Goal: Task Accomplishment & Management: Manage account settings

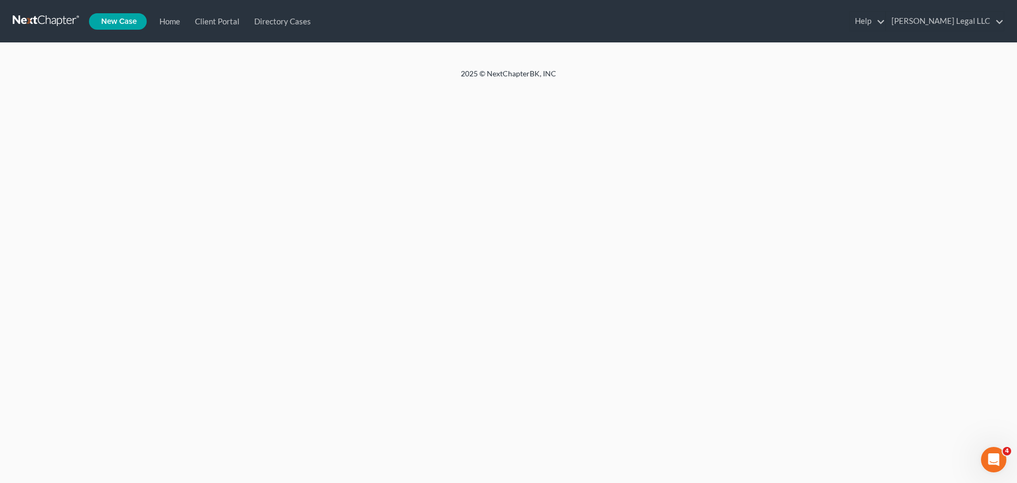
click at [192, 117] on div "Home New Case Client Portal Directory Cases Brock Legal LLC zach@indyfinancelaw…" at bounding box center [508, 241] width 1017 height 483
click at [182, 22] on link "Home" at bounding box center [168, 21] width 36 height 19
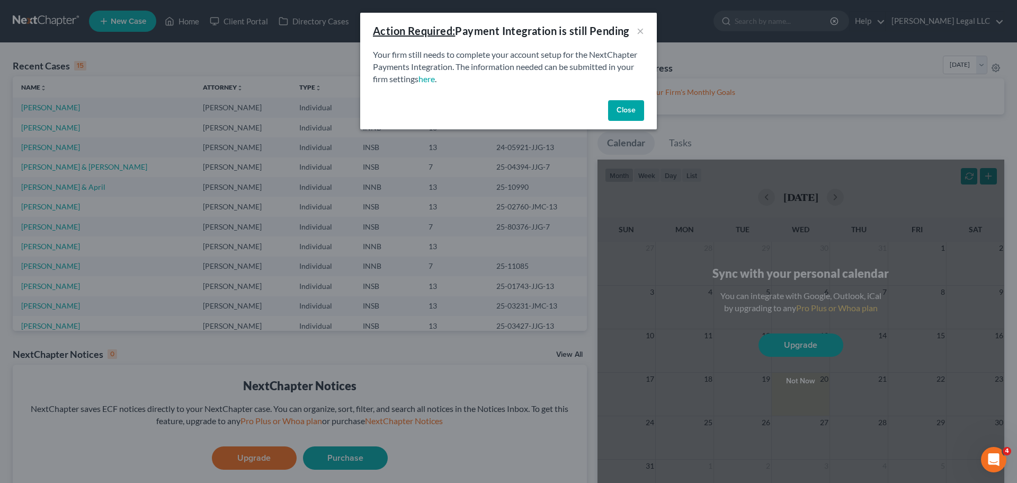
click at [638, 121] on button "Close" at bounding box center [626, 110] width 36 height 21
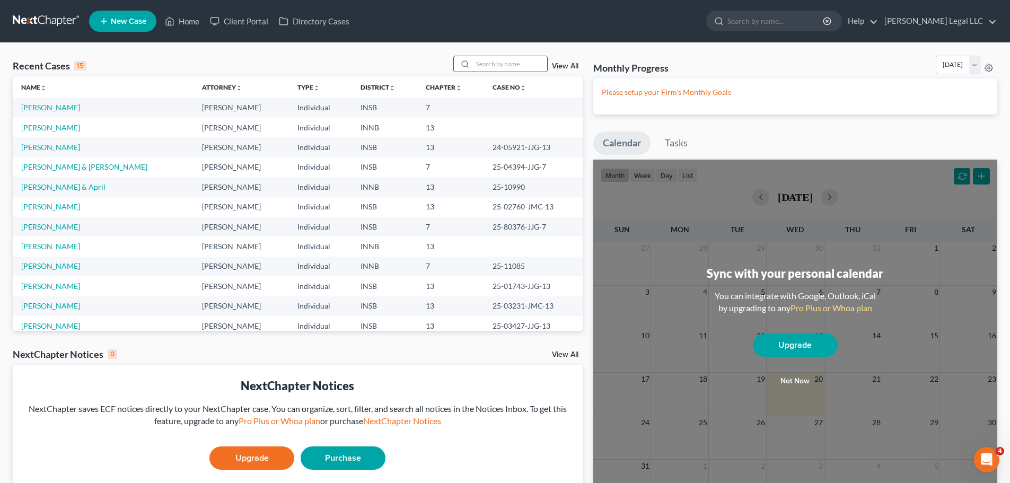
click at [521, 62] on input "search" at bounding box center [510, 63] width 74 height 15
type input "parran"
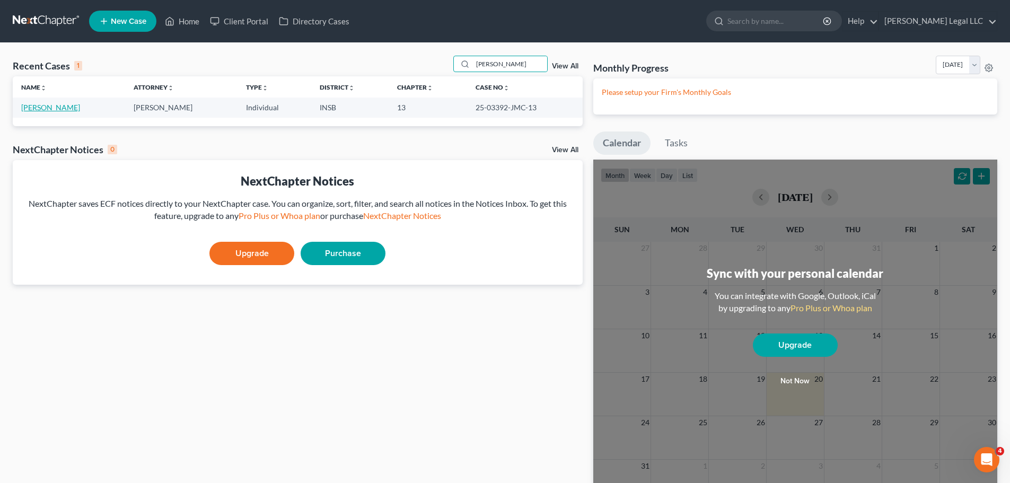
click at [54, 107] on link "[PERSON_NAME]" at bounding box center [50, 107] width 59 height 9
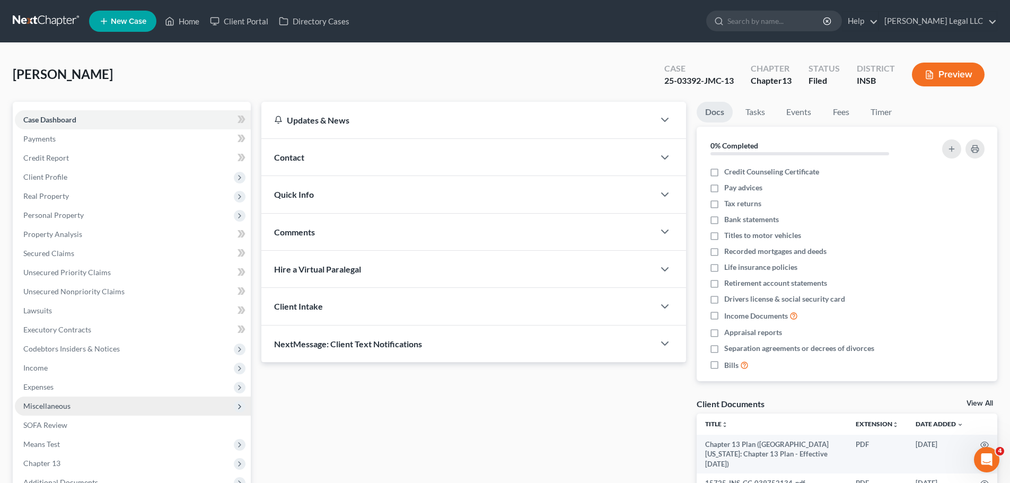
scroll to position [123, 0]
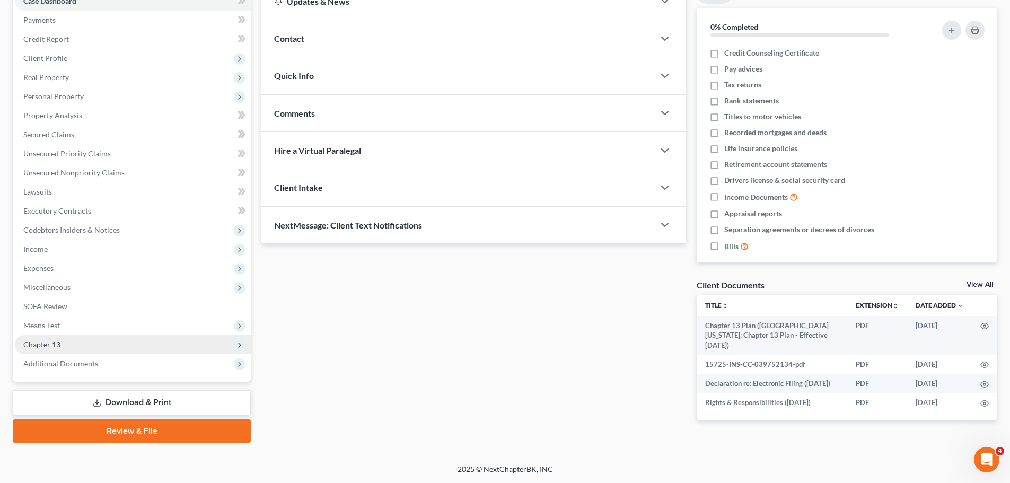
click at [39, 340] on span "Chapter 13" at bounding box center [41, 344] width 37 height 9
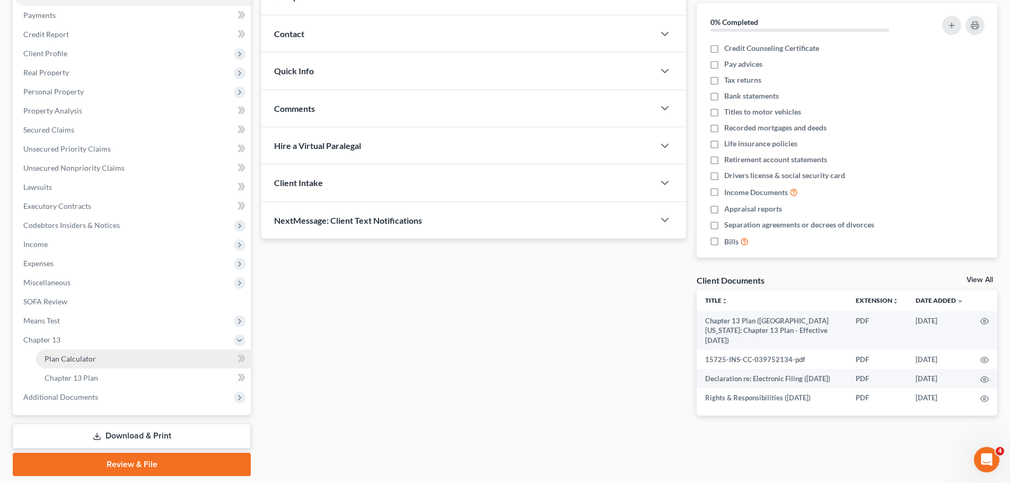
click at [47, 357] on span "Plan Calculator" at bounding box center [70, 358] width 51 height 9
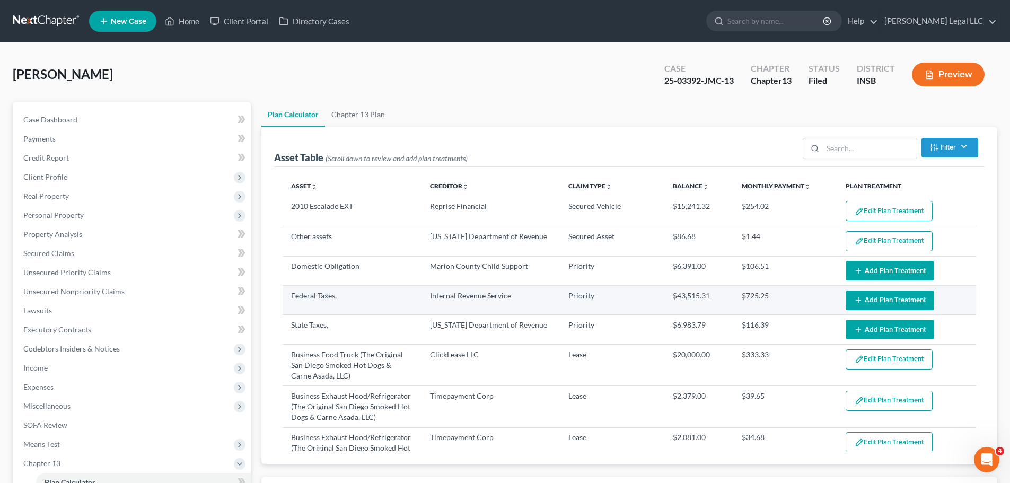
select select "59"
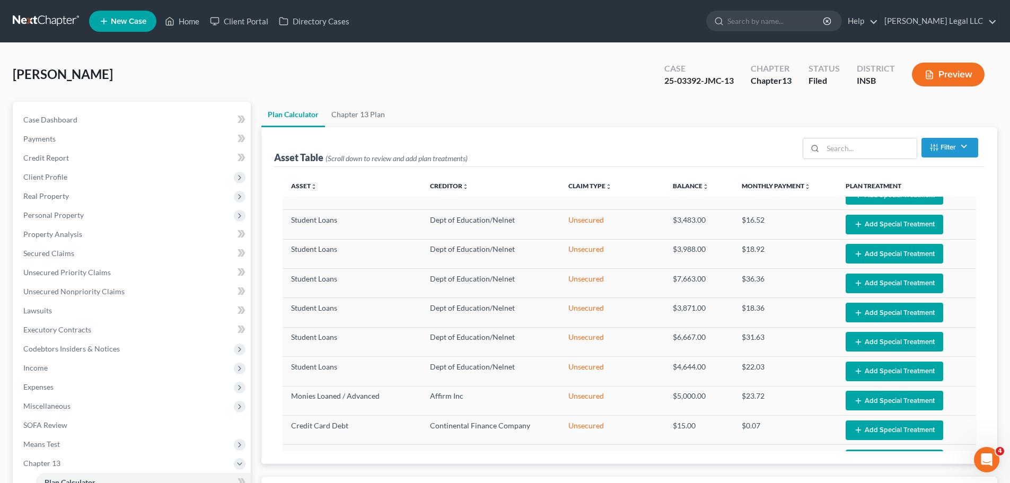
click at [953, 76] on button "Preview" at bounding box center [947, 75] width 73 height 24
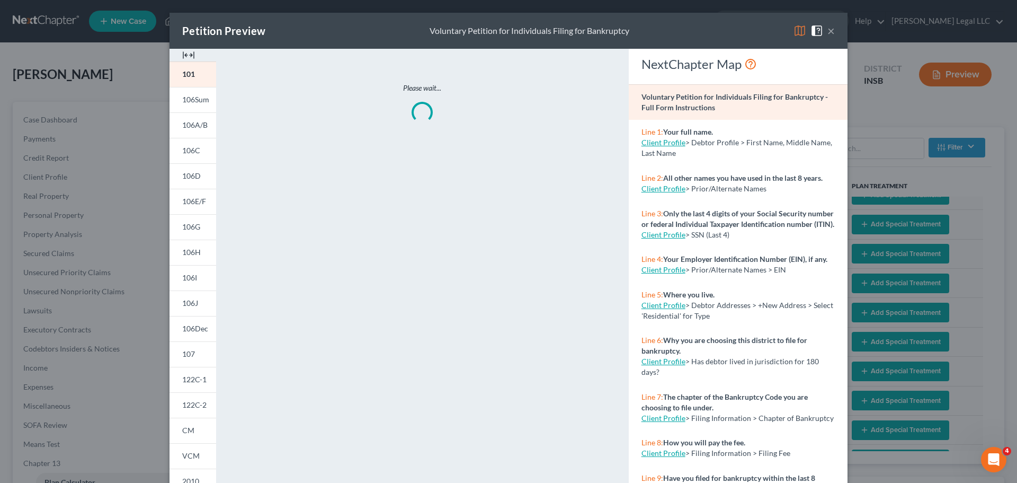
click at [182, 56] on img at bounding box center [188, 55] width 13 height 13
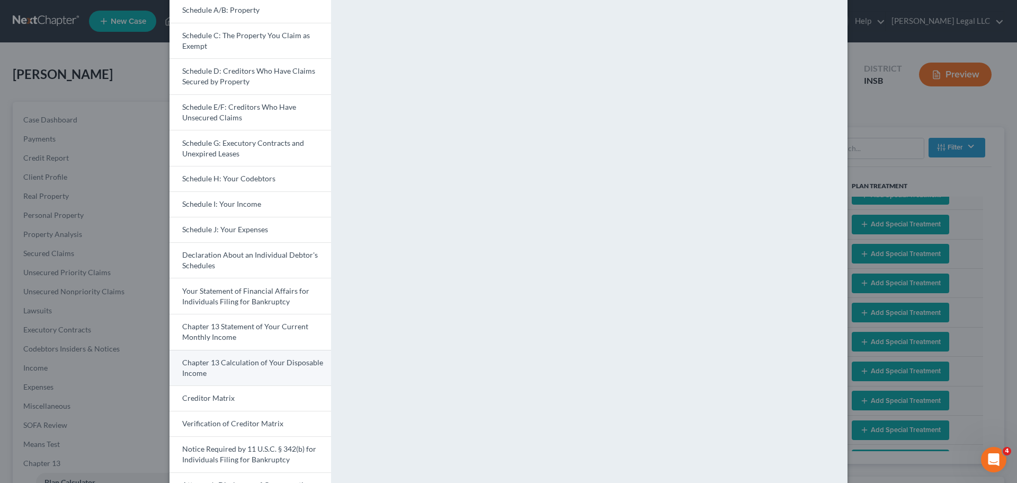
scroll to position [79, 0]
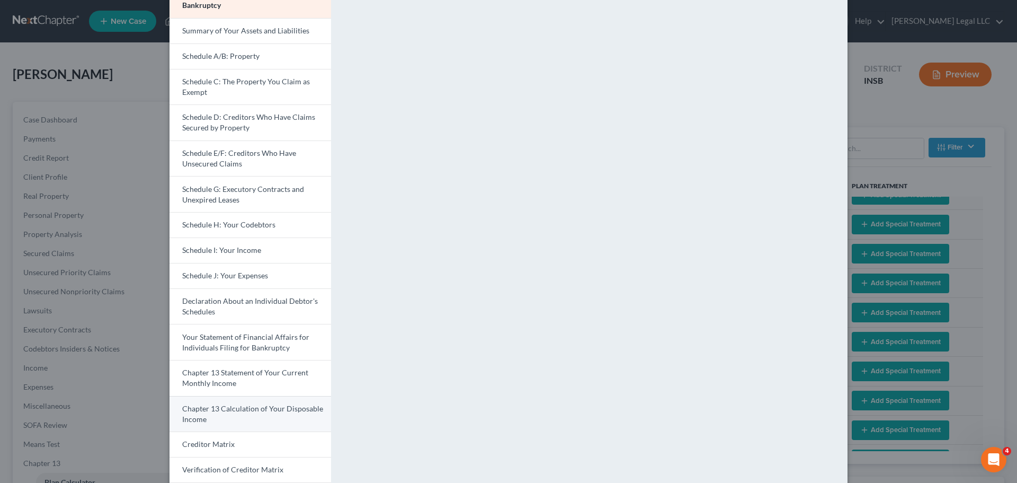
click at [255, 415] on link "Chapter 13 Calculation of Your Disposable Income" at bounding box center [251, 414] width 162 height 36
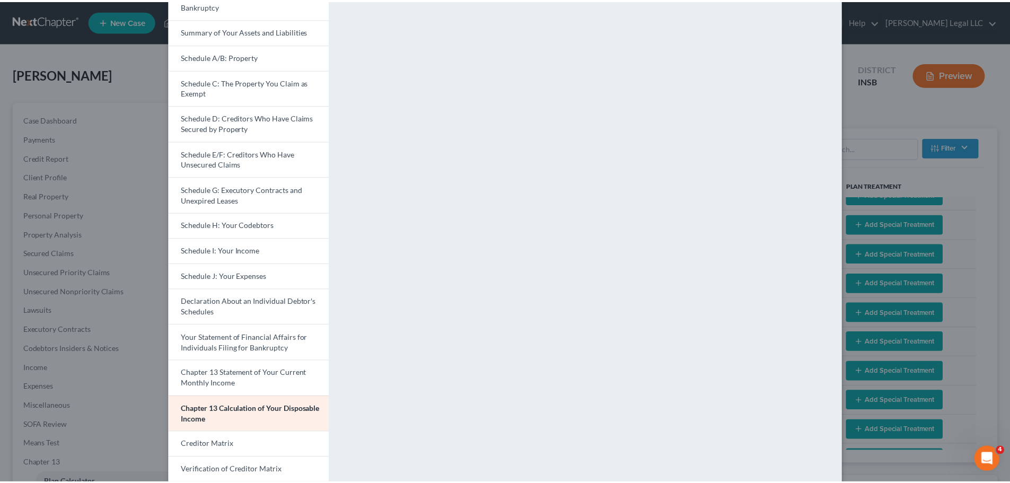
scroll to position [0, 0]
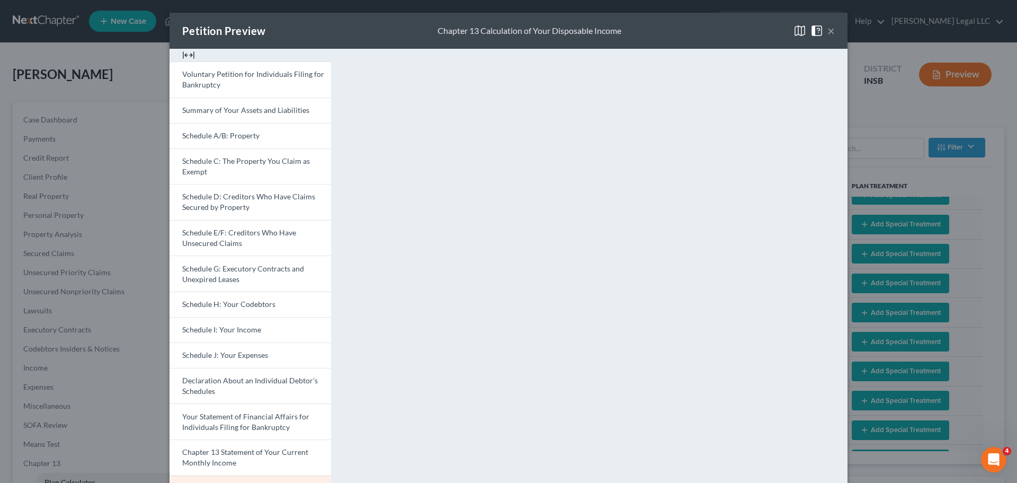
click at [821, 34] on div "×" at bounding box center [814, 30] width 41 height 13
click at [828, 32] on button "×" at bounding box center [831, 30] width 7 height 13
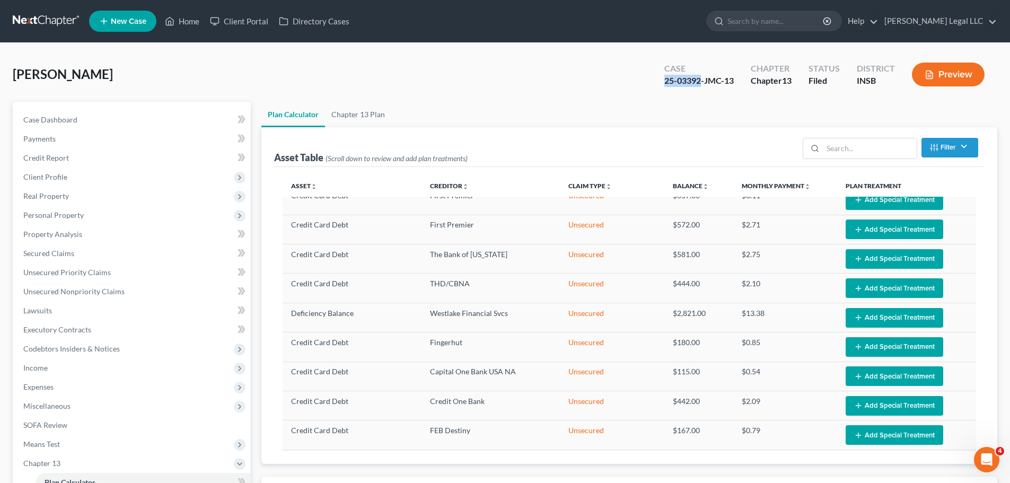
drag, startPoint x: 660, startPoint y: 82, endPoint x: 695, endPoint y: 79, distance: 35.6
click at [695, 79] on div "25-03392-JMC-13" at bounding box center [698, 81] width 69 height 12
copy div "25-03392"
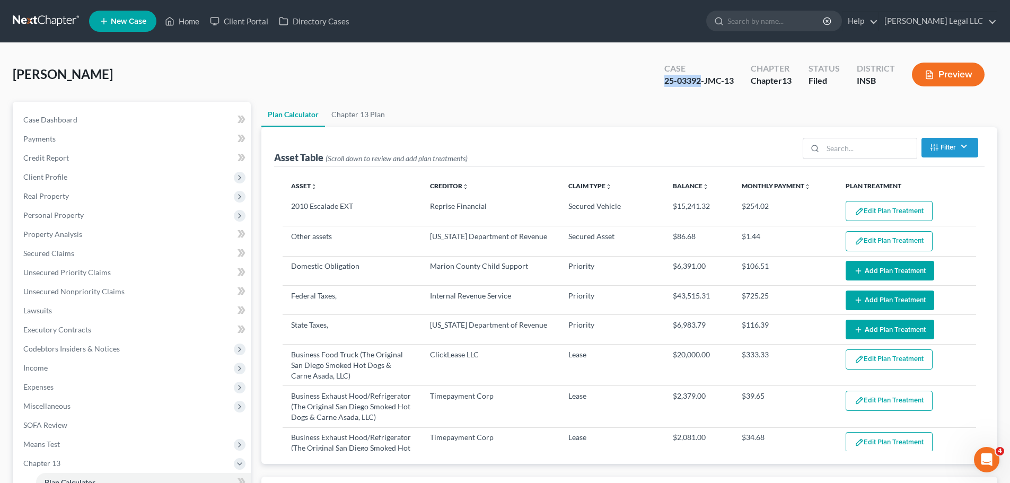
click at [658, 93] on div "Parran, Terry Upgraded Case 25-03392-JMC-13 Chapter Chapter 13 Status Filed Dis…" at bounding box center [505, 79] width 984 height 46
drag, startPoint x: 659, startPoint y: 80, endPoint x: 695, endPoint y: 81, distance: 35.5
click at [695, 81] on div "Case 25-03392-JMC-13" at bounding box center [699, 75] width 86 height 31
copy div "25-03392"
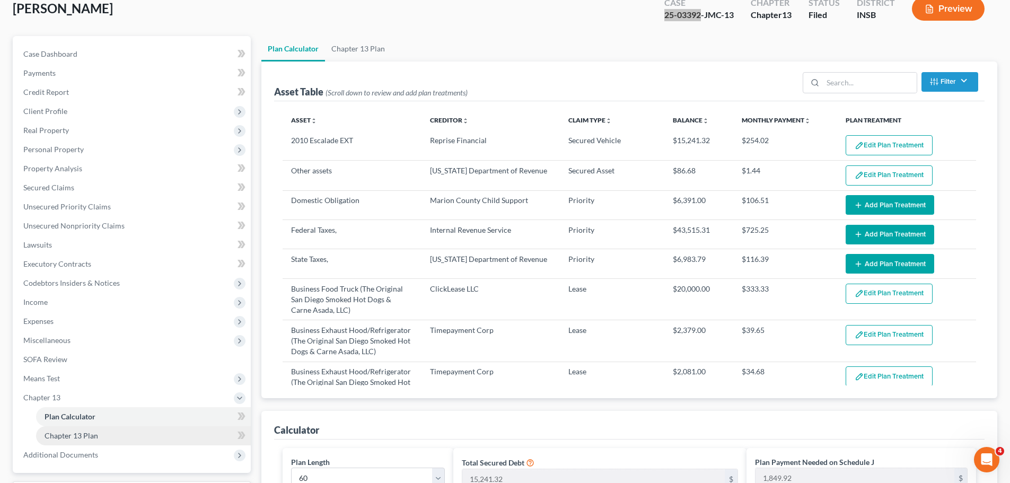
scroll to position [212, 0]
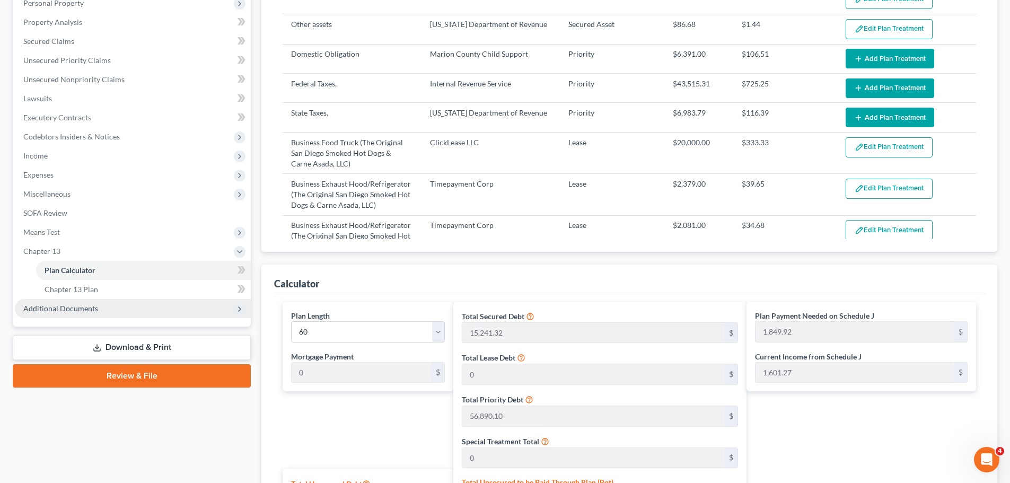
click at [64, 307] on span "Additional Documents" at bounding box center [60, 308] width 75 height 9
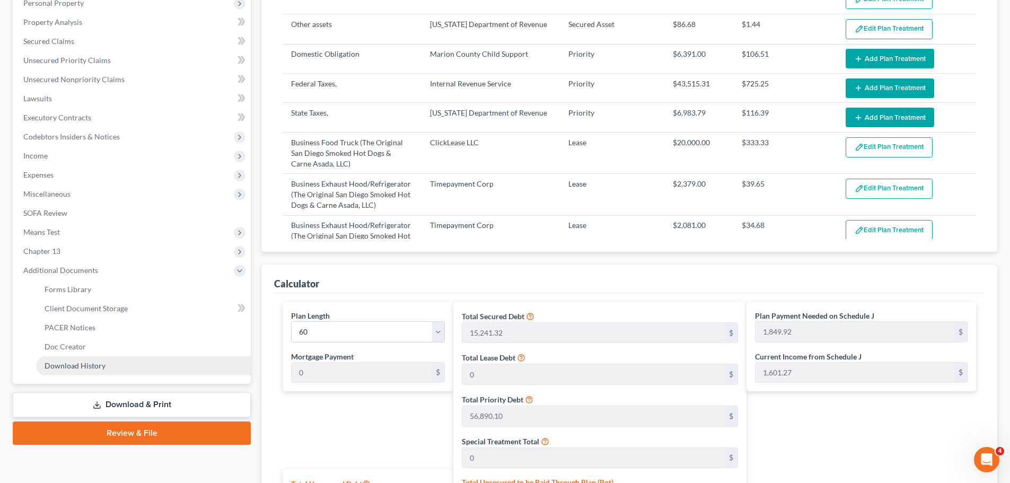
click at [63, 370] on link "Download History" at bounding box center [143, 365] width 215 height 19
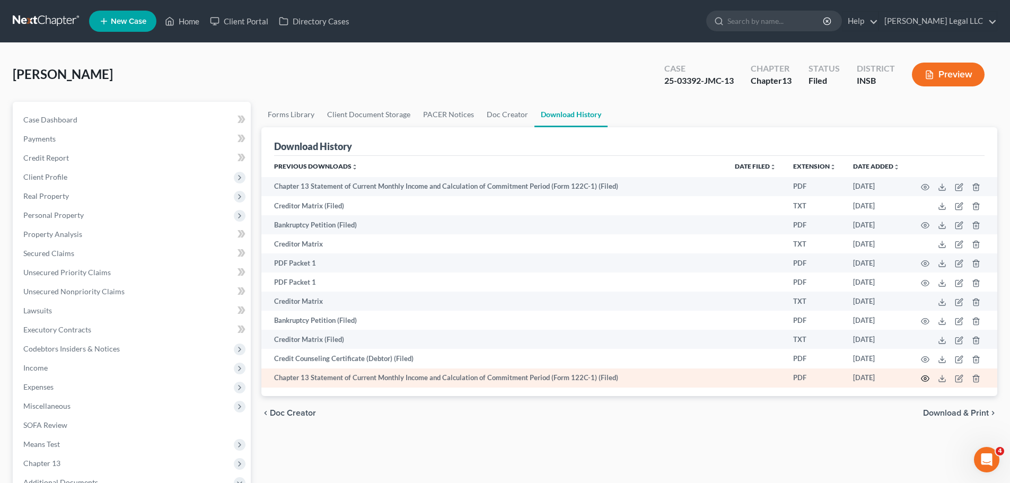
click at [927, 380] on icon "button" at bounding box center [925, 379] width 8 height 6
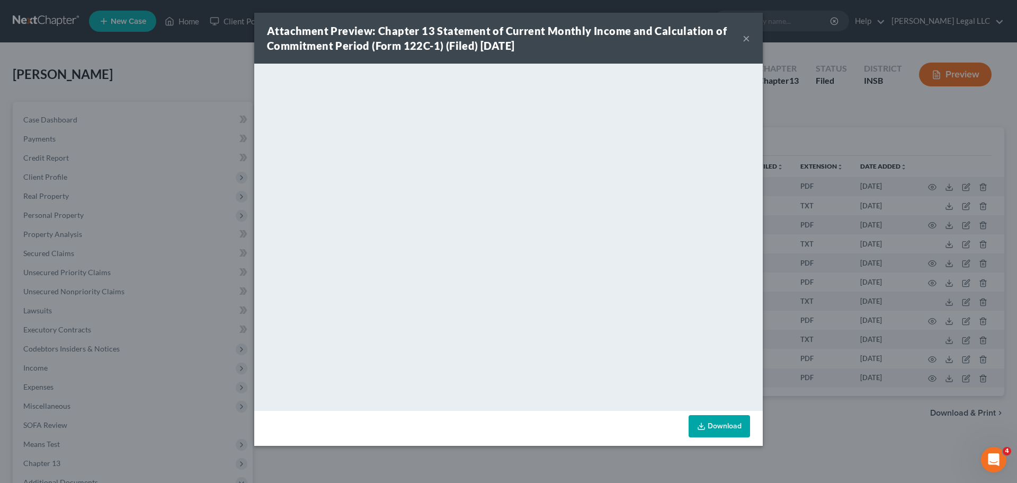
click at [748, 41] on button "×" at bounding box center [746, 38] width 7 height 13
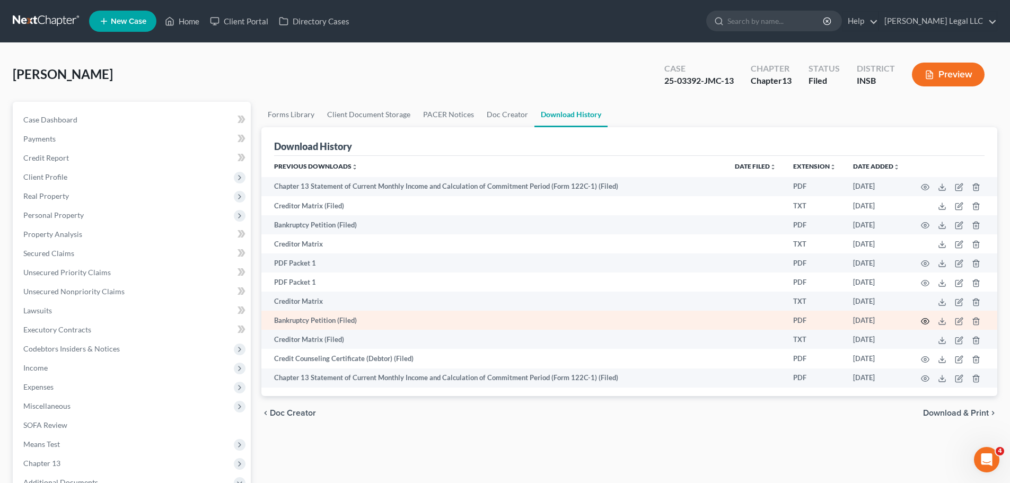
click at [924, 320] on circle "button" at bounding box center [925, 321] width 2 height 2
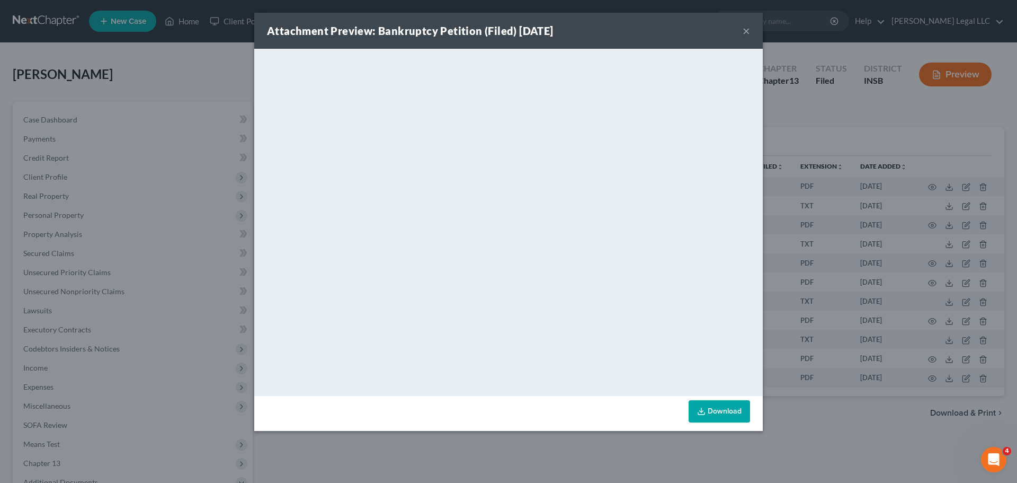
click at [749, 36] on button "×" at bounding box center [746, 30] width 7 height 13
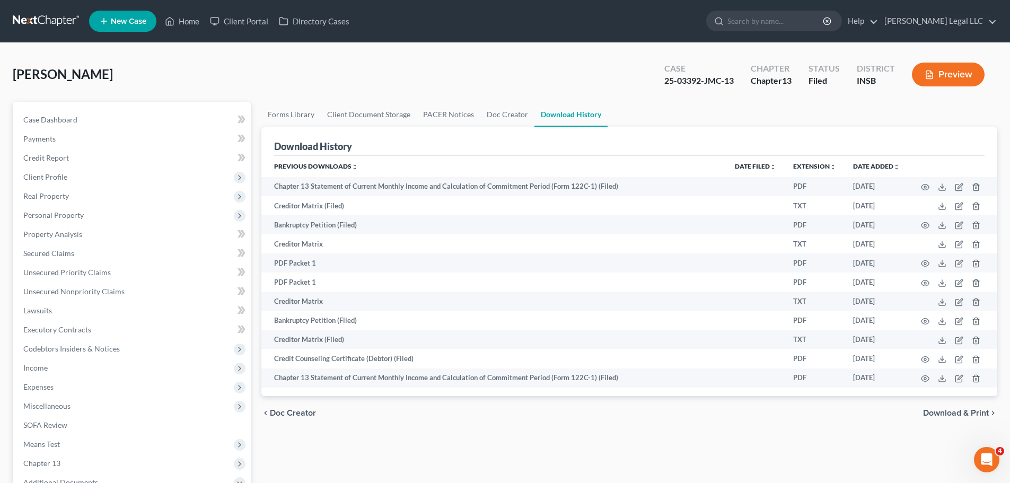
click at [656, 82] on div "Case 25-03392-JMC-13" at bounding box center [699, 75] width 86 height 31
drag, startPoint x: 655, startPoint y: 81, endPoint x: 695, endPoint y: 80, distance: 40.3
click at [696, 80] on div "Case 25-03392-JMC-13" at bounding box center [699, 75] width 86 height 31
drag, startPoint x: 685, startPoint y: 99, endPoint x: 687, endPoint y: 88, distance: 11.4
click at [685, 99] on div "Parran, Terry Upgraded Case 25-03392-JMC-13 Chapter Chapter 13 Status Filed Dis…" at bounding box center [505, 79] width 984 height 46
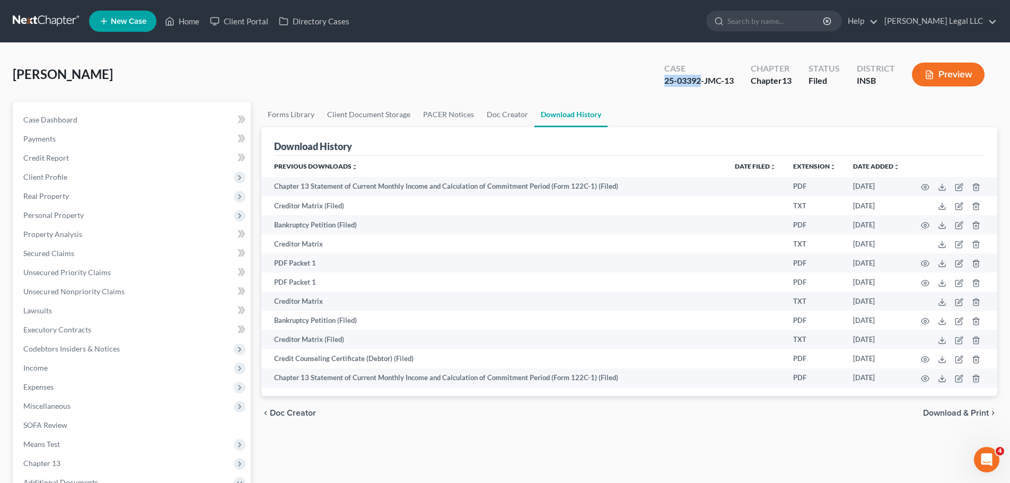
copy div "25-03392"
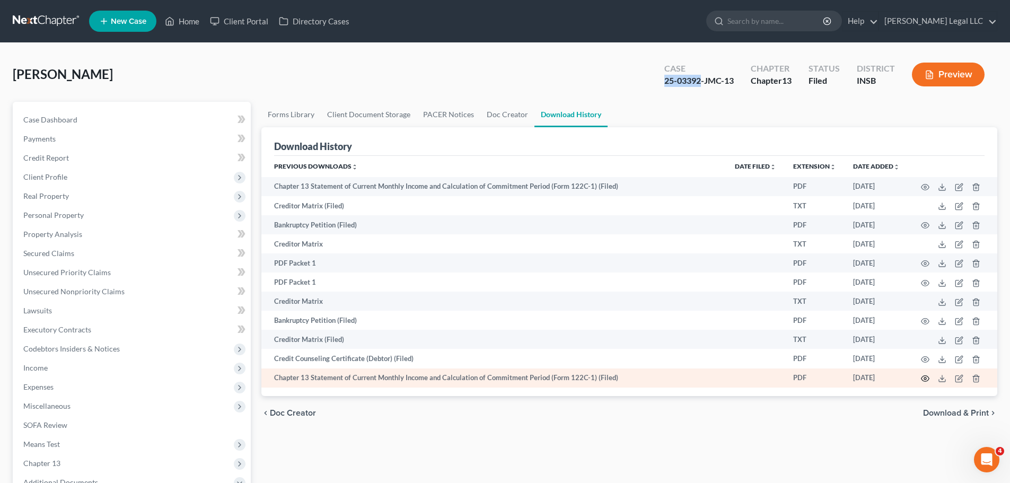
click at [925, 377] on circle "button" at bounding box center [925, 378] width 2 height 2
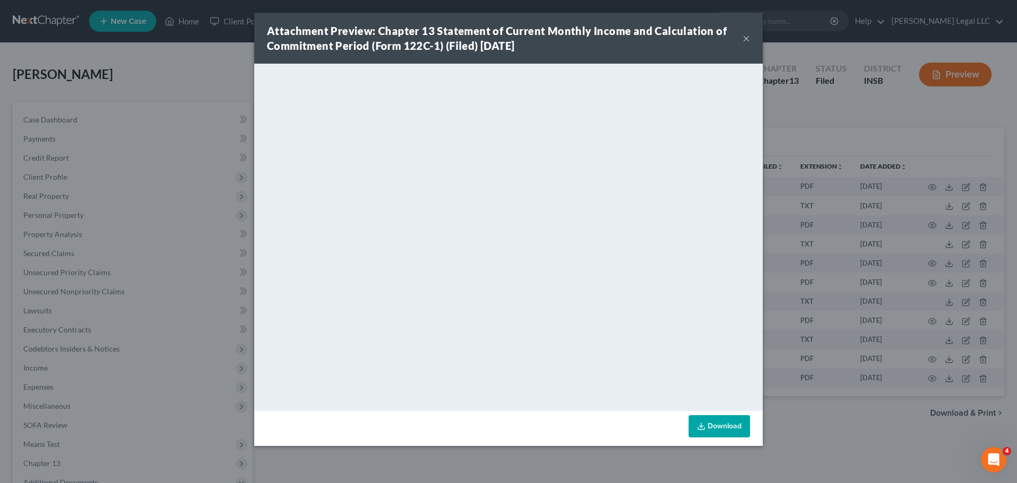
click at [743, 36] on button "×" at bounding box center [746, 38] width 7 height 13
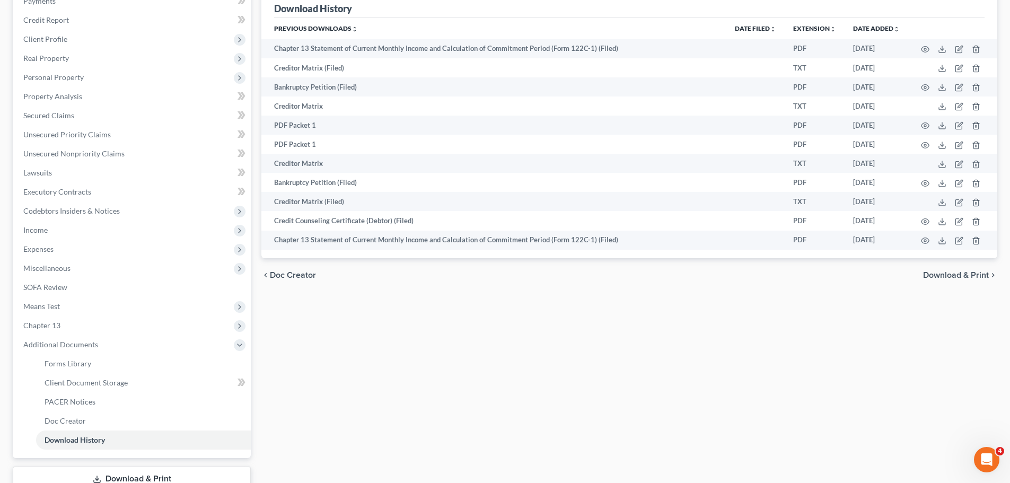
scroll to position [214, 0]
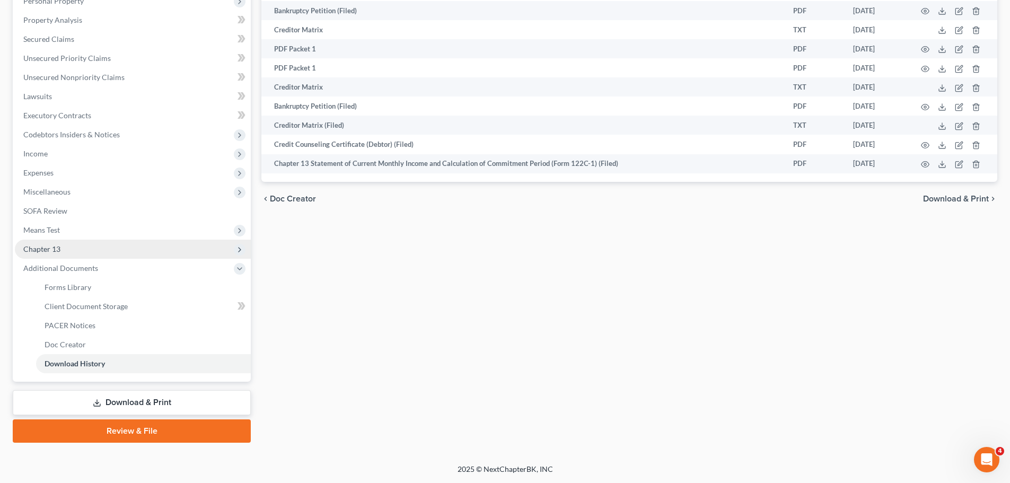
click at [54, 250] on span "Chapter 13" at bounding box center [41, 248] width 37 height 9
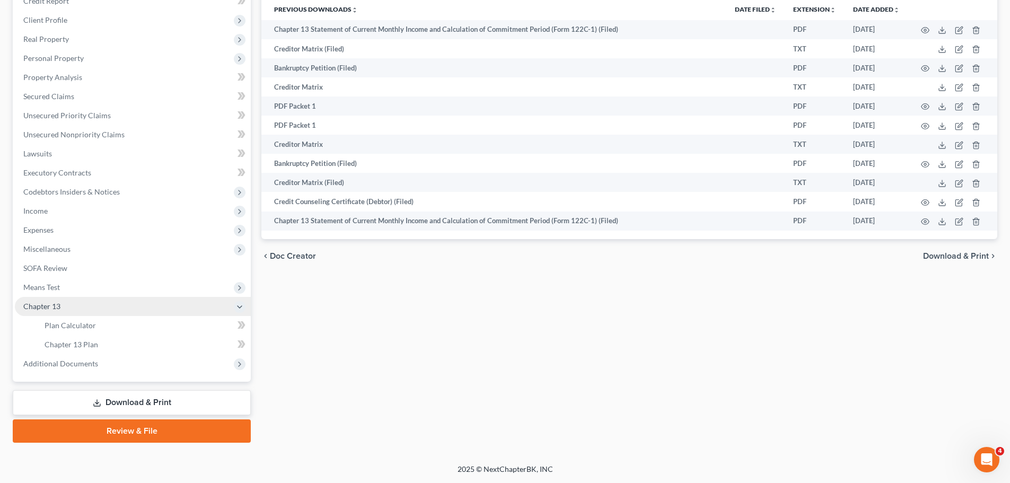
scroll to position [157, 0]
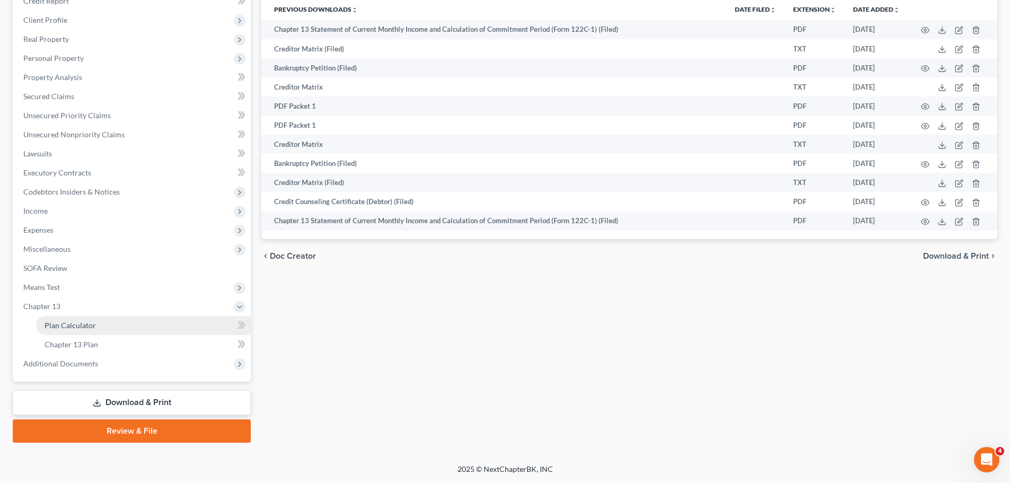
click at [75, 327] on span "Plan Calculator" at bounding box center [70, 325] width 51 height 9
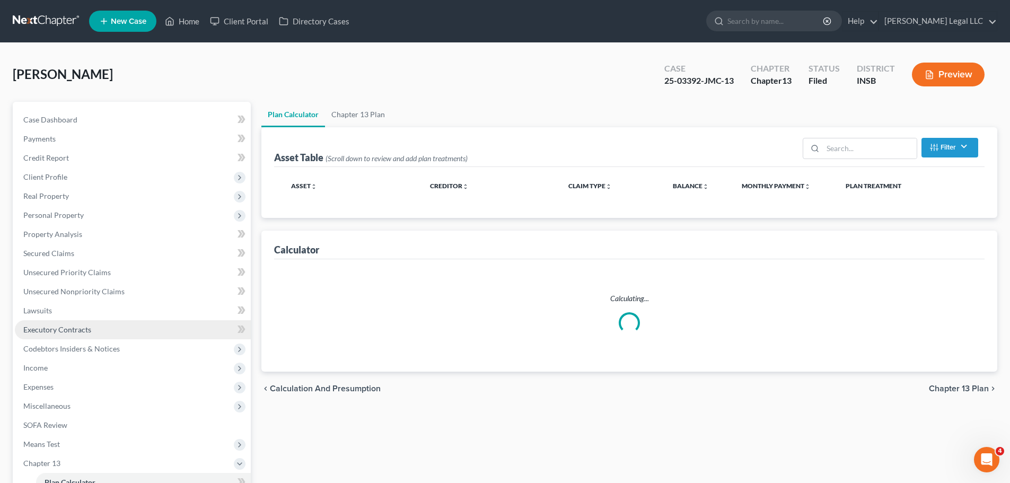
select select "59"
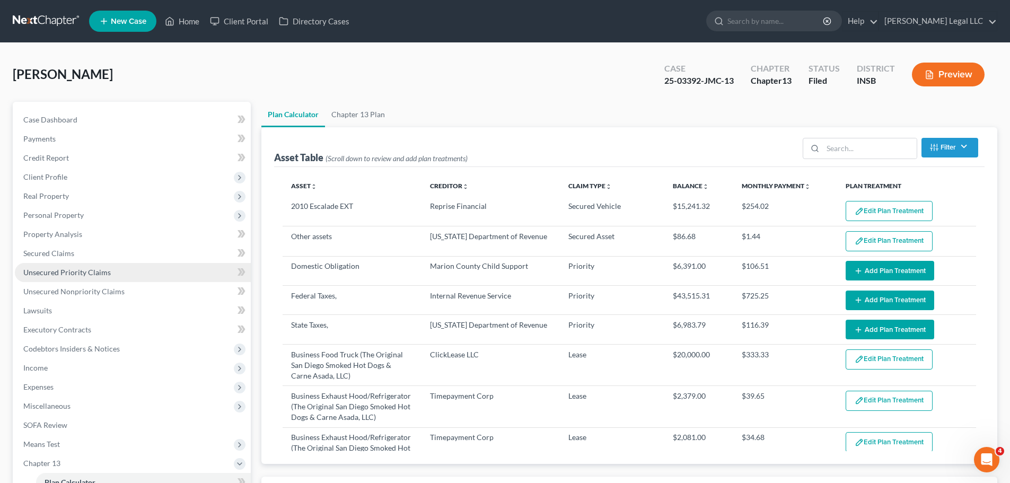
select select "59"
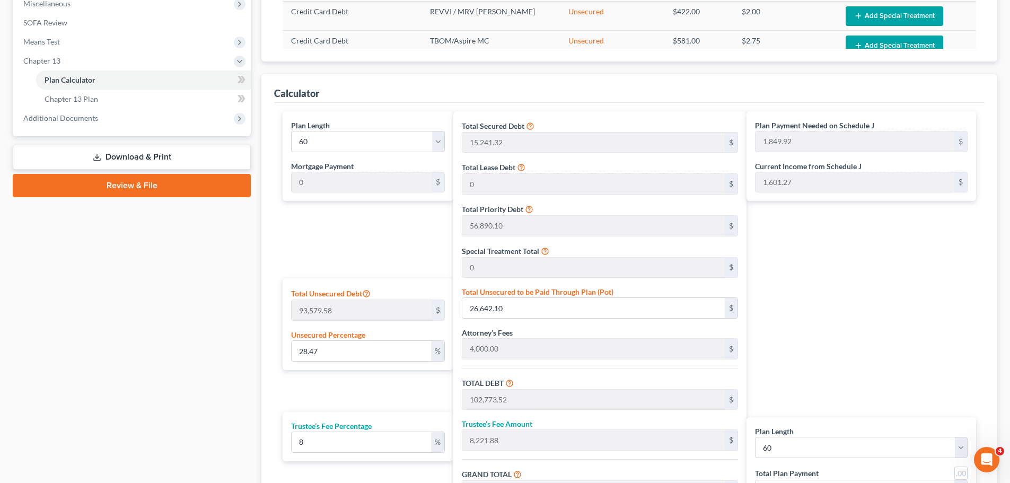
scroll to position [421, 0]
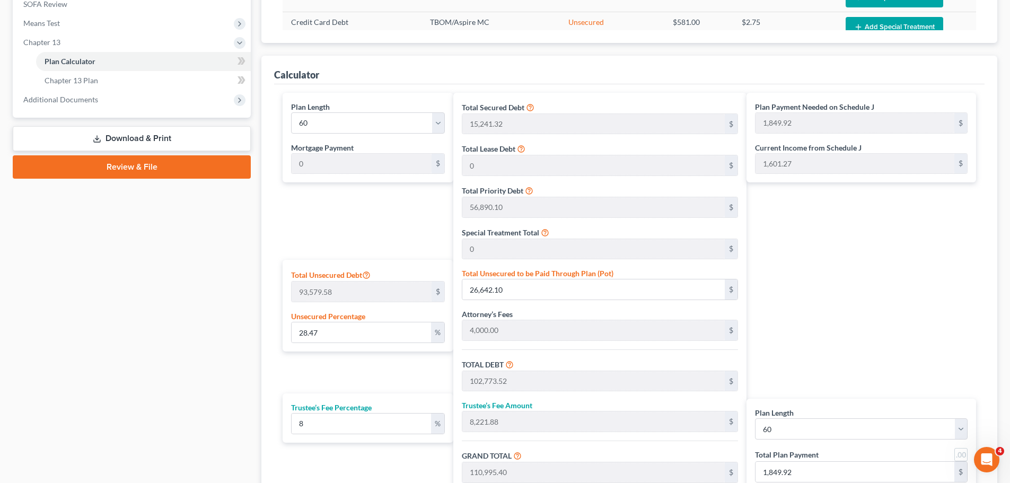
click at [263, 267] on div "Calculator Plan Length 1 2 3 4 5 6 7 8 9 10 11 12 13 14 15 16 17 18 19 20 21 22…" at bounding box center [629, 296] width 736 height 480
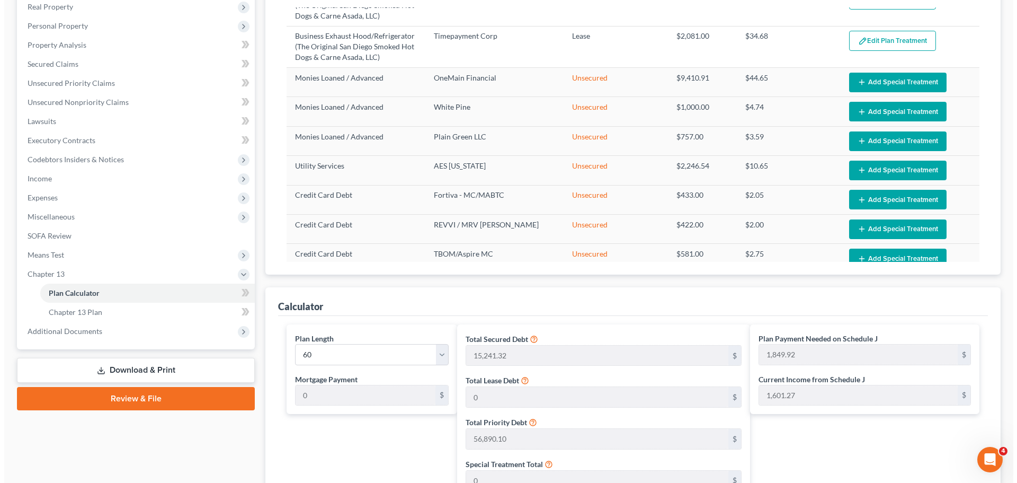
scroll to position [0, 0]
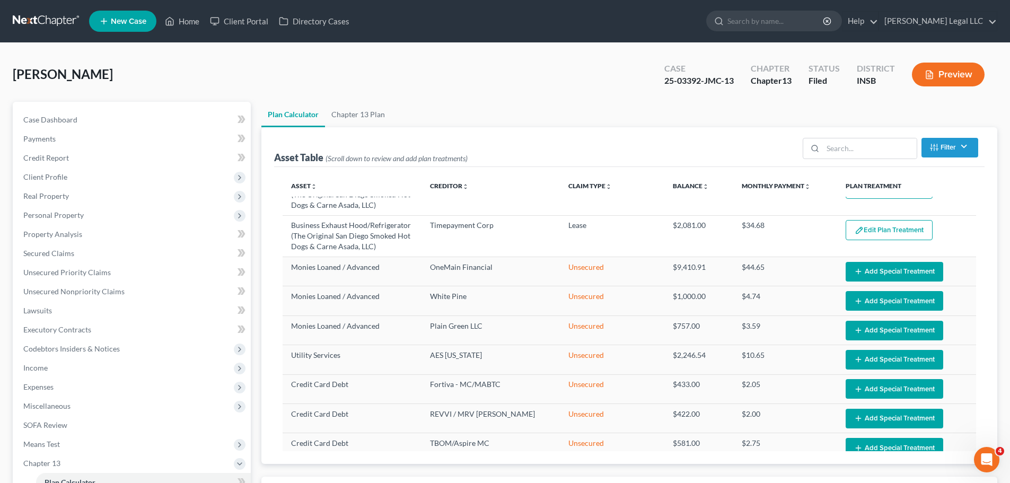
click at [941, 76] on button "Preview" at bounding box center [947, 75] width 73 height 24
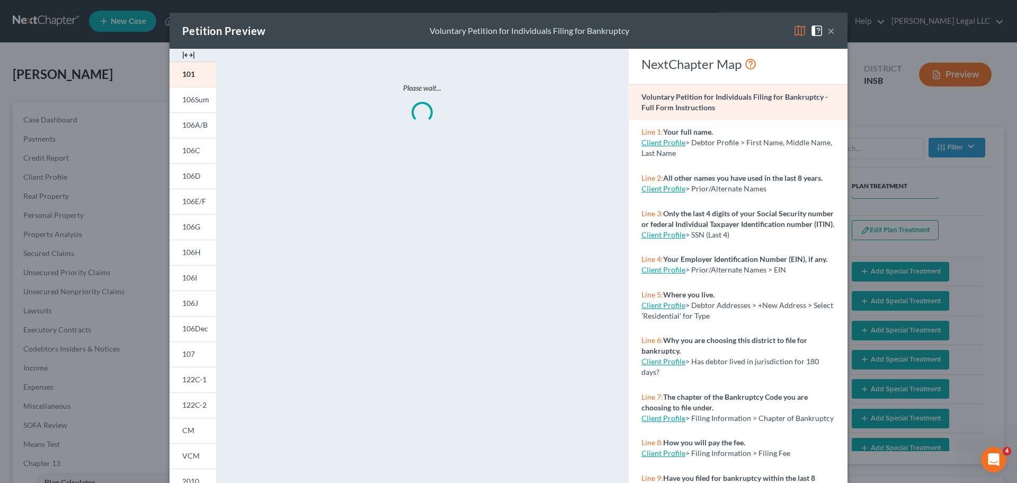
click at [829, 33] on button "×" at bounding box center [831, 30] width 7 height 13
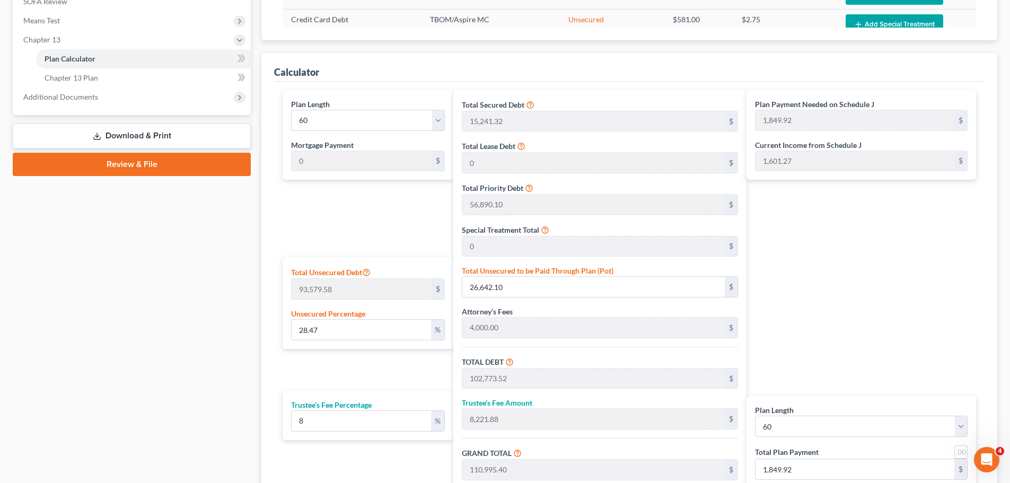
scroll to position [424, 0]
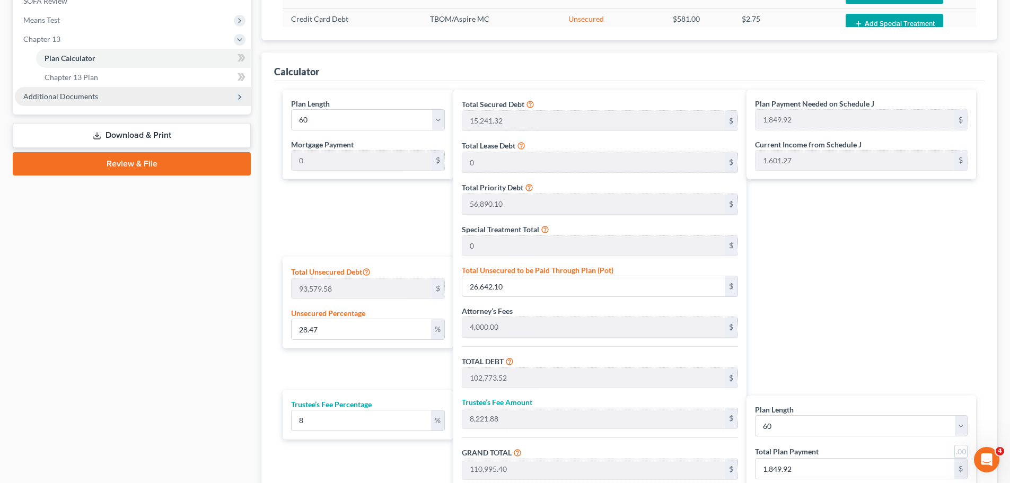
drag, startPoint x: 79, startPoint y: 93, endPoint x: 86, endPoint y: 96, distance: 8.1
click at [79, 93] on span "Additional Documents" at bounding box center [60, 96] width 75 height 9
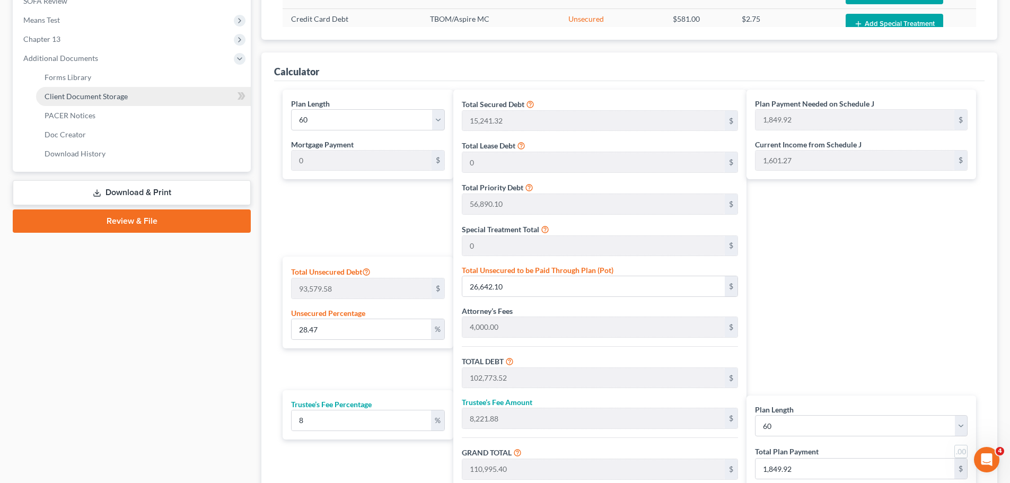
click at [78, 87] on link "Client Document Storage" at bounding box center [143, 96] width 215 height 19
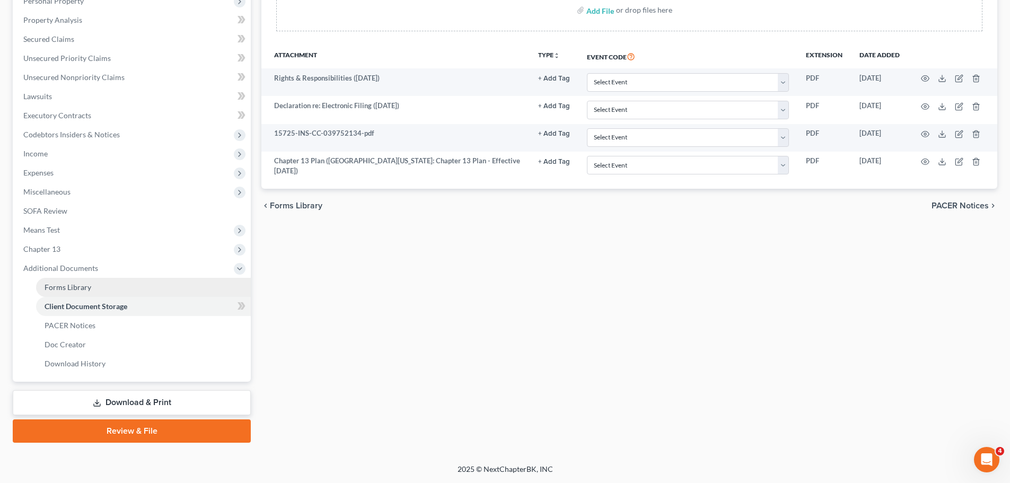
click at [59, 284] on span "Forms Library" at bounding box center [68, 286] width 47 height 9
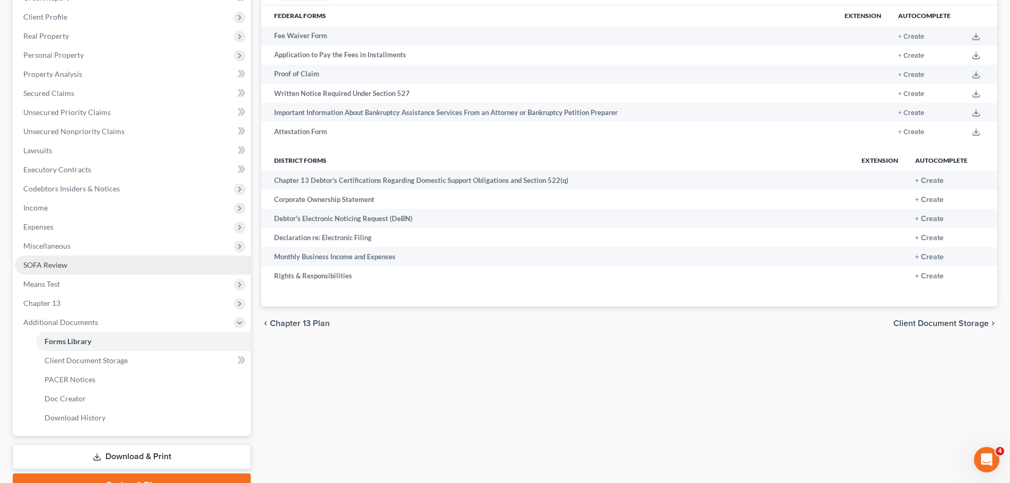
scroll to position [214, 0]
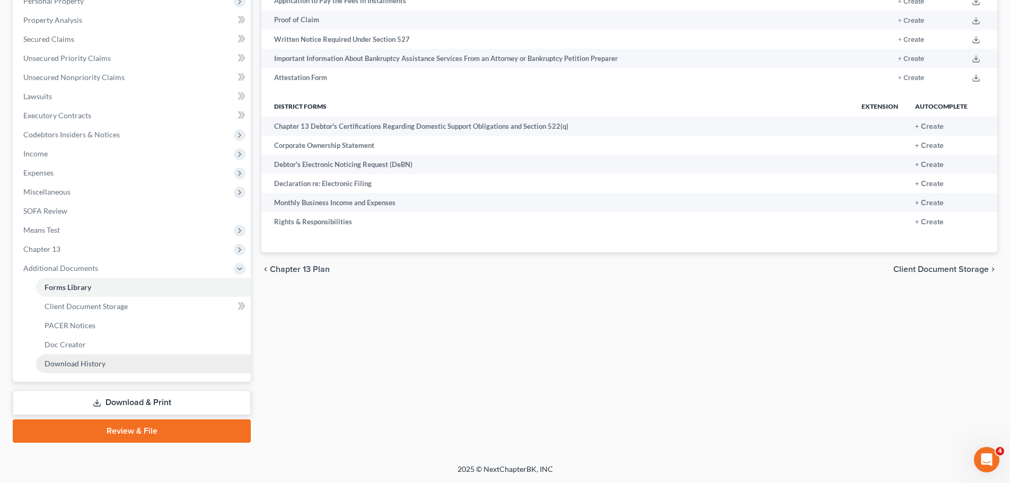
click at [74, 359] on span "Download History" at bounding box center [75, 363] width 61 height 9
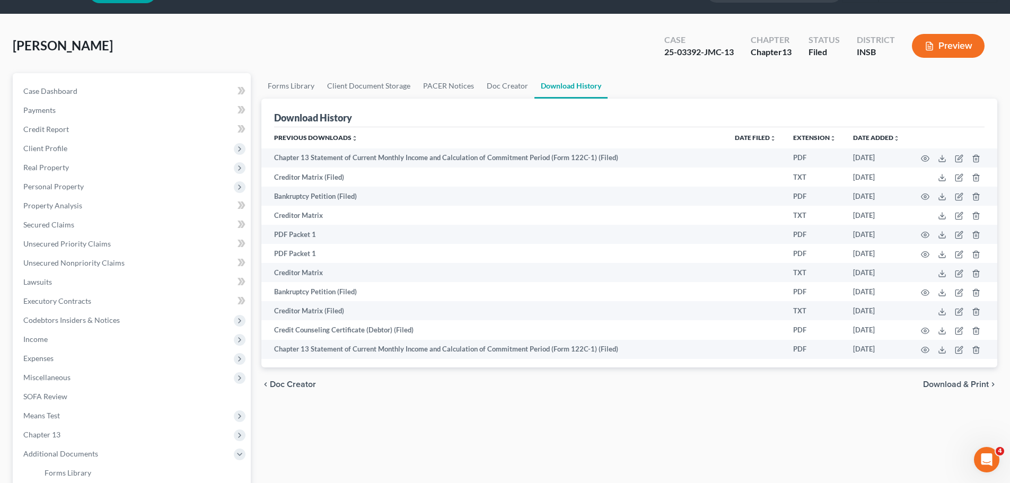
scroll to position [53, 0]
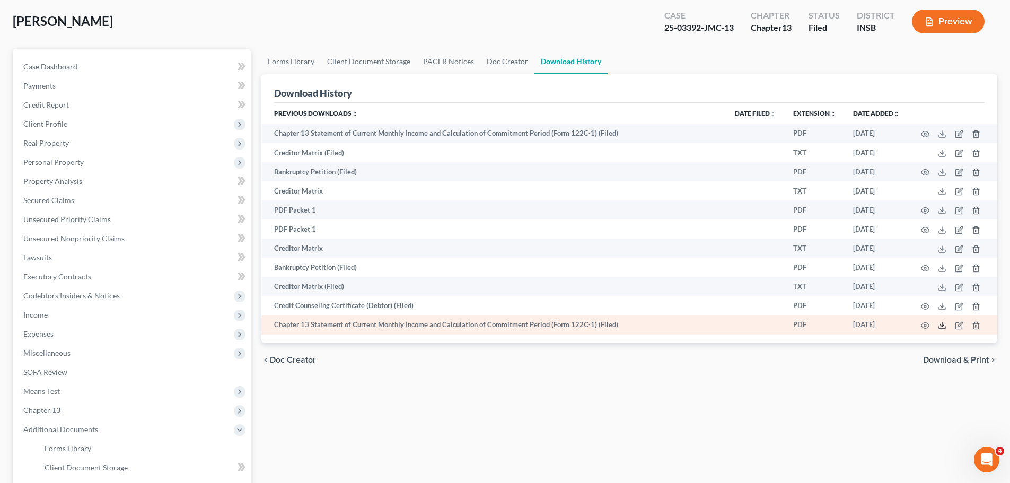
click at [941, 323] on icon at bounding box center [941, 325] width 8 height 8
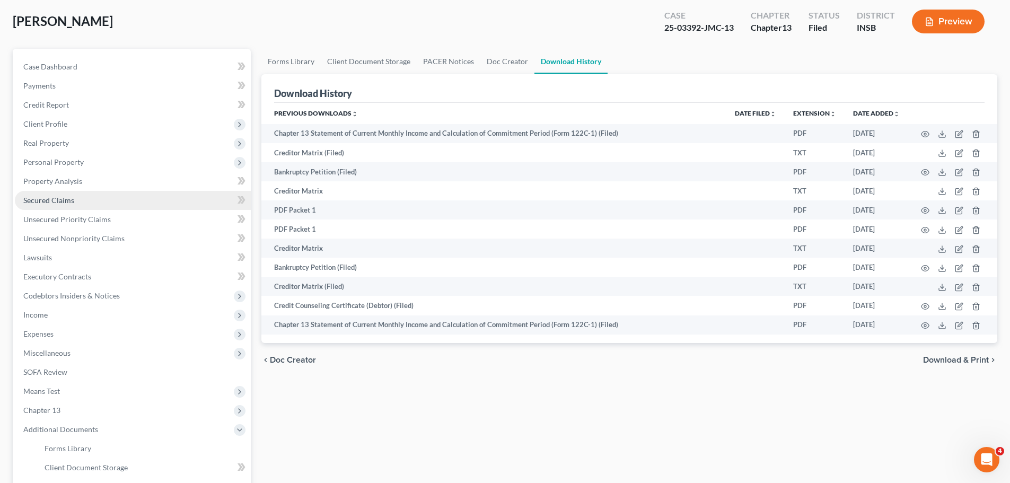
click at [47, 200] on span "Secured Claims" at bounding box center [48, 200] width 51 height 9
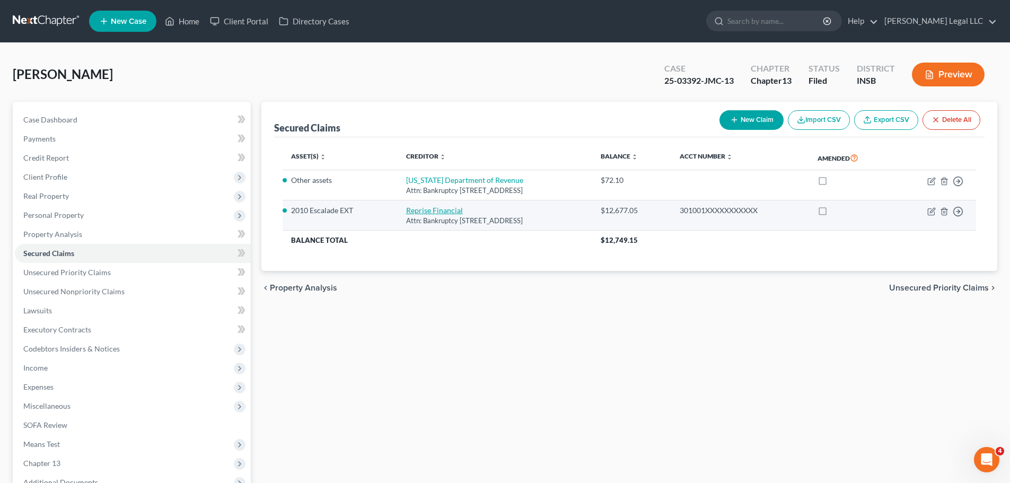
click at [416, 209] on link "Reprise Financial" at bounding box center [434, 210] width 57 height 9
select select "45"
select select "2"
select select "0"
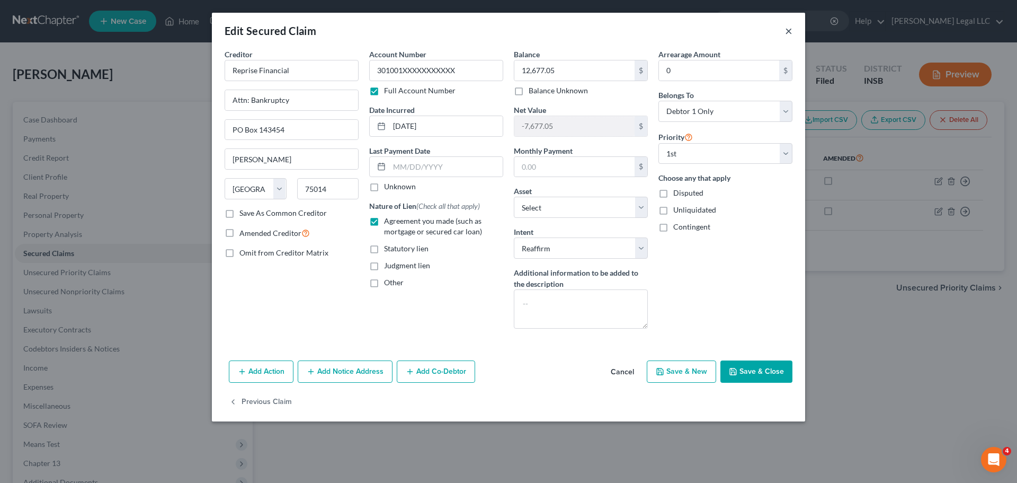
click at [789, 26] on button "×" at bounding box center [788, 30] width 7 height 13
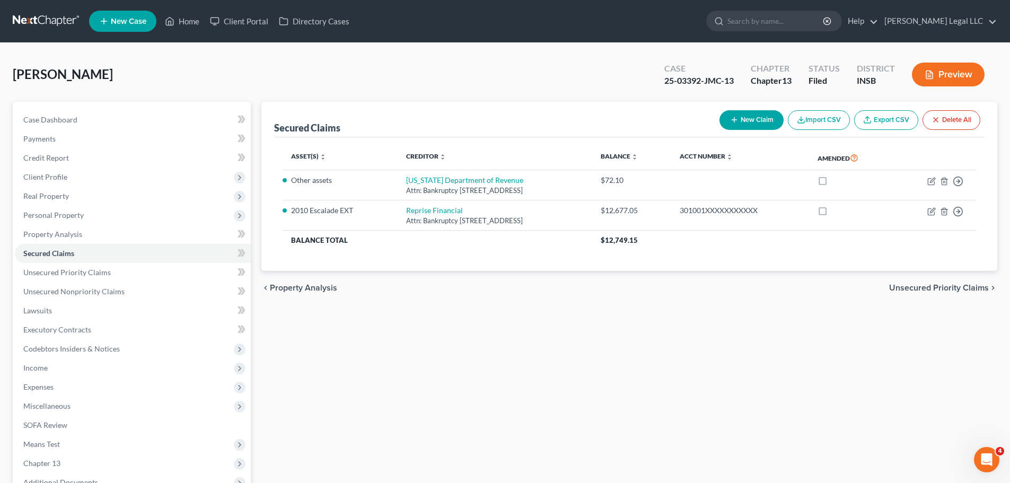
click at [526, 338] on div "Secured Claims New Claim Import CSV Export CSV Delete All Asset(s) expand_more …" at bounding box center [629, 331] width 746 height 459
click at [33, 367] on span "Income" at bounding box center [35, 367] width 24 height 9
click at [49, 384] on span "Employment Income" at bounding box center [79, 386] width 68 height 9
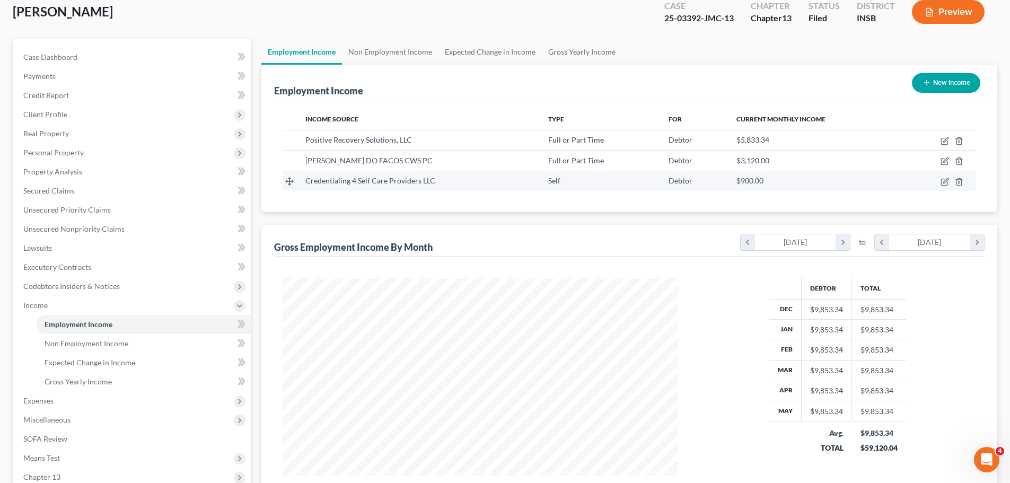
scroll to position [159, 0]
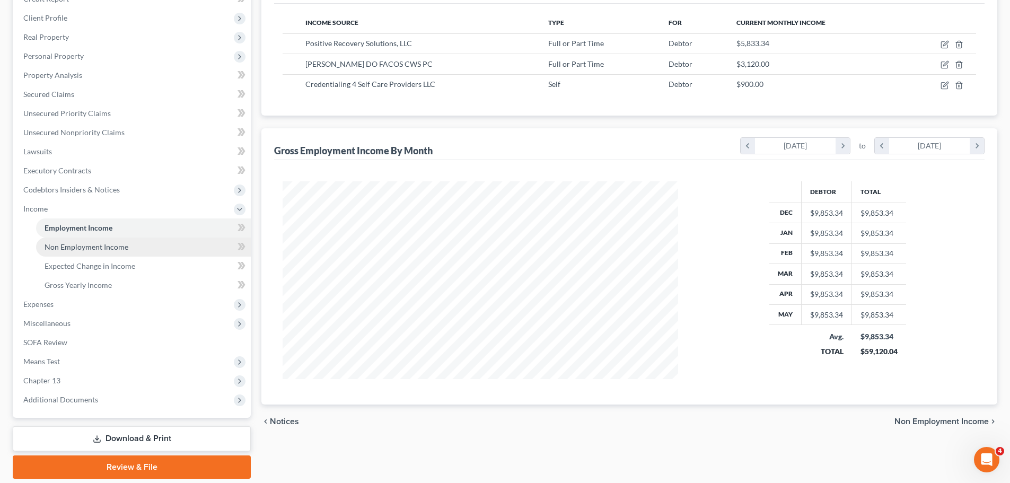
click at [110, 248] on span "Non Employment Income" at bounding box center [87, 246] width 84 height 9
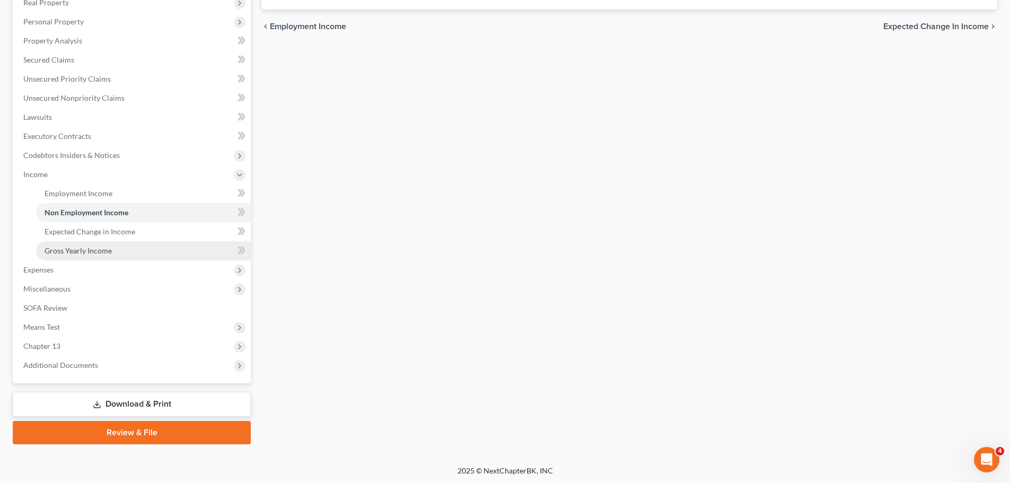
scroll to position [195, 0]
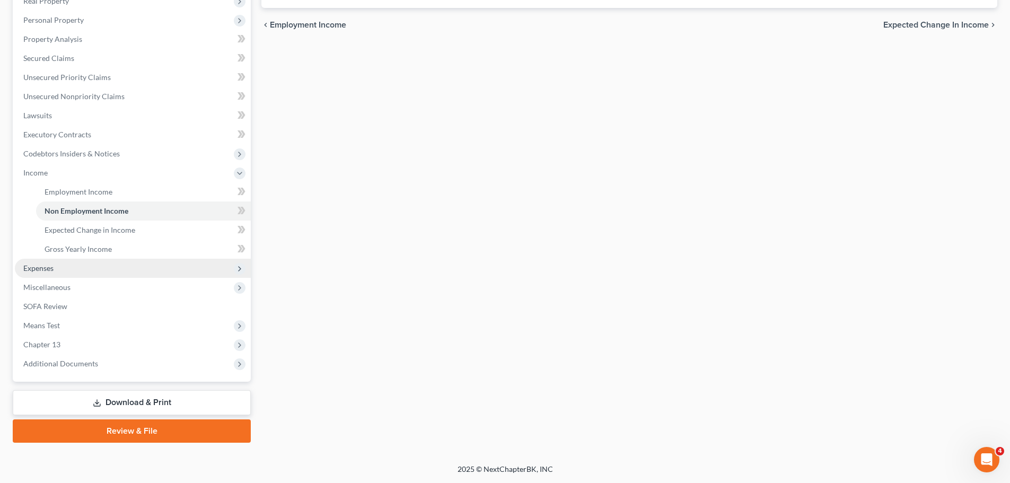
click at [66, 271] on span "Expenses" at bounding box center [133, 268] width 236 height 19
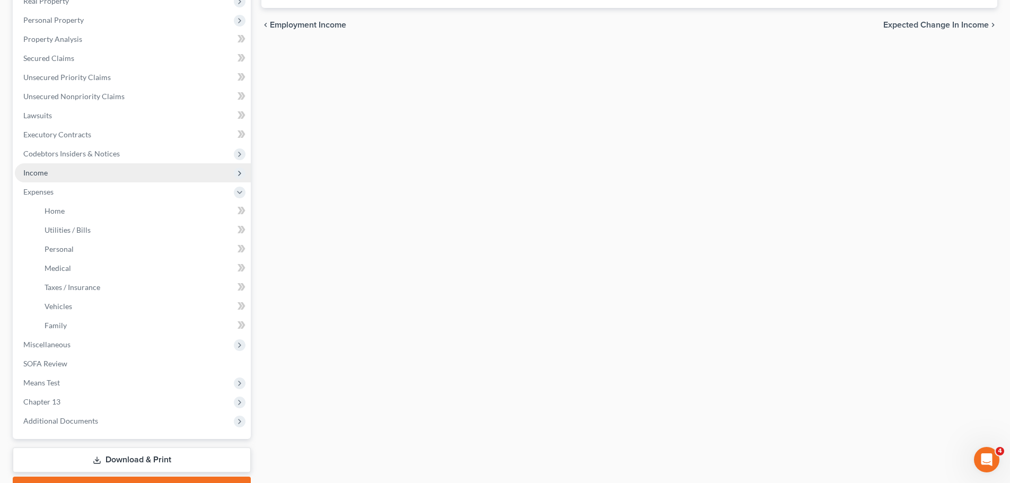
click at [59, 170] on span "Income" at bounding box center [133, 172] width 236 height 19
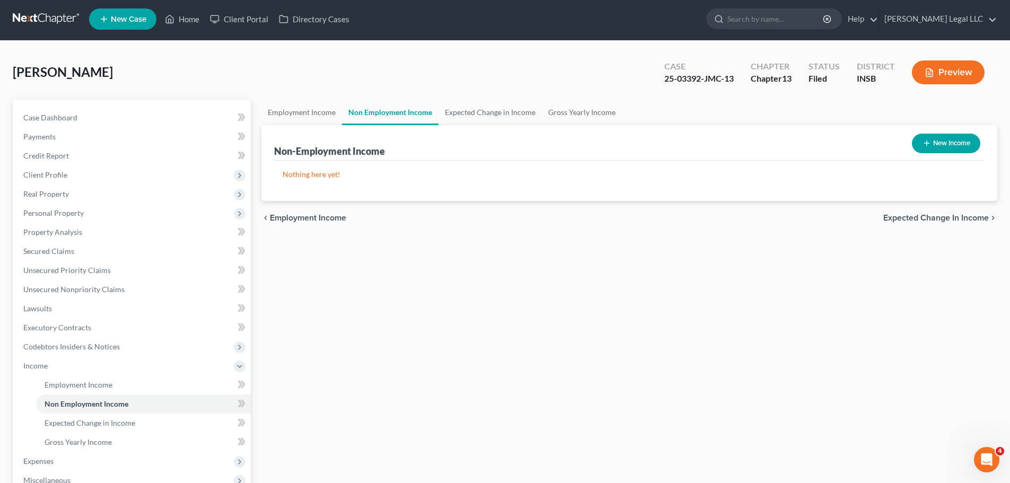
scroll to position [0, 0]
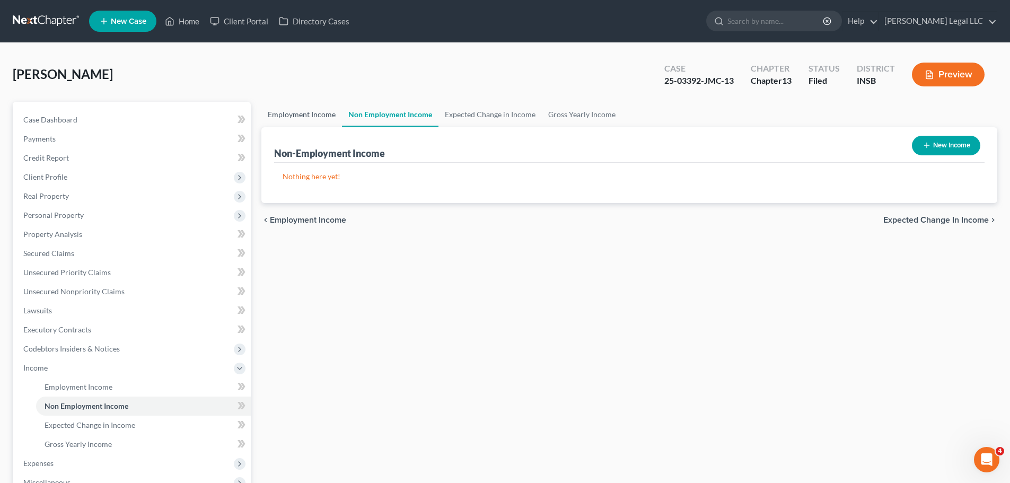
click at [308, 115] on link "Employment Income" at bounding box center [301, 114] width 81 height 25
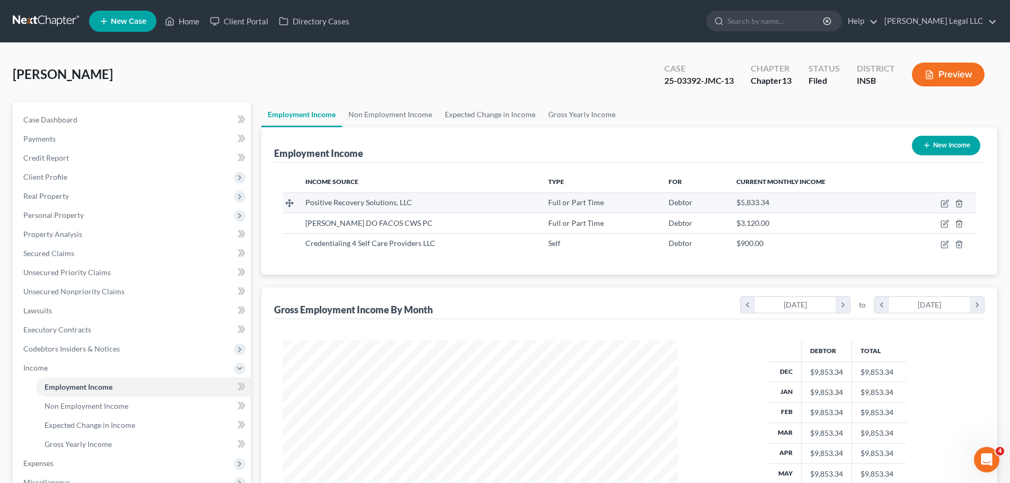
scroll to position [198, 417]
drag, startPoint x: 303, startPoint y: 202, endPoint x: 399, endPoint y: 199, distance: 96.5
click at [399, 199] on td "Positive Recovery Solutions, LLC" at bounding box center [418, 202] width 243 height 20
click at [415, 205] on div "Positive Recovery Solutions, LLC" at bounding box center [418, 202] width 226 height 11
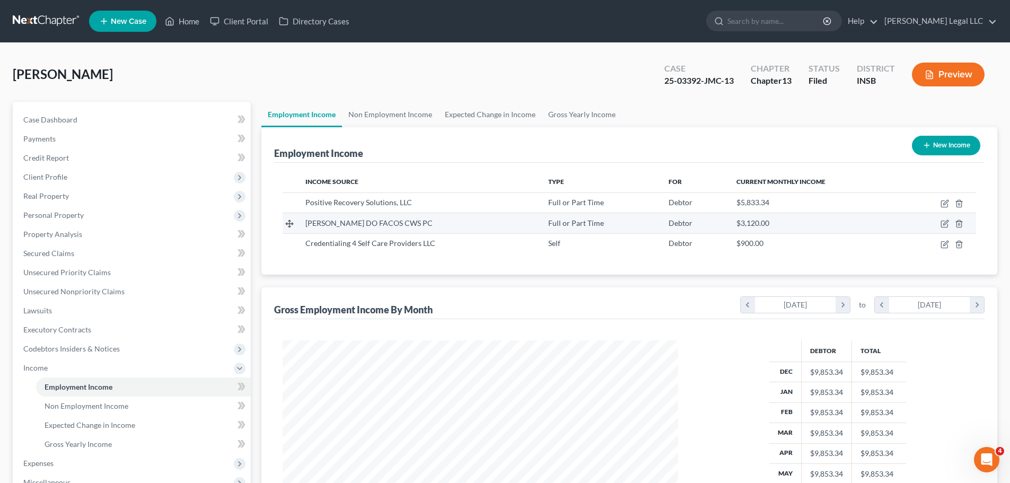
drag, startPoint x: 302, startPoint y: 223, endPoint x: 437, endPoint y: 222, distance: 135.1
click at [437, 222] on td "Michael S Miller DO FACOS CWS PC" at bounding box center [418, 223] width 243 height 20
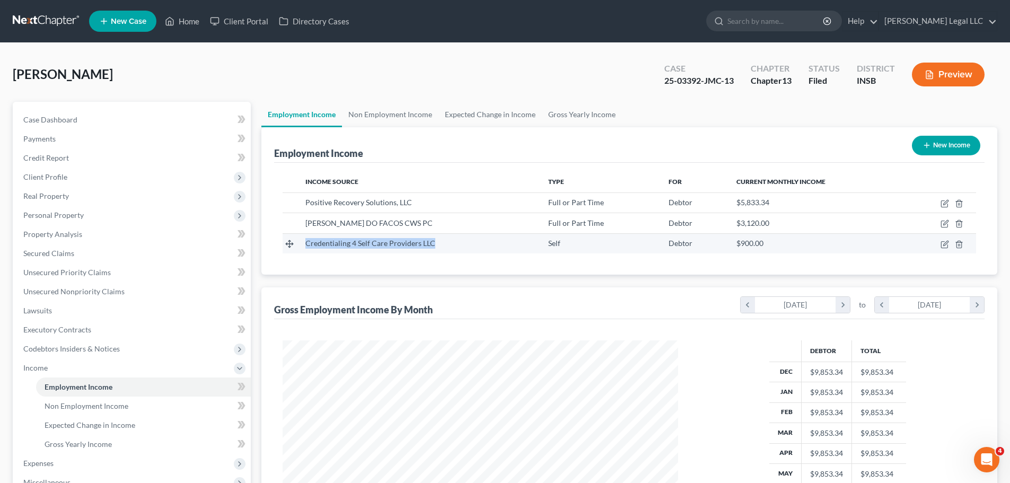
drag, startPoint x: 304, startPoint y: 245, endPoint x: 431, endPoint y: 240, distance: 127.3
click at [431, 240] on td "Credentialing 4 Self Care Providers LLC" at bounding box center [418, 243] width 243 height 20
drag, startPoint x: 718, startPoint y: 242, endPoint x: 752, endPoint y: 241, distance: 34.5
click at [752, 241] on td "$900.00" at bounding box center [815, 243] width 175 height 20
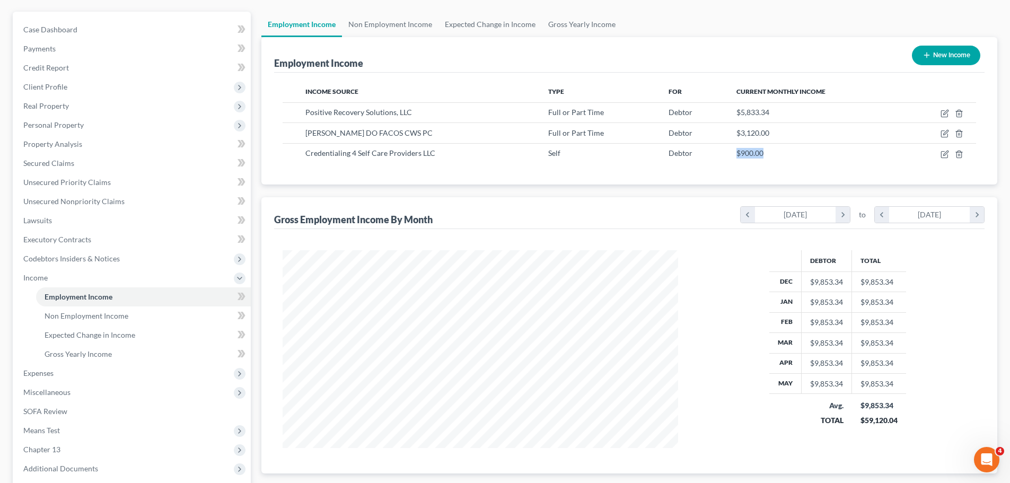
scroll to position [89, 0]
click at [40, 317] on link "Non Employment Income" at bounding box center [143, 316] width 215 height 19
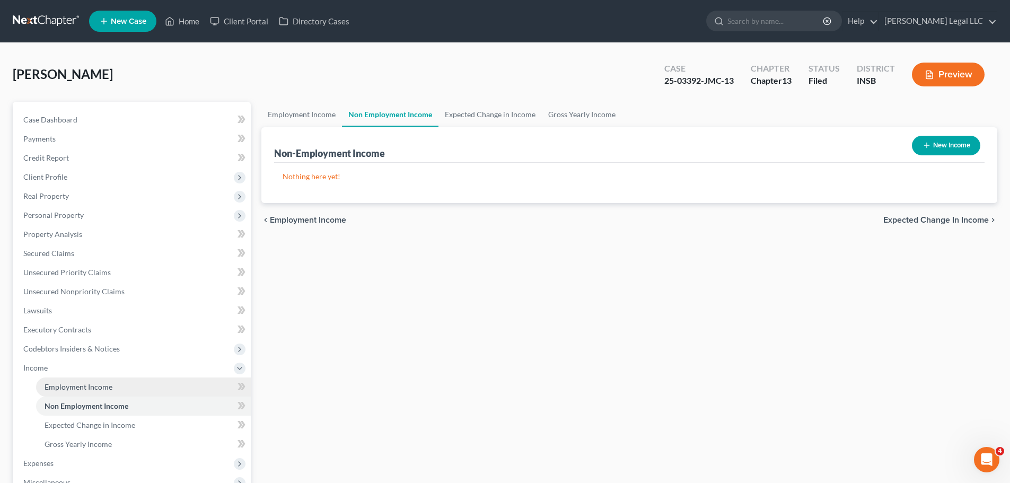
click at [65, 392] on link "Employment Income" at bounding box center [143, 386] width 215 height 19
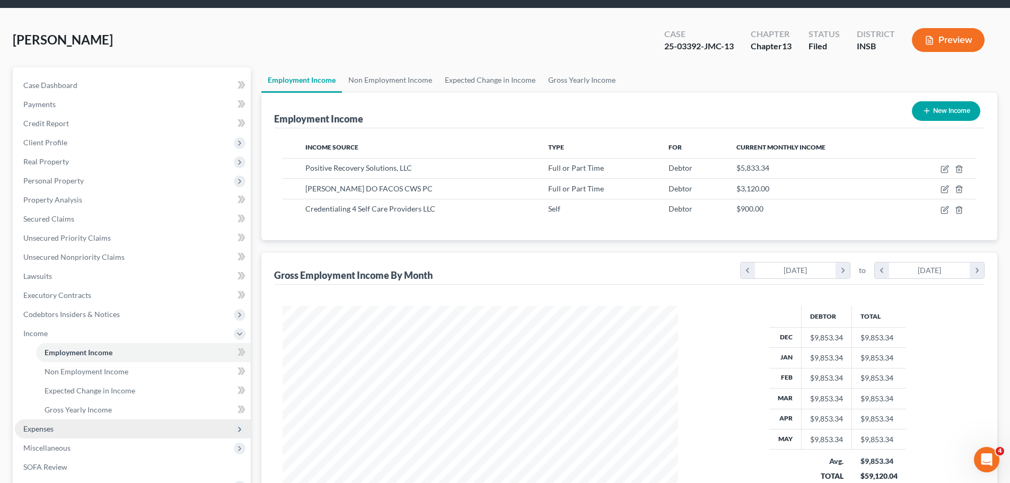
scroll to position [53, 0]
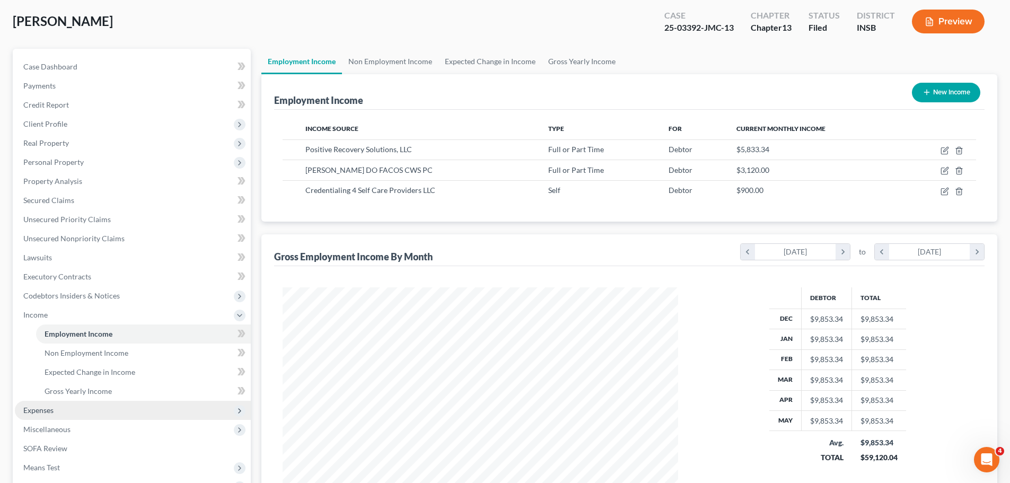
click at [64, 401] on span "Expenses" at bounding box center [133, 410] width 236 height 19
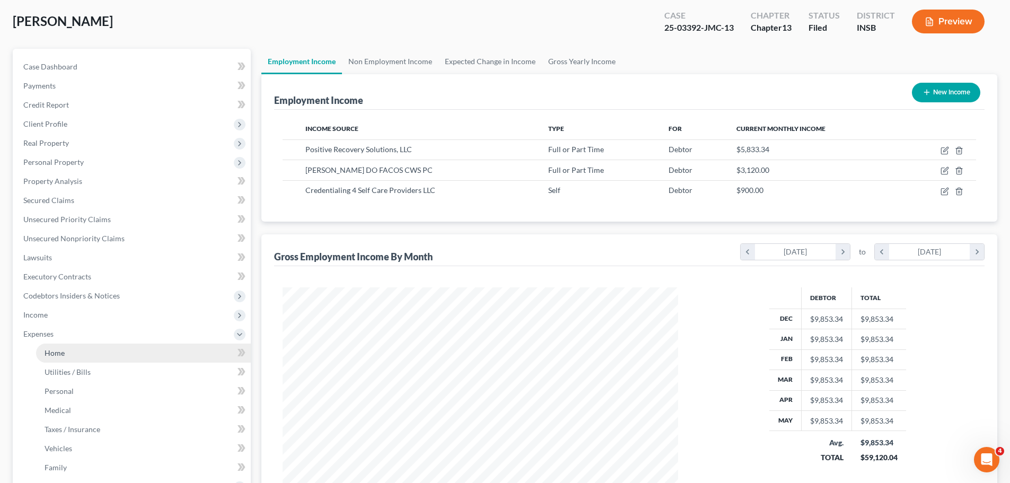
click at [73, 343] on link "Home" at bounding box center [143, 352] width 215 height 19
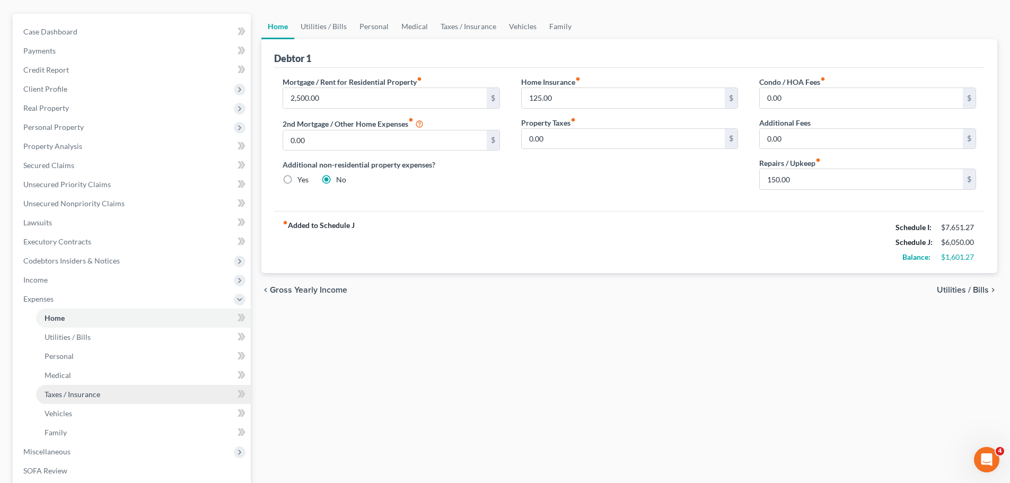
scroll to position [132, 0]
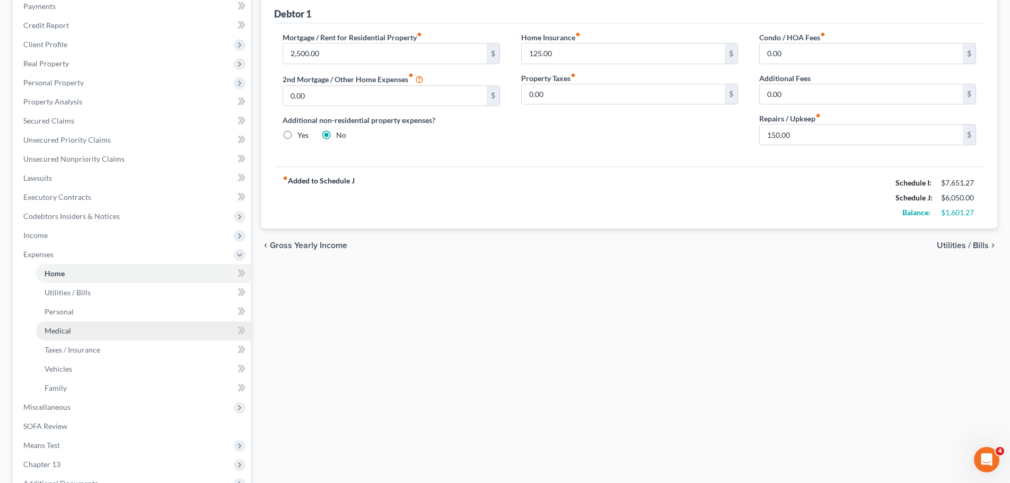
click at [77, 331] on link "Medical" at bounding box center [143, 330] width 215 height 19
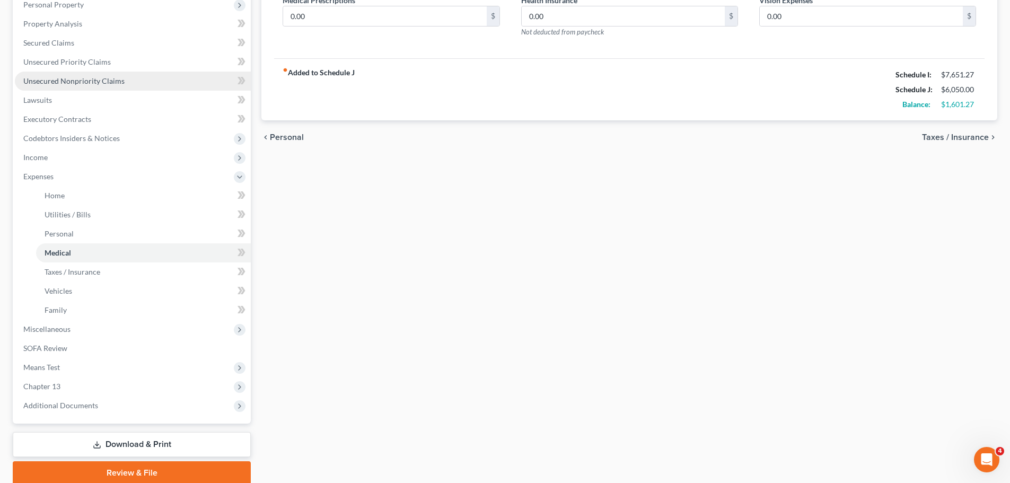
scroll to position [146, 0]
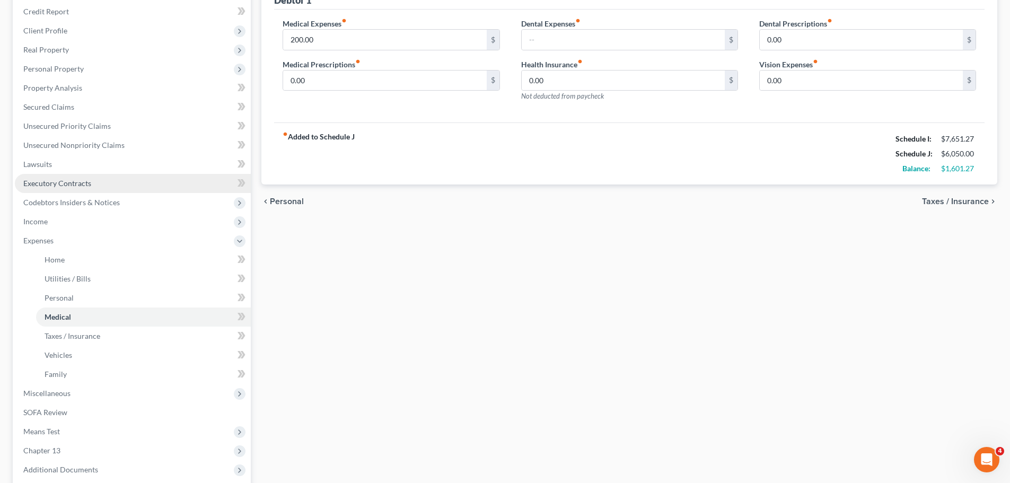
click at [33, 181] on span "Executory Contracts" at bounding box center [57, 183] width 68 height 9
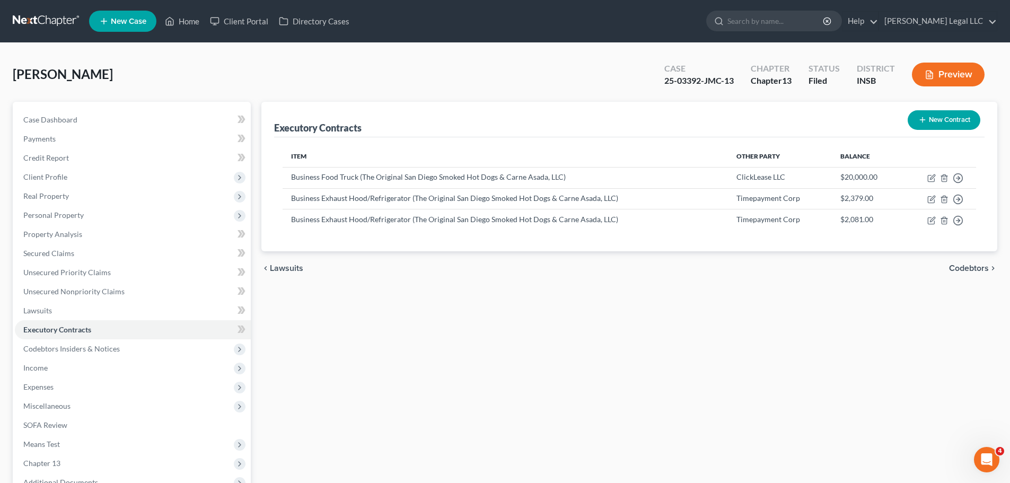
click at [677, 265] on div "chevron_left Lawsuits Codebtors chevron_right" at bounding box center [629, 268] width 736 height 34
click at [34, 390] on span "Expenses" at bounding box center [38, 386] width 30 height 9
click at [54, 174] on span "Client Profile" at bounding box center [45, 176] width 44 height 9
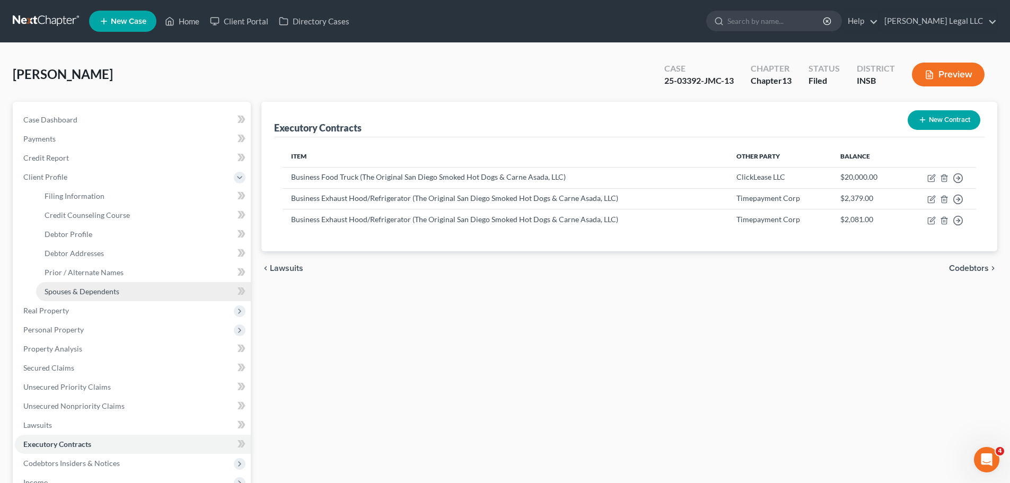
click at [58, 294] on span "Spouses & Dependents" at bounding box center [82, 291] width 75 height 9
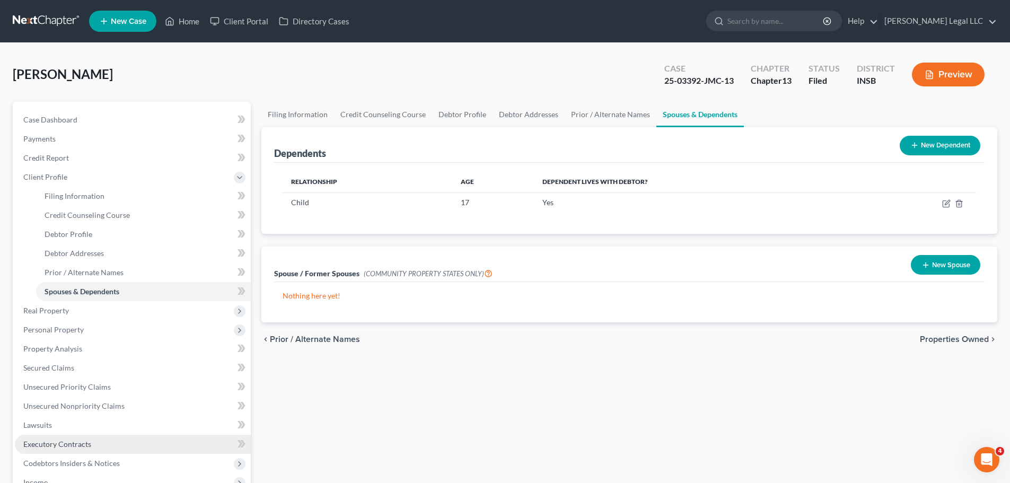
scroll to position [212, 0]
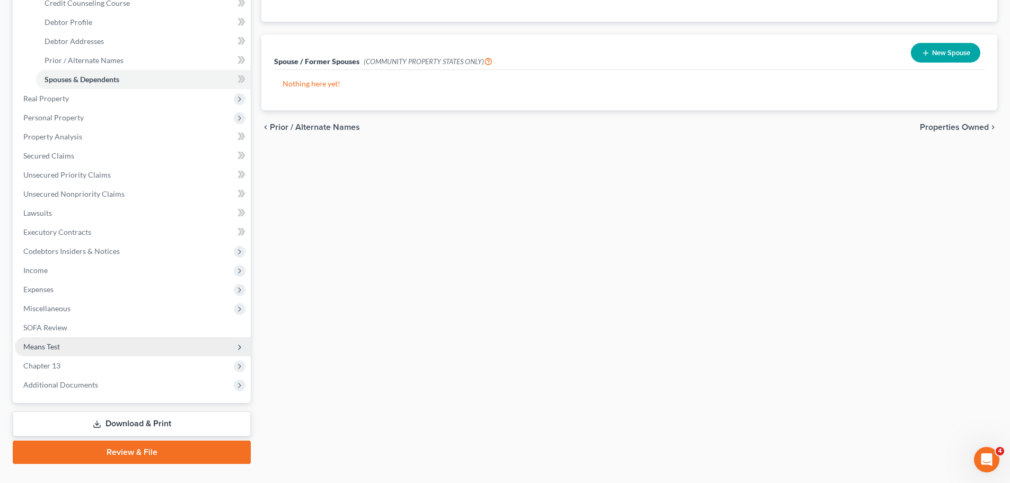
click at [39, 350] on span "Means Test" at bounding box center [41, 346] width 37 height 9
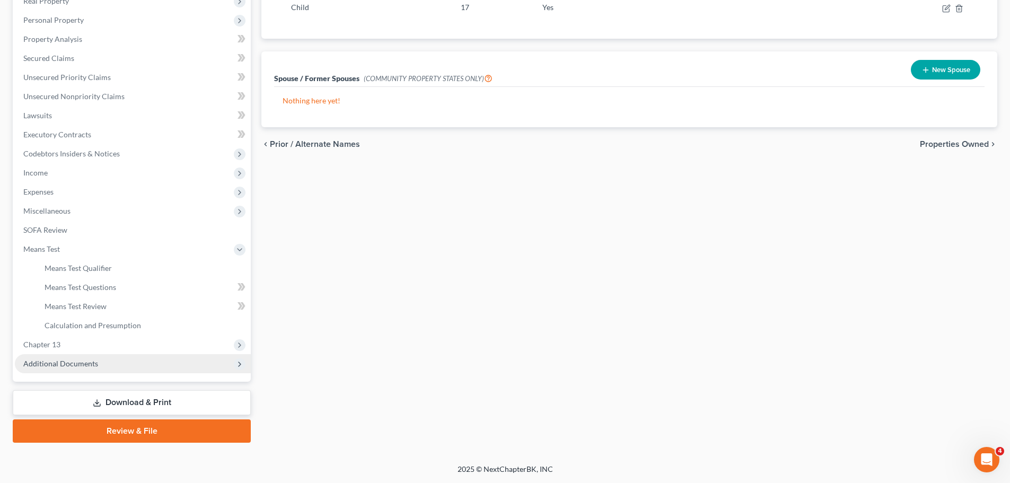
scroll to position [195, 0]
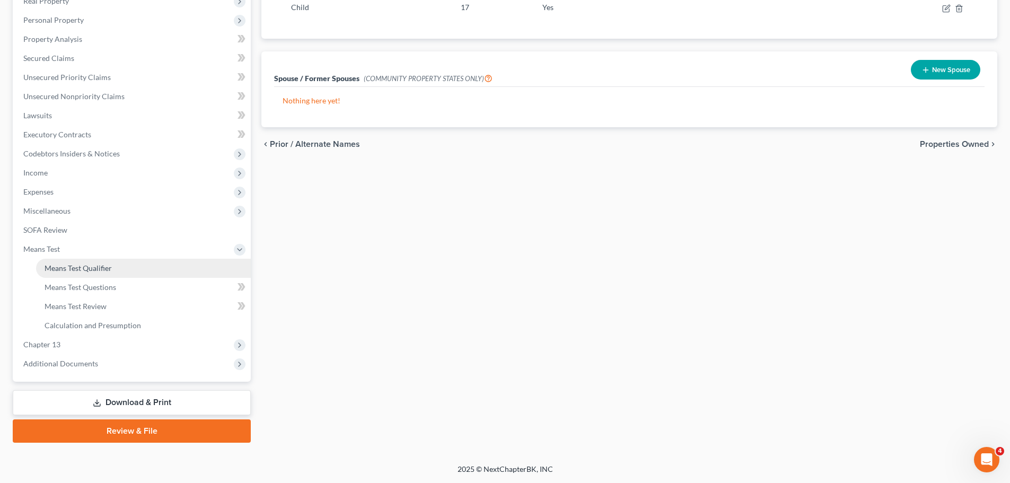
click at [72, 271] on span "Means Test Qualifier" at bounding box center [78, 267] width 67 height 9
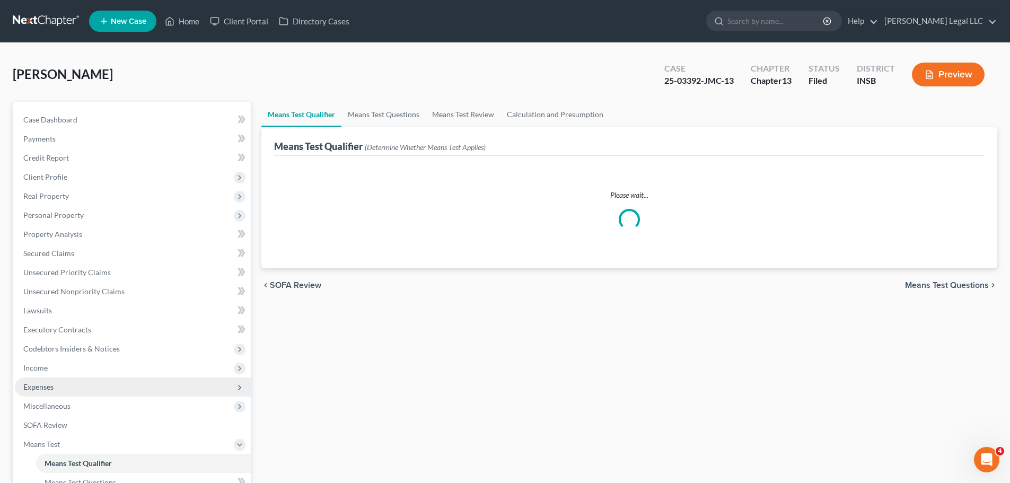
click at [48, 394] on span "Expenses" at bounding box center [133, 386] width 236 height 19
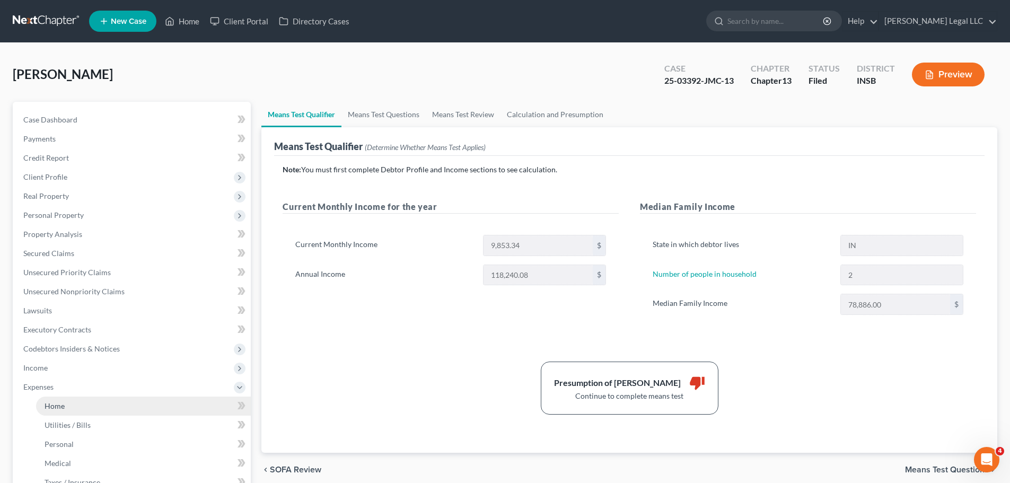
click at [49, 401] on span "Home" at bounding box center [55, 405] width 20 height 9
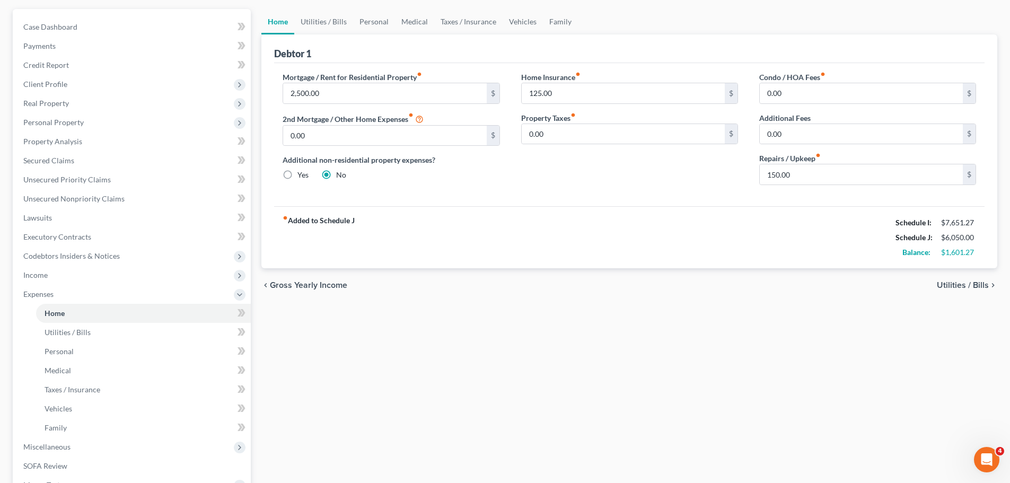
scroll to position [106, 0]
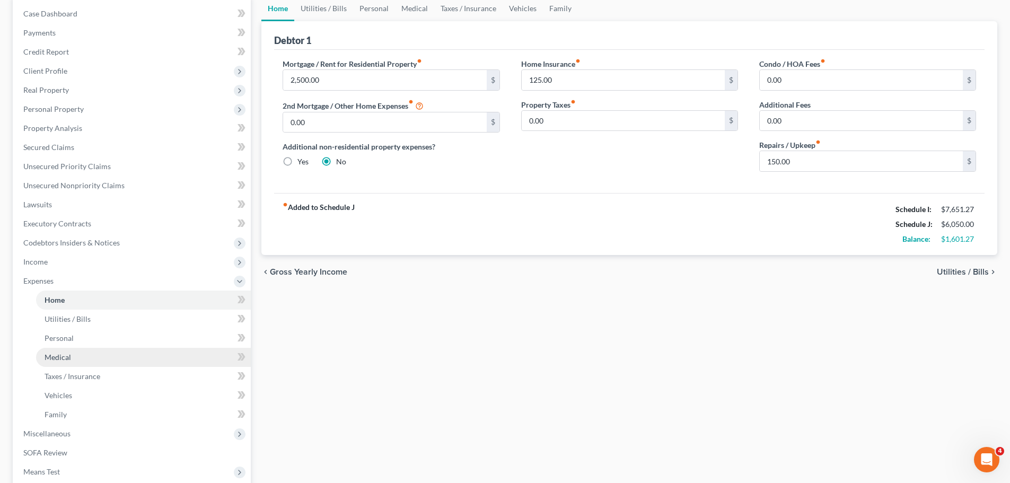
click at [70, 362] on link "Medical" at bounding box center [143, 357] width 215 height 19
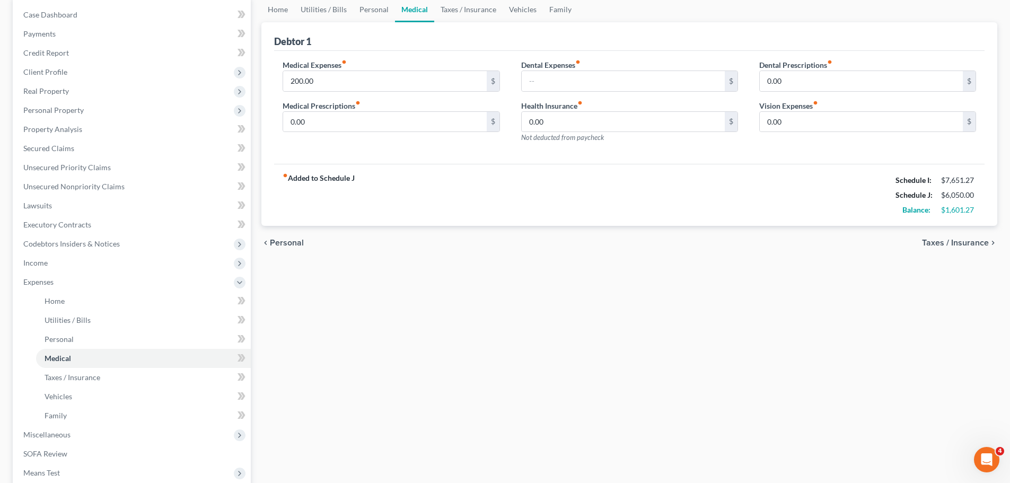
scroll to position [106, 0]
click at [48, 343] on link "Personal" at bounding box center [143, 338] width 215 height 19
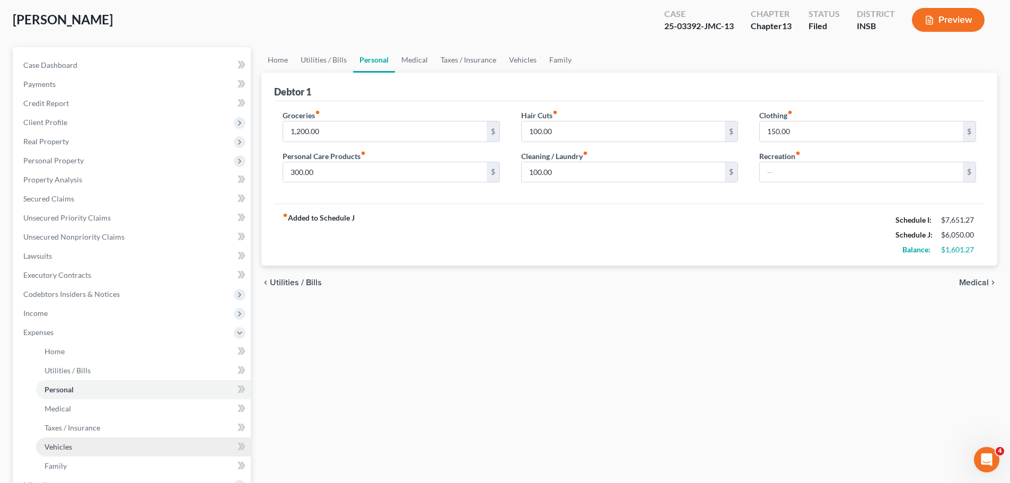
scroll to position [159, 0]
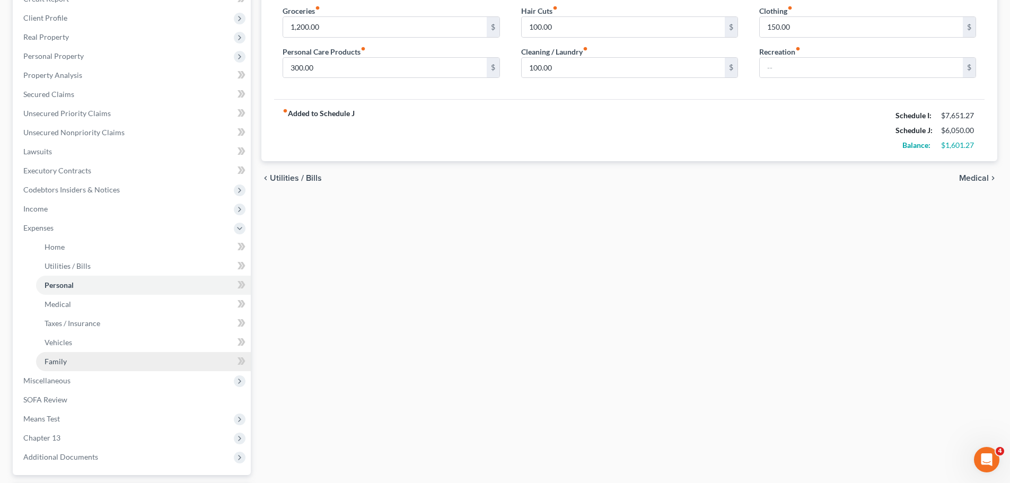
click at [47, 365] on span "Family" at bounding box center [56, 361] width 22 height 9
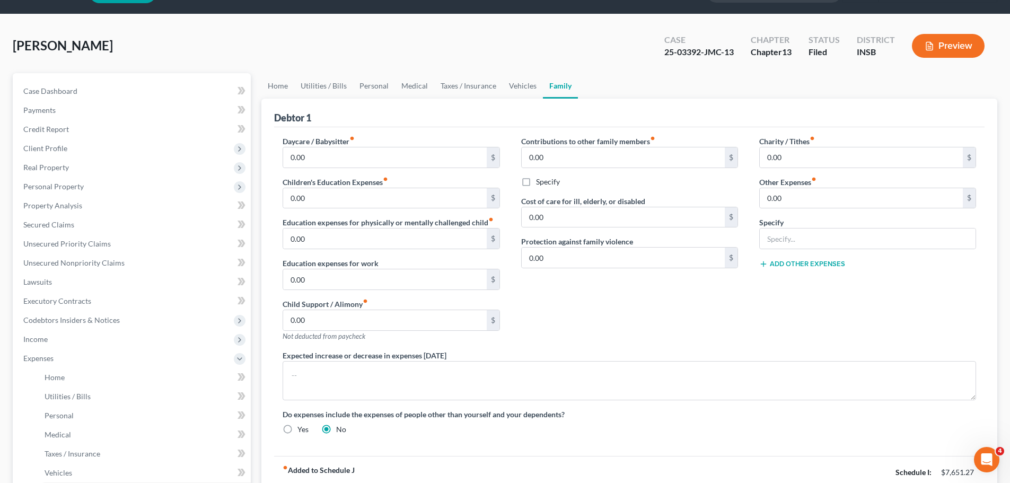
scroll to position [53, 0]
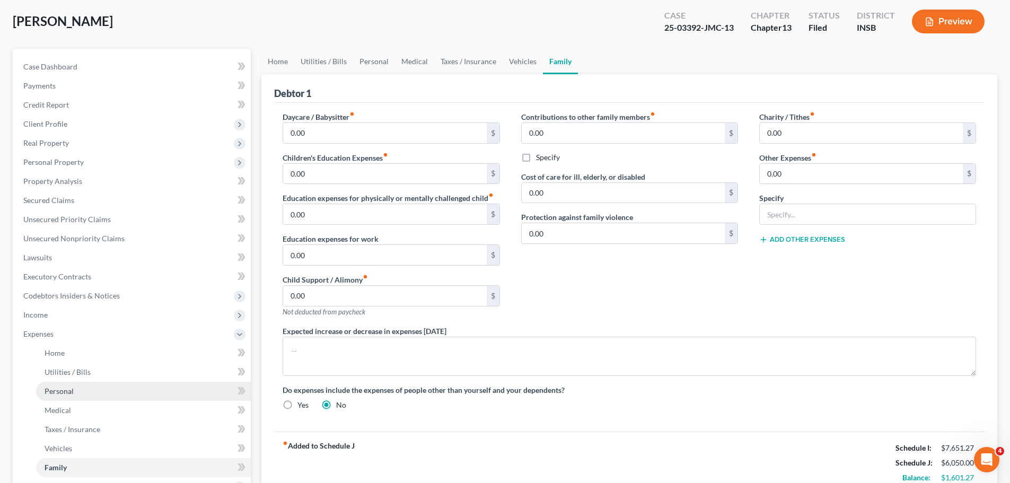
click at [54, 394] on span "Personal" at bounding box center [59, 390] width 29 height 9
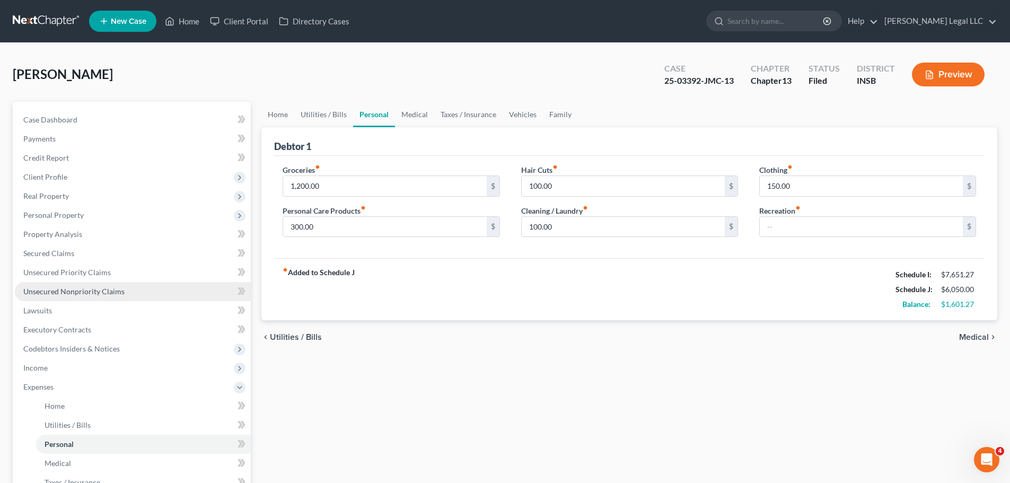
click at [58, 290] on span "Unsecured Nonpriority Claims" at bounding box center [73, 291] width 101 height 9
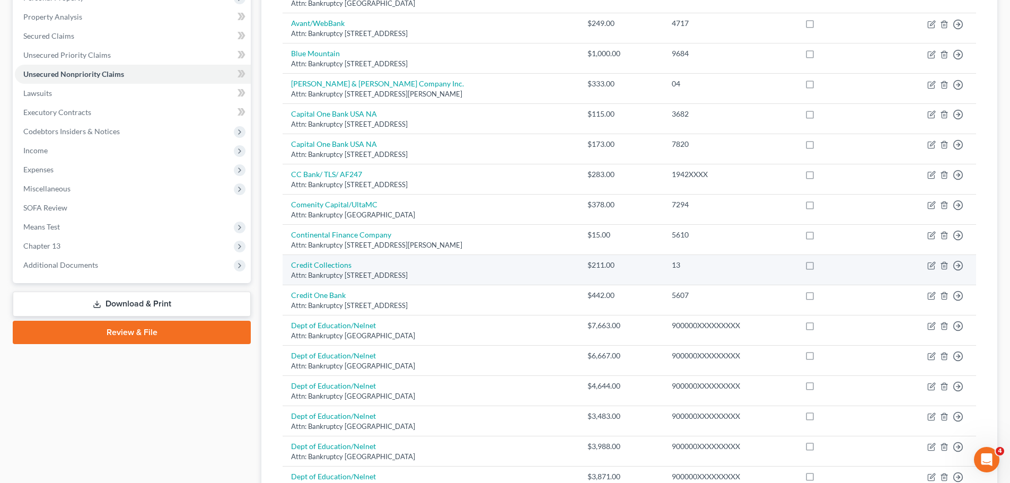
scroll to position [371, 0]
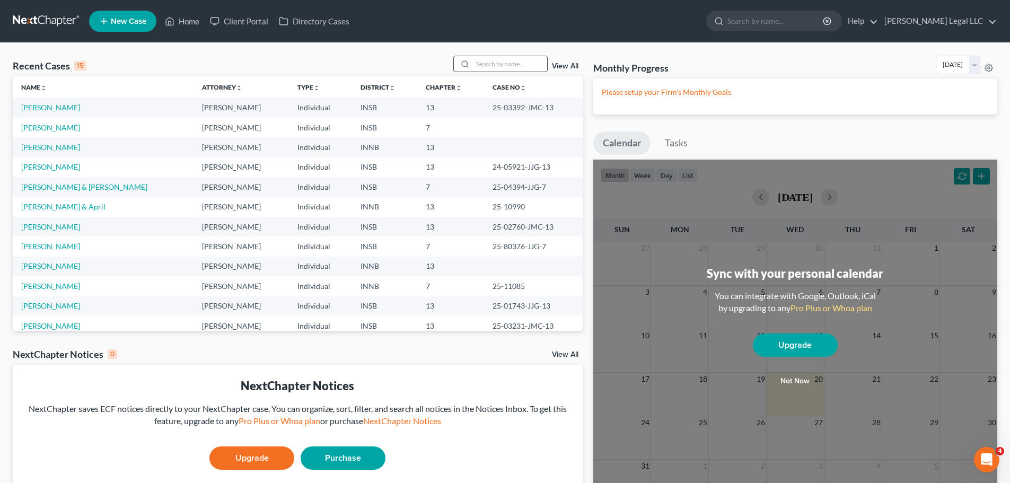
click at [497, 68] on input "search" at bounding box center [510, 63] width 74 height 15
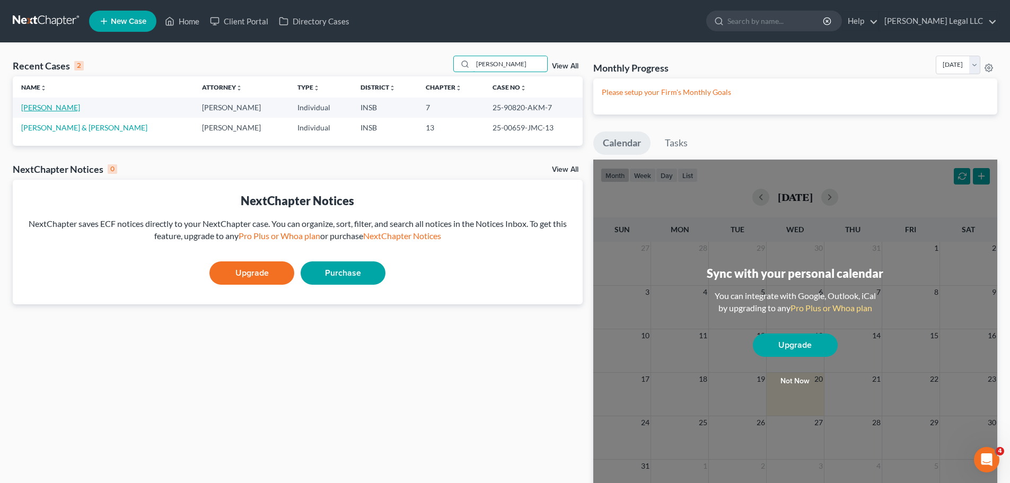
type input "smith"
click at [49, 107] on link "[PERSON_NAME]" at bounding box center [50, 107] width 59 height 9
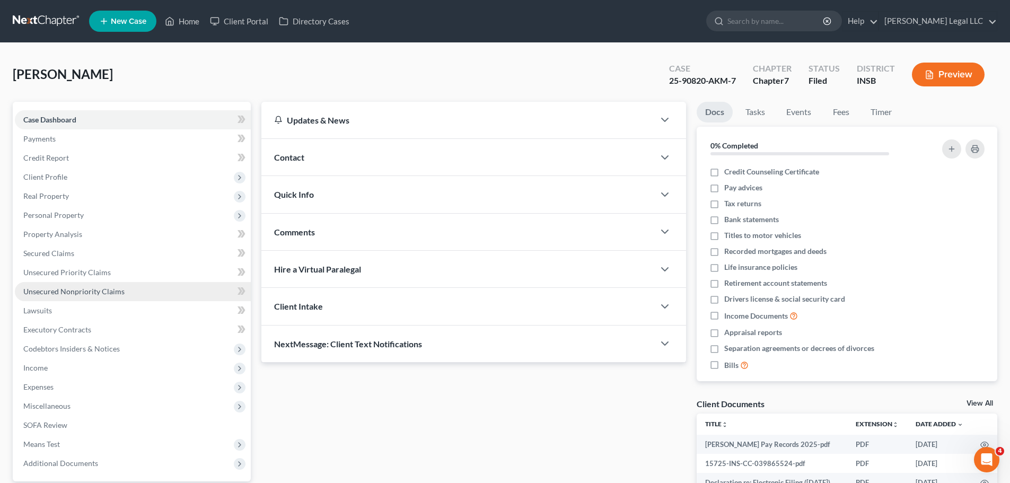
click at [47, 290] on span "Unsecured Nonpriority Claims" at bounding box center [73, 291] width 101 height 9
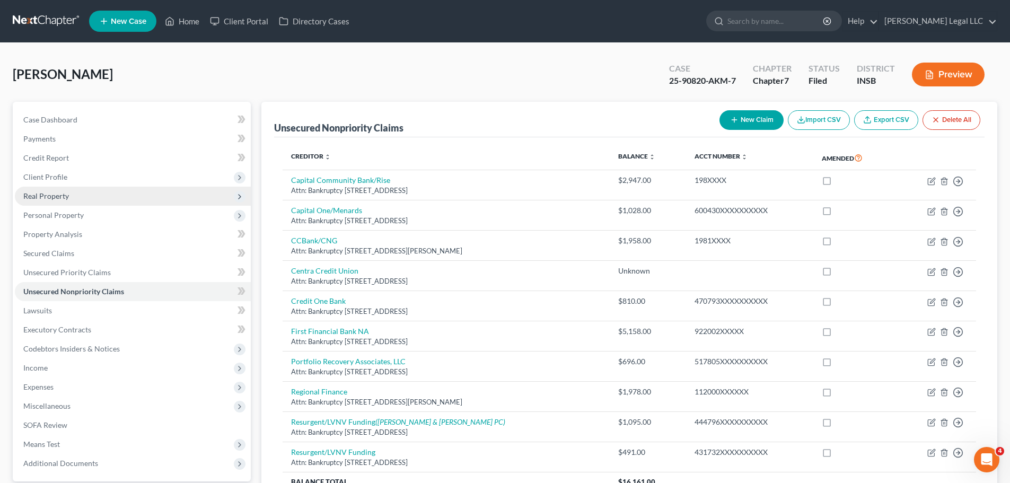
click at [50, 197] on span "Real Property" at bounding box center [46, 195] width 46 height 9
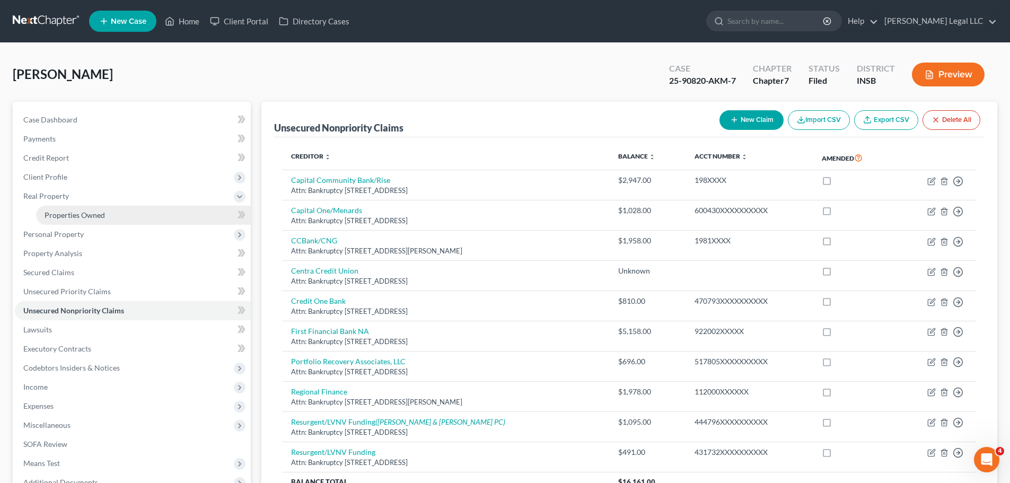
click at [54, 215] on span "Properties Owned" at bounding box center [75, 214] width 60 height 9
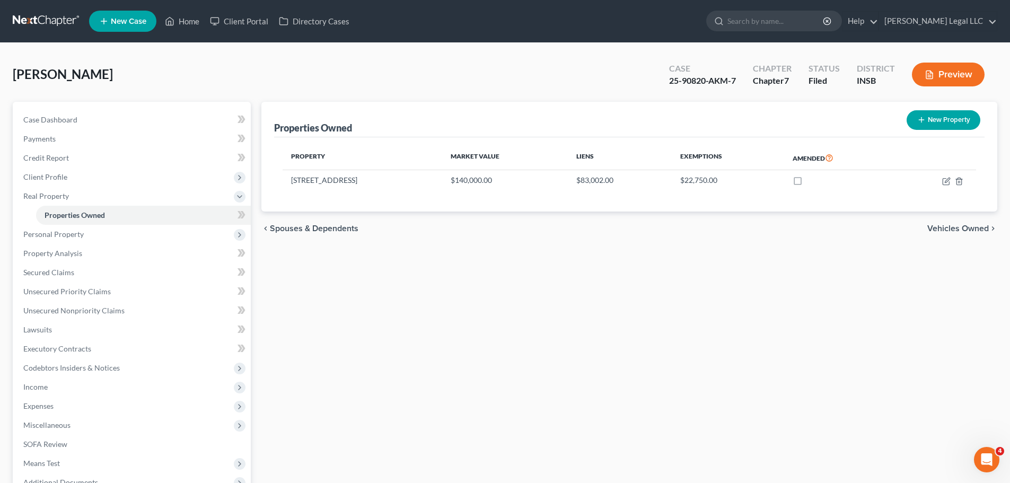
click at [478, 279] on div "Properties Owned New Property Property Market Value Liens Exemptions Amended 36…" at bounding box center [629, 331] width 746 height 459
click at [945, 180] on icon "button" at bounding box center [946, 181] width 8 height 8
select select "15"
select select "39"
select select "0"
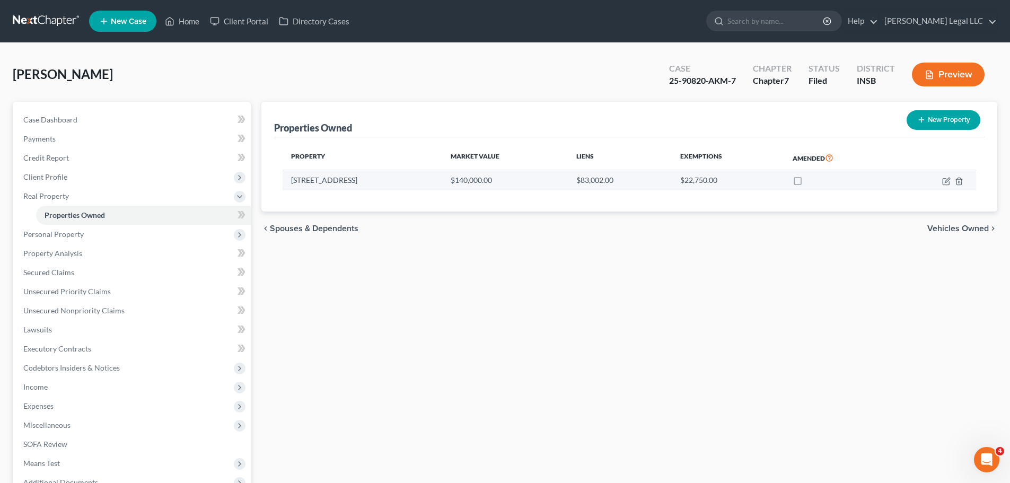
select select "0"
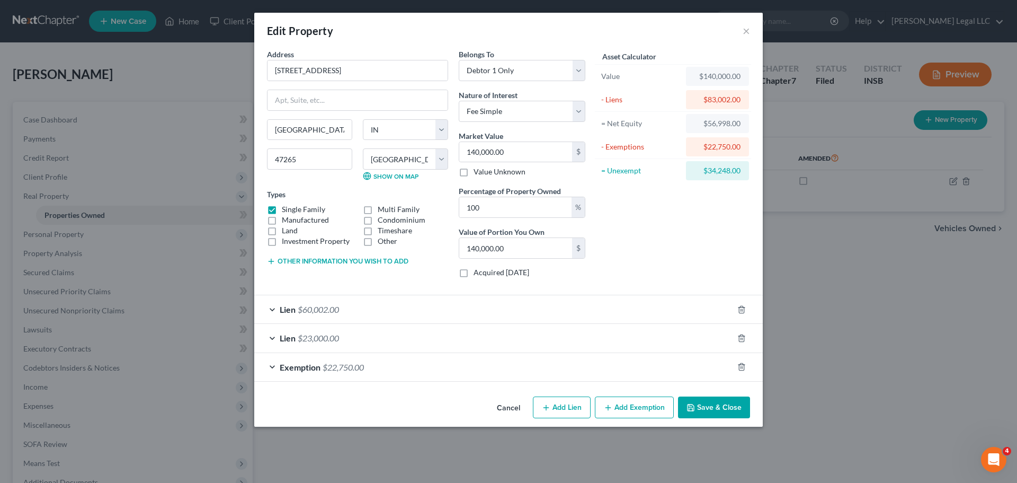
click at [630, 215] on div "Asset Calculator Value $140,000.00 - Liens $83,002.00 = Net Equity $56,998.00 -…" at bounding box center [673, 167] width 165 height 237
click at [651, 234] on div "Asset Calculator Value $140,000.00 - Liens $83,002.00 = Net Equity $56,998.00 -…" at bounding box center [673, 167] width 165 height 237
click at [743, 30] on button "×" at bounding box center [746, 30] width 7 height 13
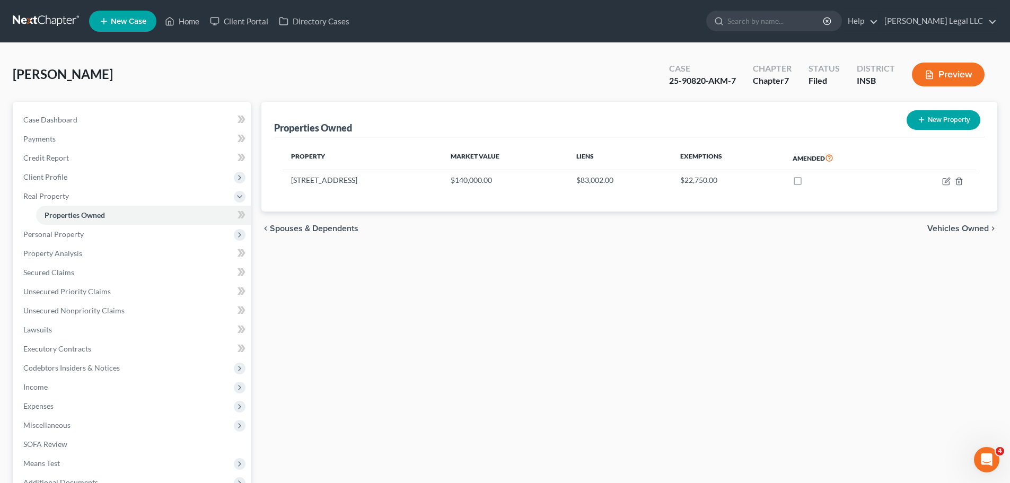
click at [525, 270] on div "Properties Owned New Property Property Market Value Liens Exemptions Amended 36…" at bounding box center [629, 331] width 746 height 459
click at [54, 235] on span "Personal Property" at bounding box center [53, 233] width 60 height 9
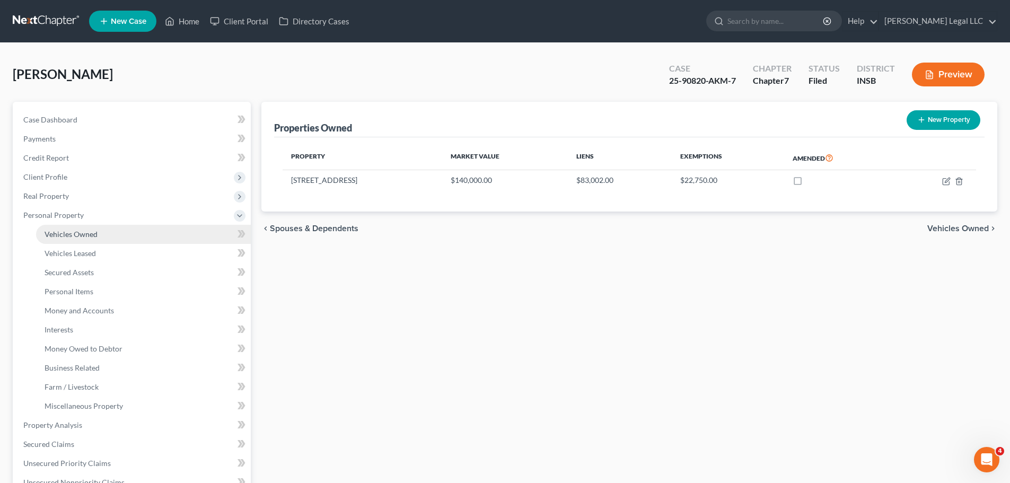
click at [61, 235] on span "Vehicles Owned" at bounding box center [71, 233] width 53 height 9
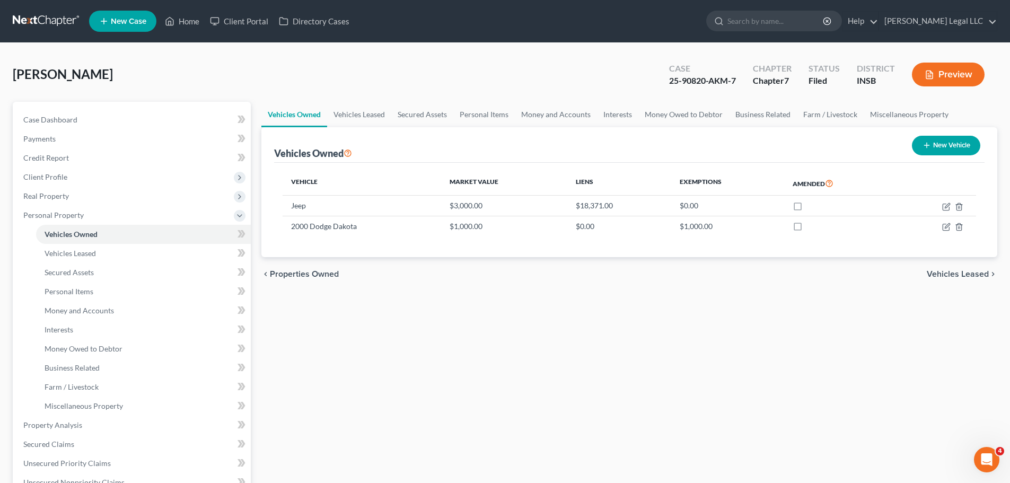
click at [436, 281] on div "chevron_left Properties Owned Vehicles Leased chevron_right" at bounding box center [629, 274] width 736 height 34
click at [942, 208] on icon "button" at bounding box center [945, 206] width 6 height 6
select select "0"
select select "4"
select select "3"
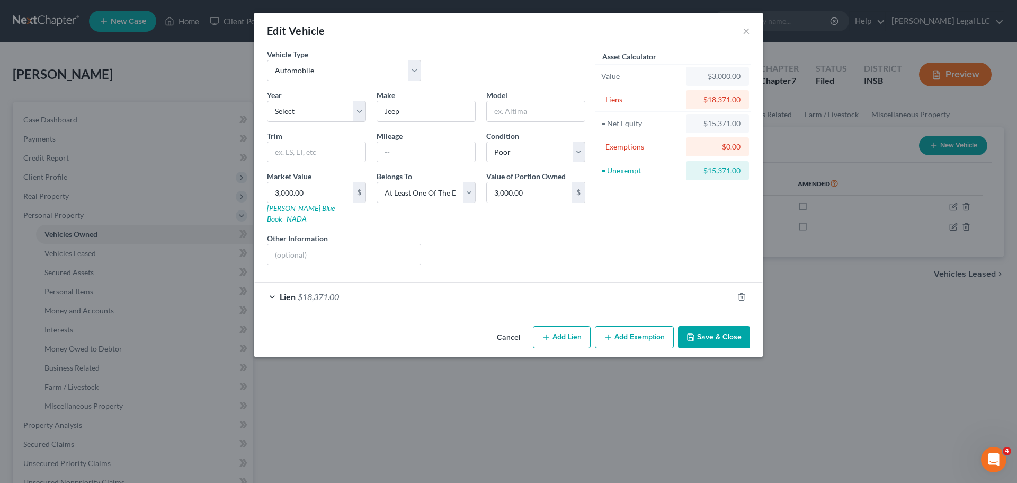
click at [396, 284] on div "Lien $18,371.00" at bounding box center [493, 296] width 479 height 28
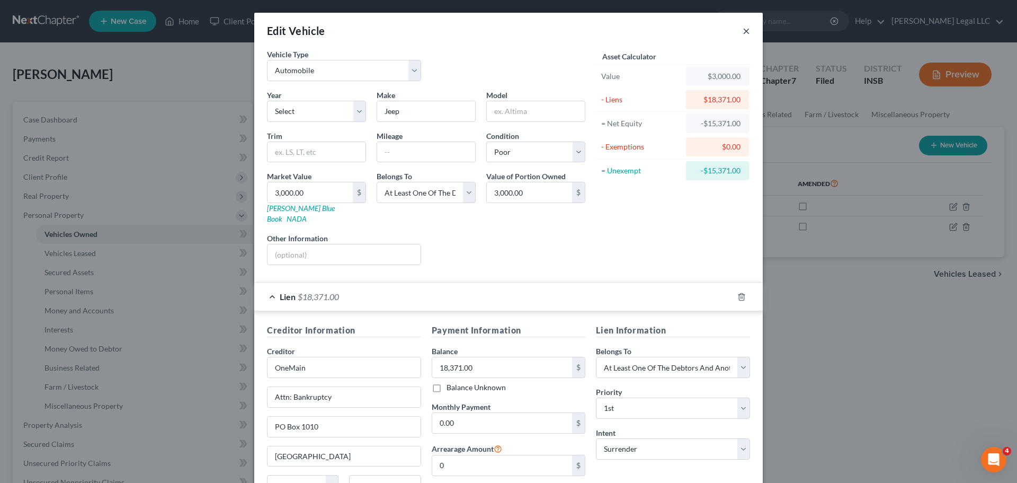
click at [744, 31] on button "×" at bounding box center [746, 30] width 7 height 13
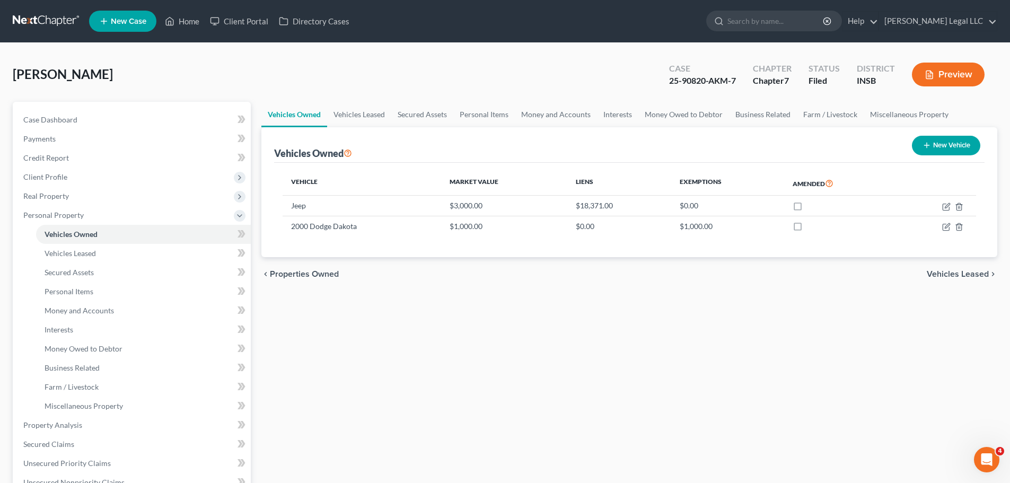
click at [453, 310] on div "Vehicles Owned Vehicles Leased Secured Assets Personal Items Money and Accounts…" at bounding box center [629, 417] width 746 height 631
click at [448, 309] on div "Vehicles Owned Vehicles Leased Secured Assets Personal Items Money and Accounts…" at bounding box center [629, 417] width 746 height 631
click at [947, 208] on icon "button" at bounding box center [946, 206] width 8 height 8
select select "0"
select select "4"
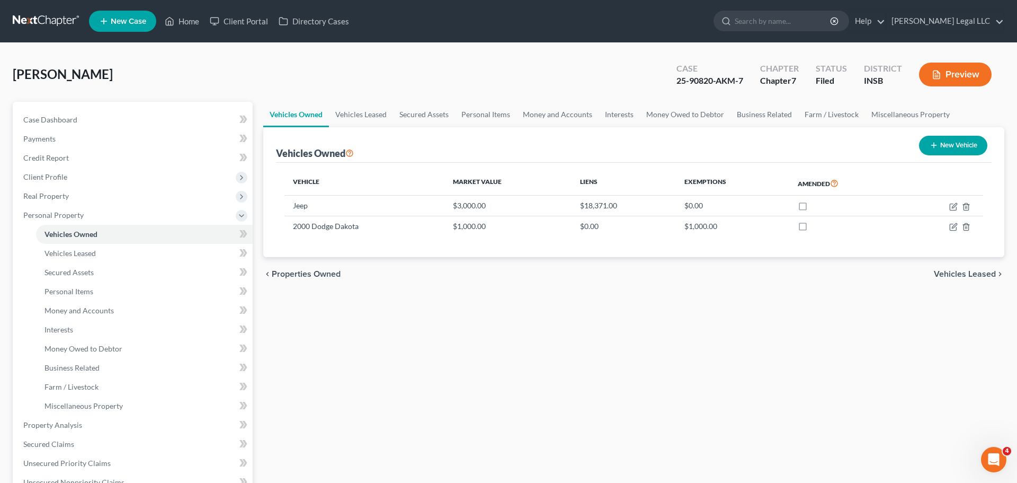
select select "3"
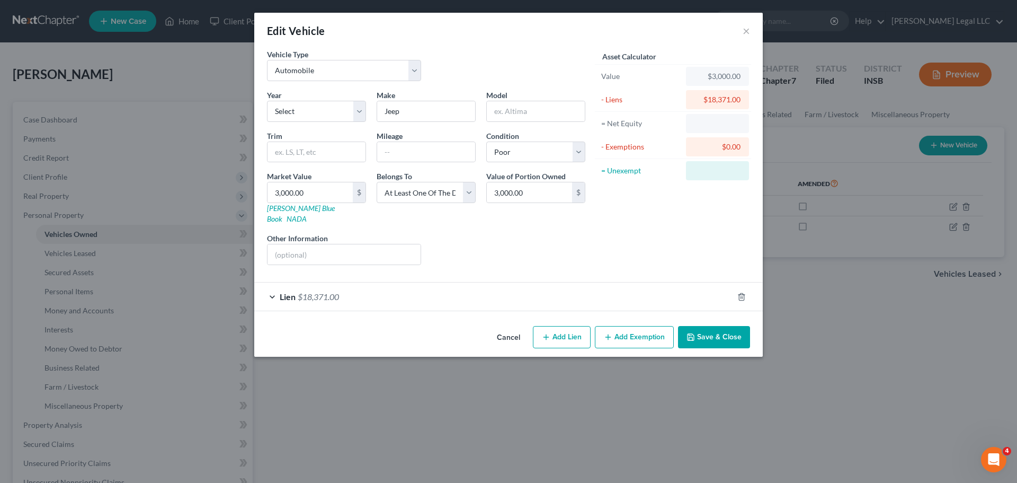
click at [947, 208] on div "Edit Vehicle × Vehicle Type Select Automobile Truck Trailer Watercraft Aircraft…" at bounding box center [508, 241] width 1017 height 483
click at [745, 33] on button "×" at bounding box center [746, 30] width 7 height 13
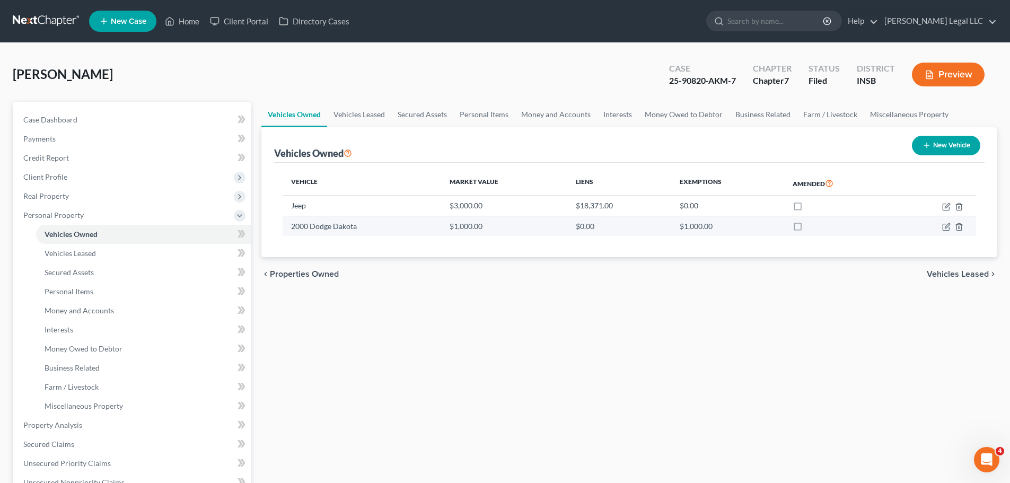
click at [344, 231] on td "2000 Dodge Dakota" at bounding box center [361, 226] width 158 height 20
click at [944, 225] on icon "button" at bounding box center [946, 227] width 8 height 8
select select "0"
select select "26"
select select "3"
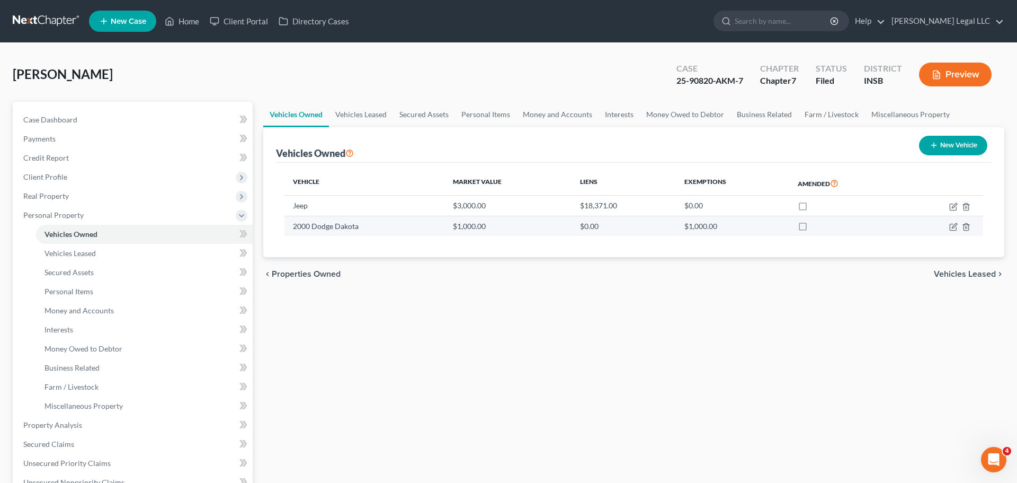
select select "0"
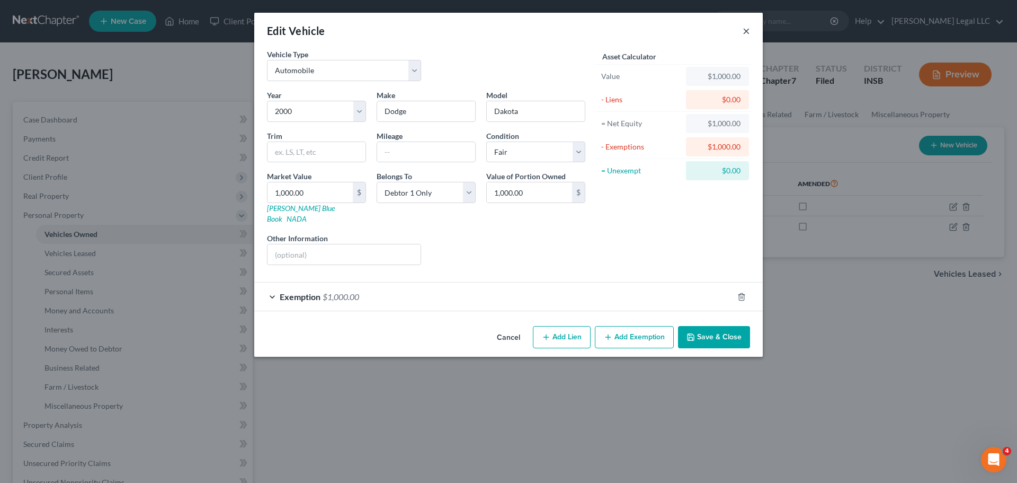
click at [744, 30] on button "×" at bounding box center [746, 30] width 7 height 13
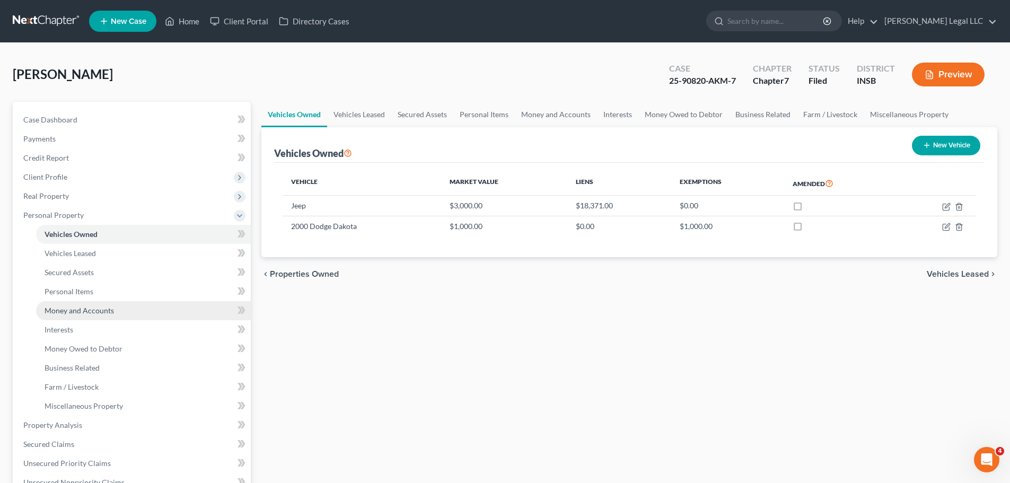
scroll to position [53, 0]
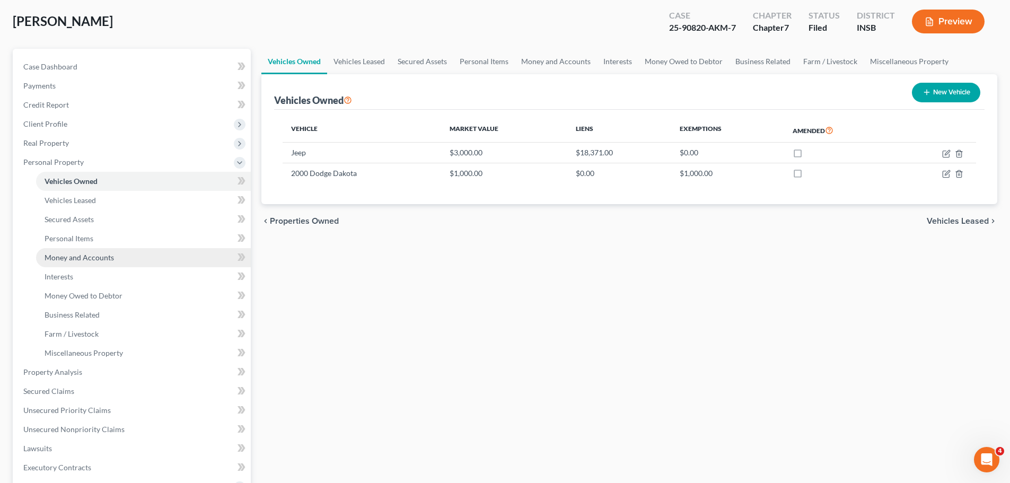
click at [73, 263] on link "Money and Accounts" at bounding box center [143, 257] width 215 height 19
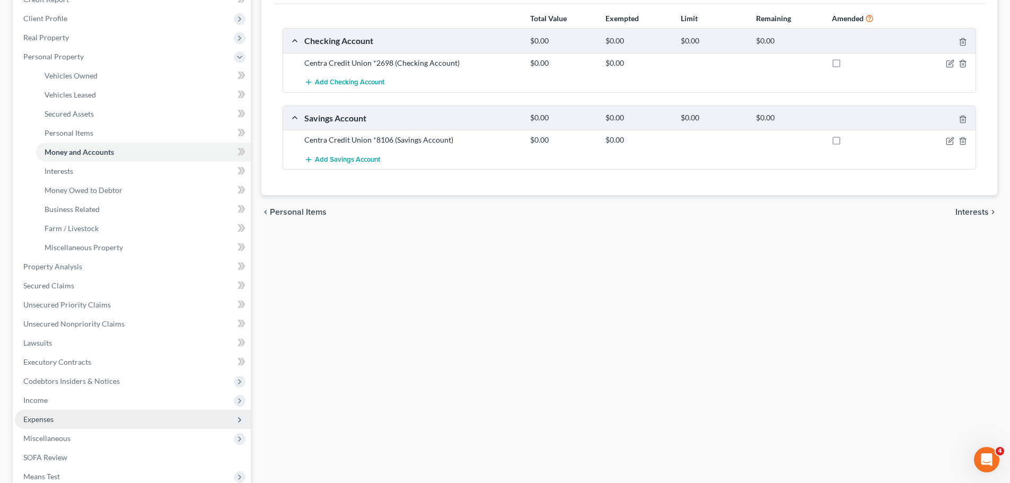
scroll to position [159, 0]
drag, startPoint x: 523, startPoint y: 355, endPoint x: 536, endPoint y: 331, distance: 27.7
click at [523, 355] on div "Vehicles Owned Vehicles Leased Secured Assets Personal Items Money and Accounts…" at bounding box center [629, 258] width 746 height 631
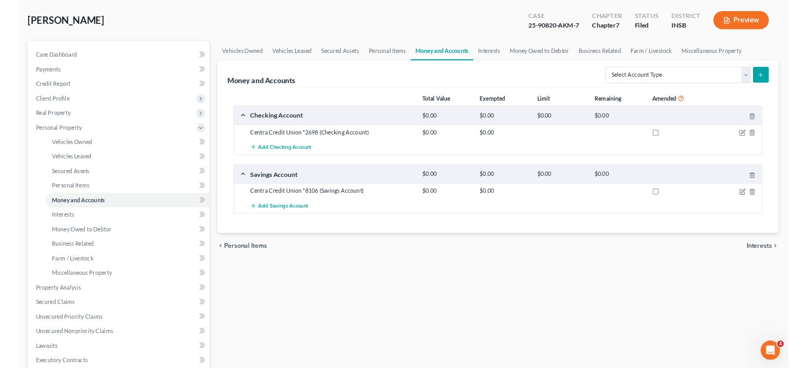
scroll to position [0, 0]
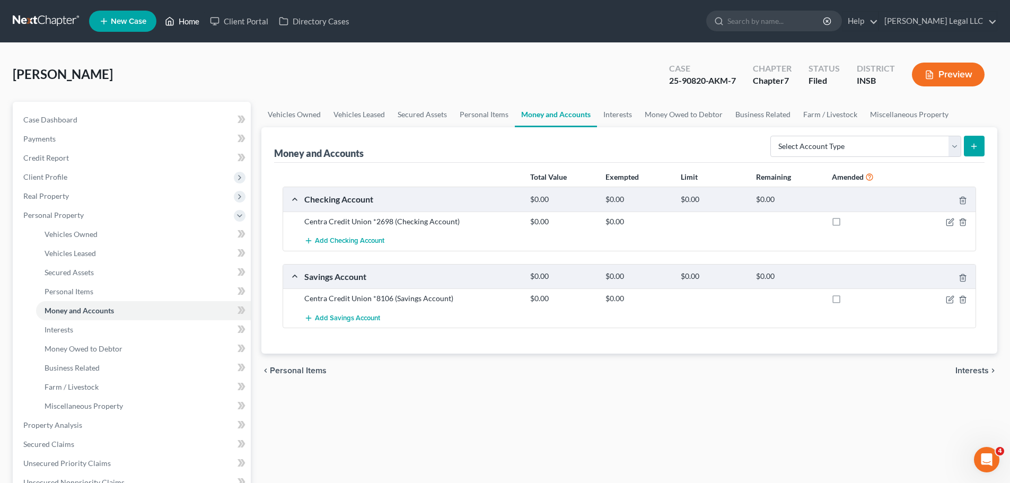
click at [188, 16] on link "Home" at bounding box center [182, 21] width 45 height 19
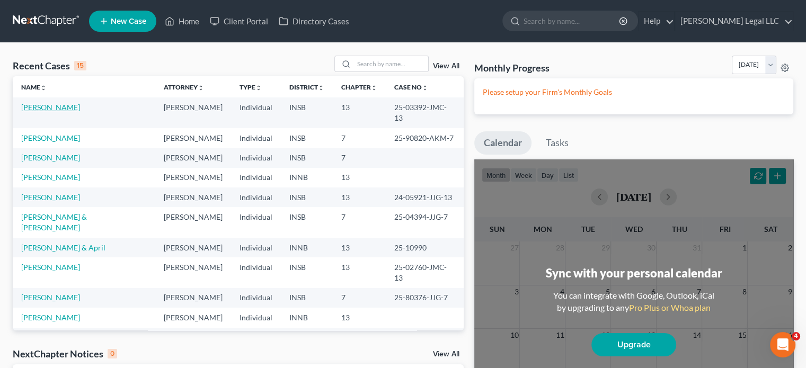
click at [52, 110] on link "[PERSON_NAME]" at bounding box center [50, 107] width 59 height 9
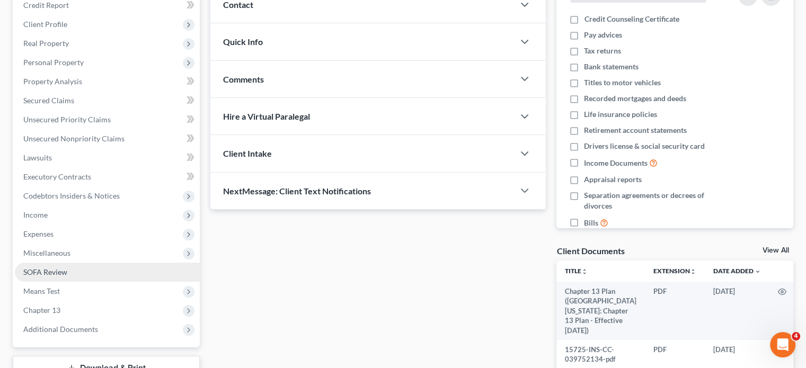
scroll to position [159, 0]
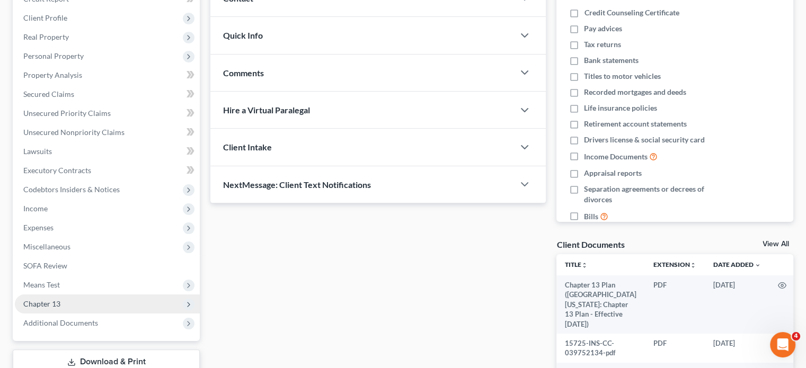
click at [59, 298] on span "Chapter 13" at bounding box center [107, 304] width 185 height 19
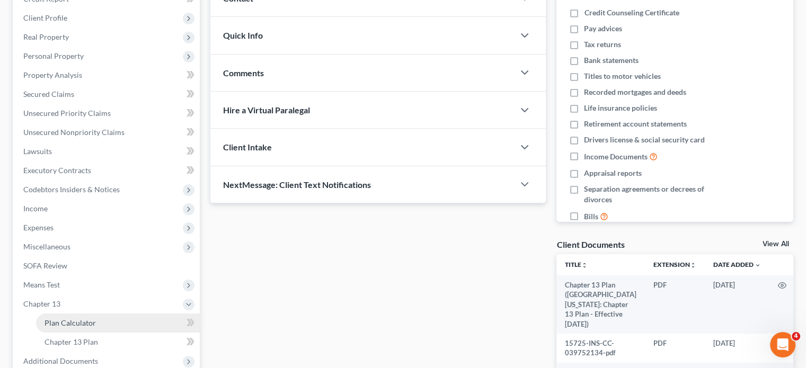
click at [65, 320] on span "Plan Calculator" at bounding box center [70, 322] width 51 height 9
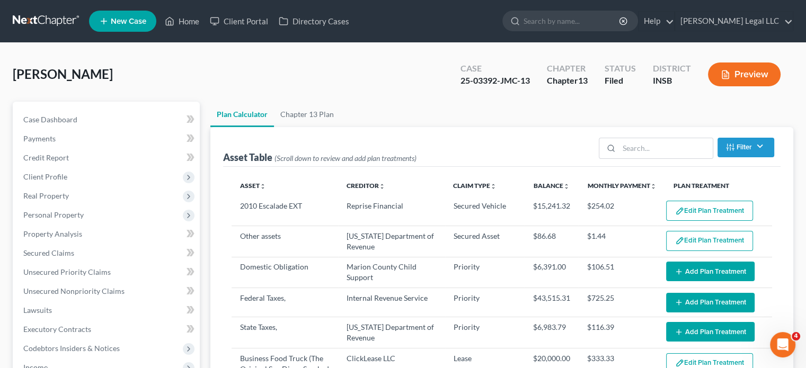
select select "59"
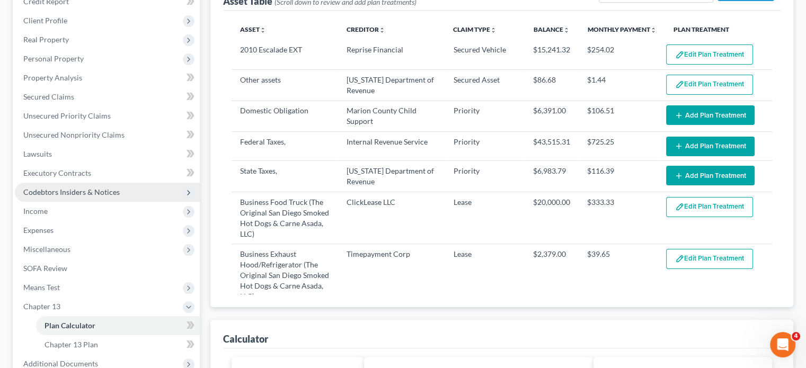
scroll to position [159, 0]
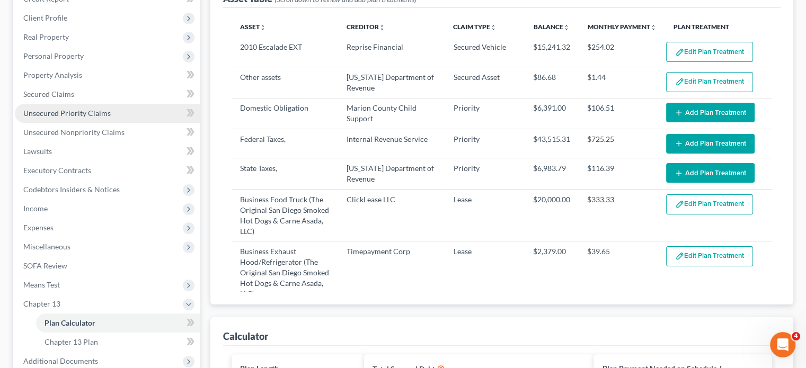
click at [66, 117] on span "Unsecured Priority Claims" at bounding box center [66, 113] width 87 height 9
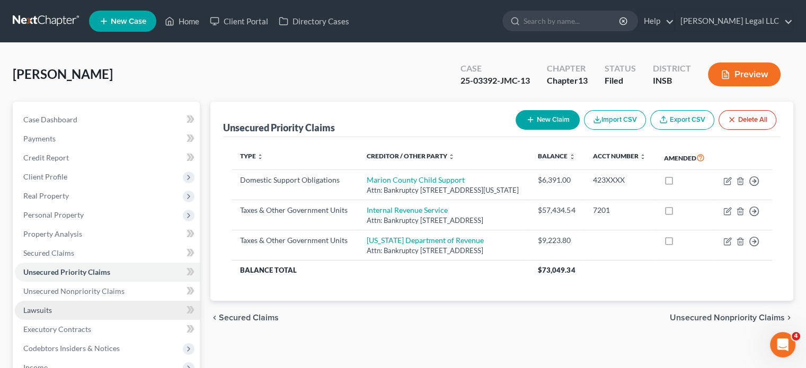
click at [42, 309] on span "Lawsuits" at bounding box center [37, 310] width 29 height 9
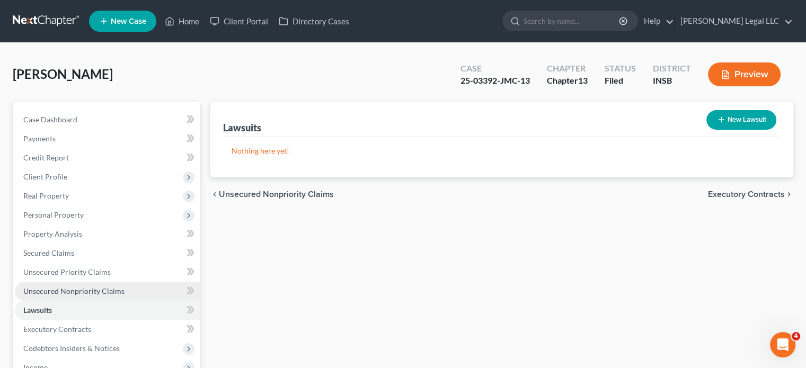
click at [57, 289] on span "Unsecured Nonpriority Claims" at bounding box center [73, 291] width 101 height 9
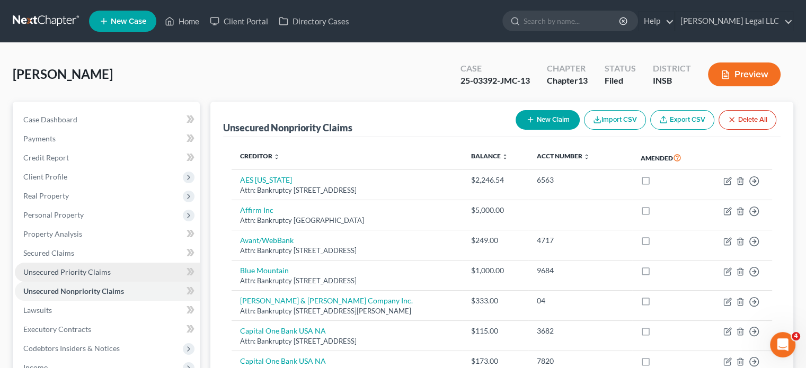
click at [55, 270] on span "Unsecured Priority Claims" at bounding box center [66, 272] width 87 height 9
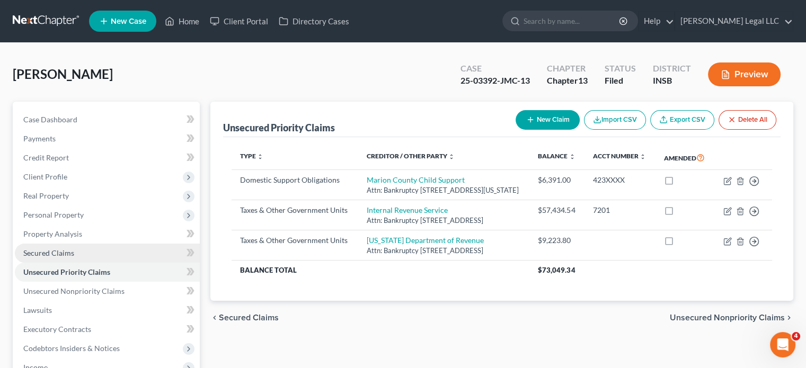
click at [48, 252] on span "Secured Claims" at bounding box center [48, 253] width 51 height 9
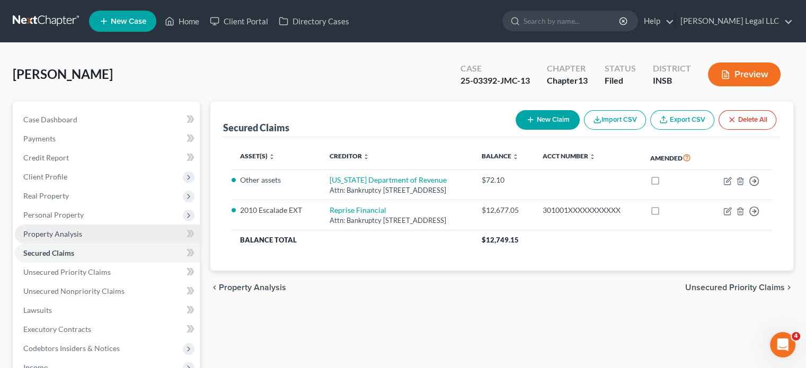
click at [57, 235] on span "Property Analysis" at bounding box center [52, 233] width 59 height 9
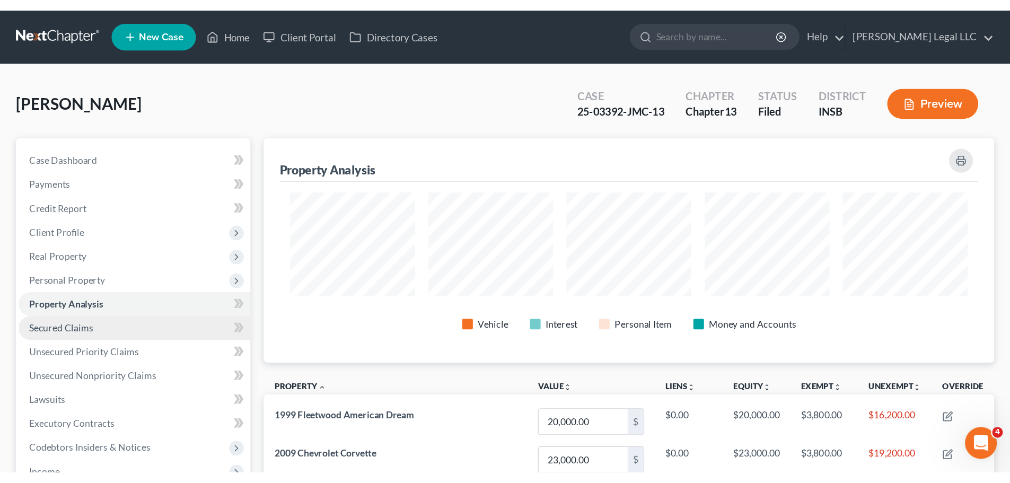
scroll to position [179, 582]
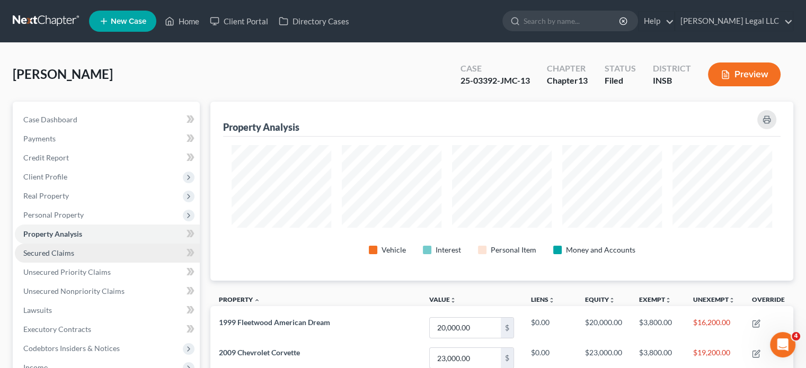
click at [57, 252] on span "Secured Claims" at bounding box center [48, 253] width 51 height 9
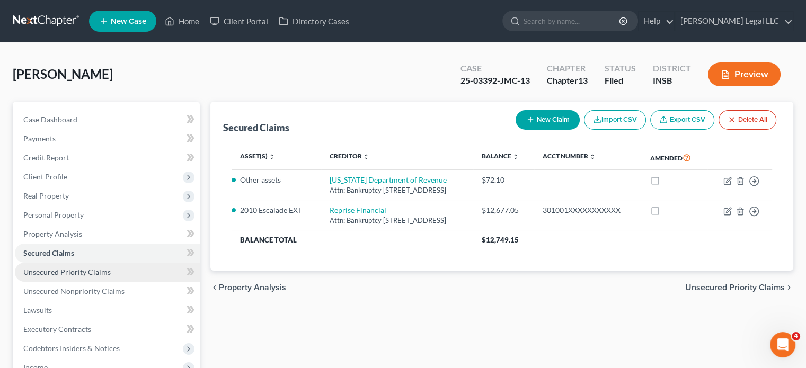
click at [55, 270] on span "Unsecured Priority Claims" at bounding box center [66, 272] width 87 height 9
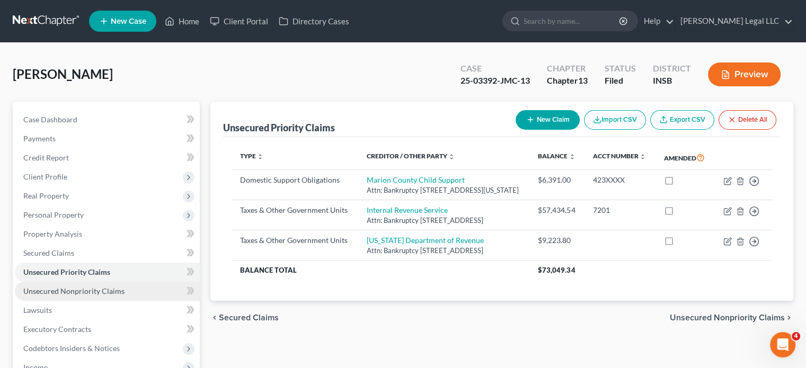
click at [51, 297] on link "Unsecured Nonpriority Claims" at bounding box center [107, 291] width 185 height 19
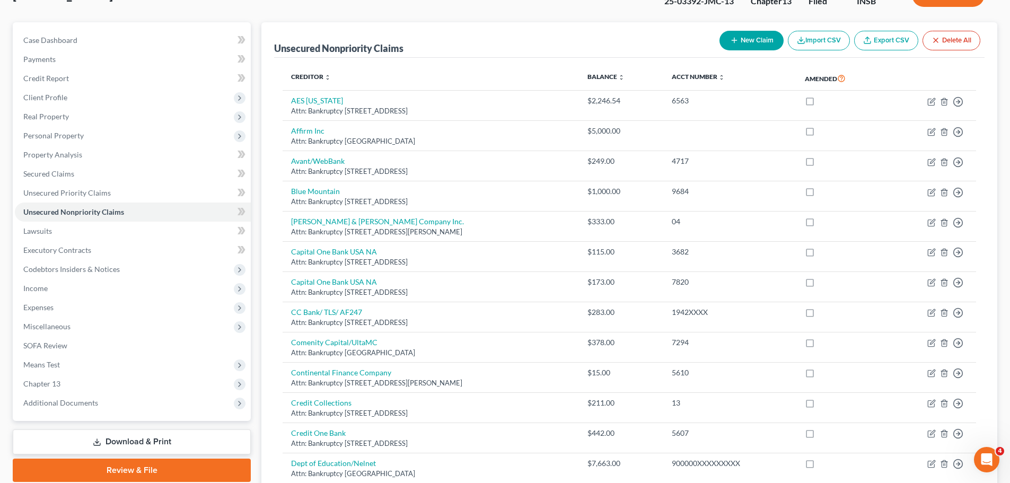
scroll to position [318, 0]
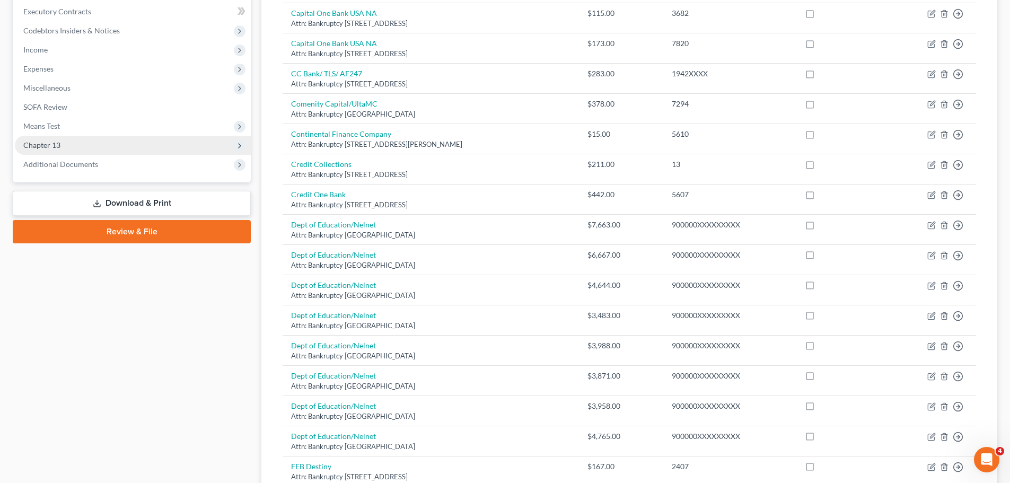
click at [34, 145] on span "Chapter 13" at bounding box center [41, 144] width 37 height 9
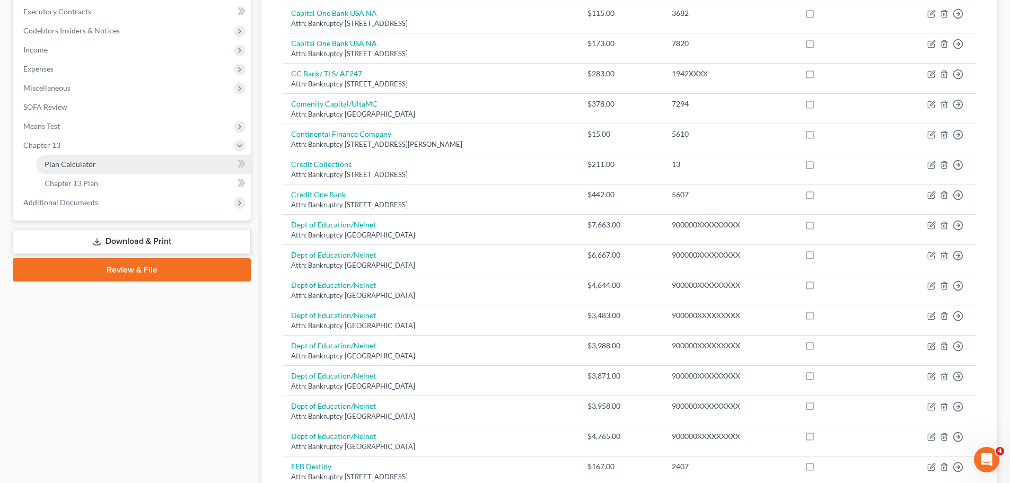
click at [60, 167] on span "Plan Calculator" at bounding box center [70, 164] width 51 height 9
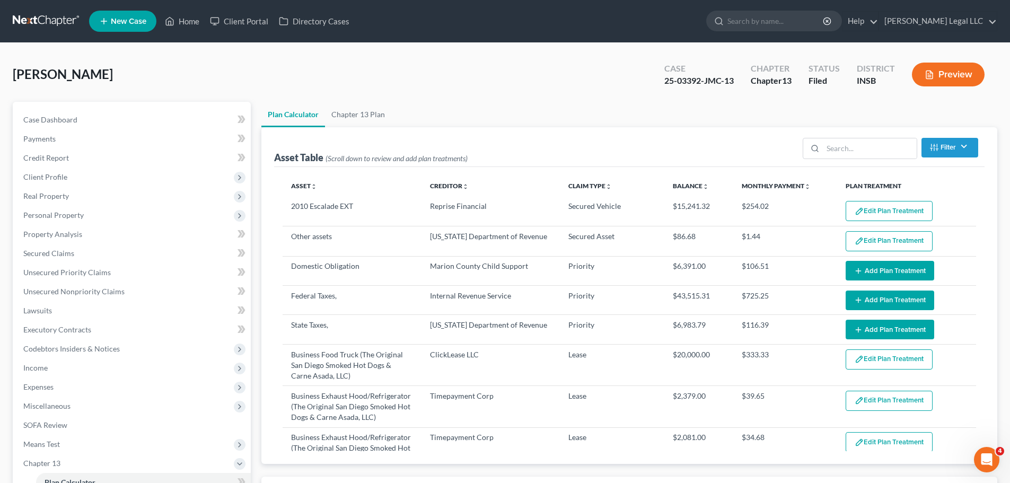
select select "59"
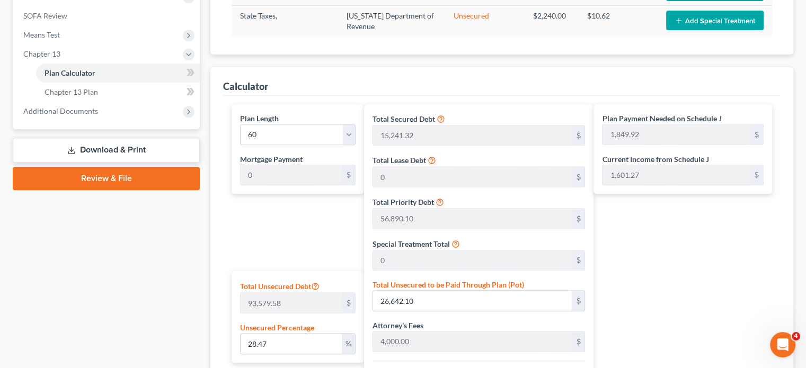
scroll to position [371, 0]
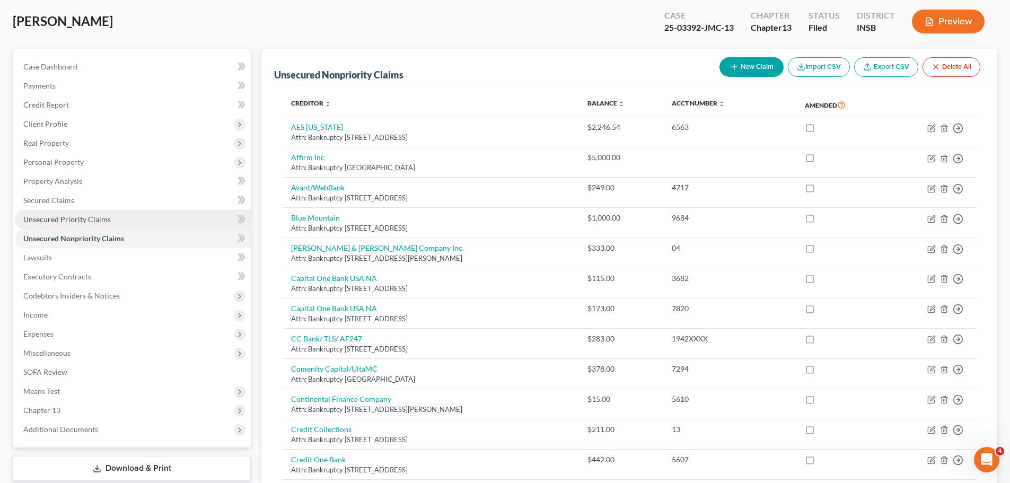
click at [78, 223] on span "Unsecured Priority Claims" at bounding box center [66, 219] width 87 height 9
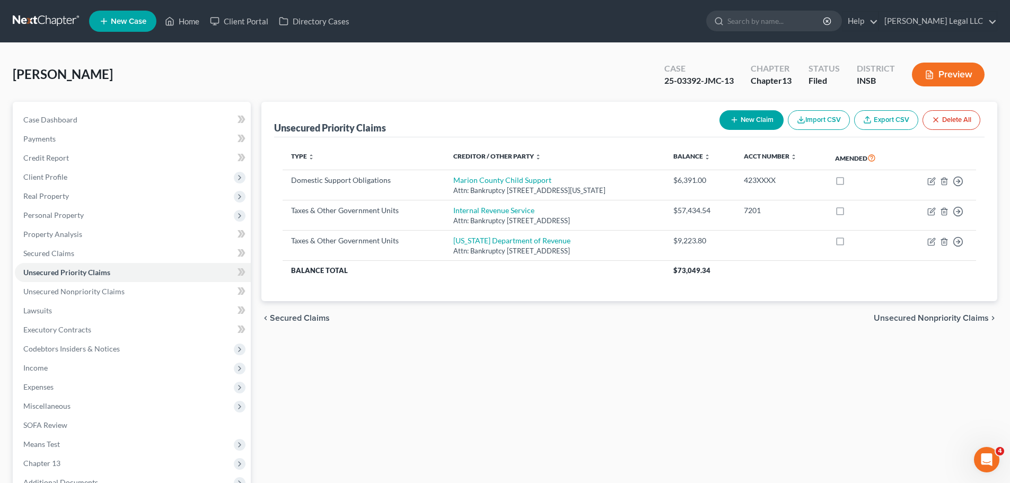
click at [196, 11] on ul "New Case Home Client Portal Directory Cases - No Result - See all results Or Pr…" at bounding box center [543, 21] width 908 height 28
click at [195, 17] on link "Home" at bounding box center [182, 21] width 45 height 19
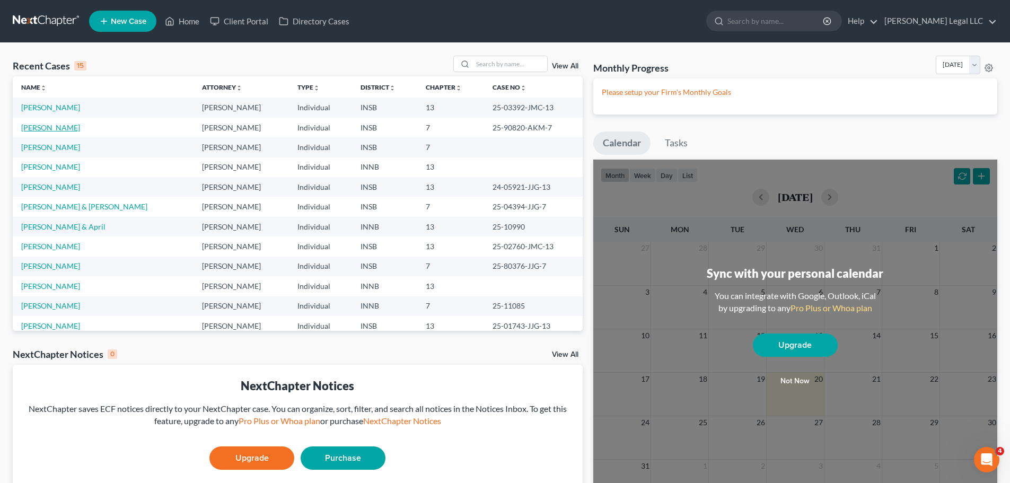
click at [53, 131] on link "[PERSON_NAME]" at bounding box center [50, 127] width 59 height 9
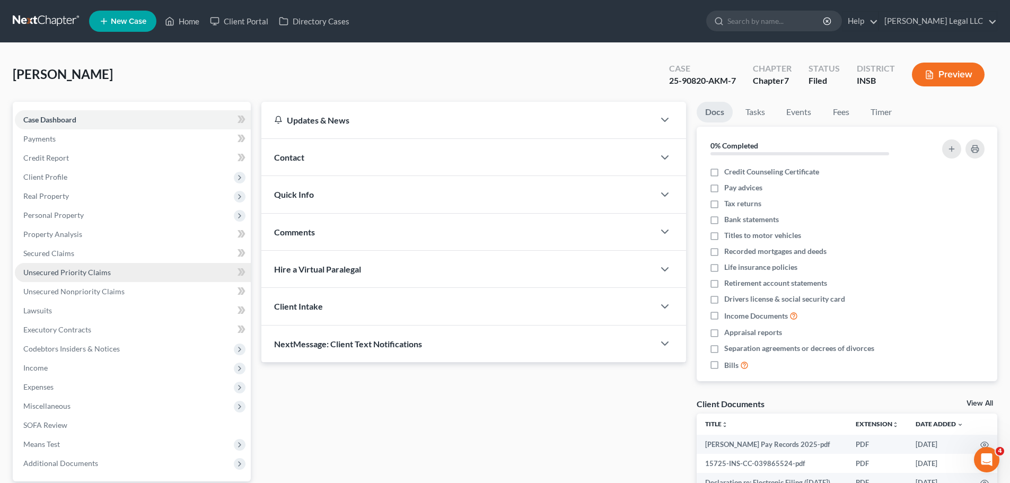
click at [67, 274] on span "Unsecured Priority Claims" at bounding box center [66, 272] width 87 height 9
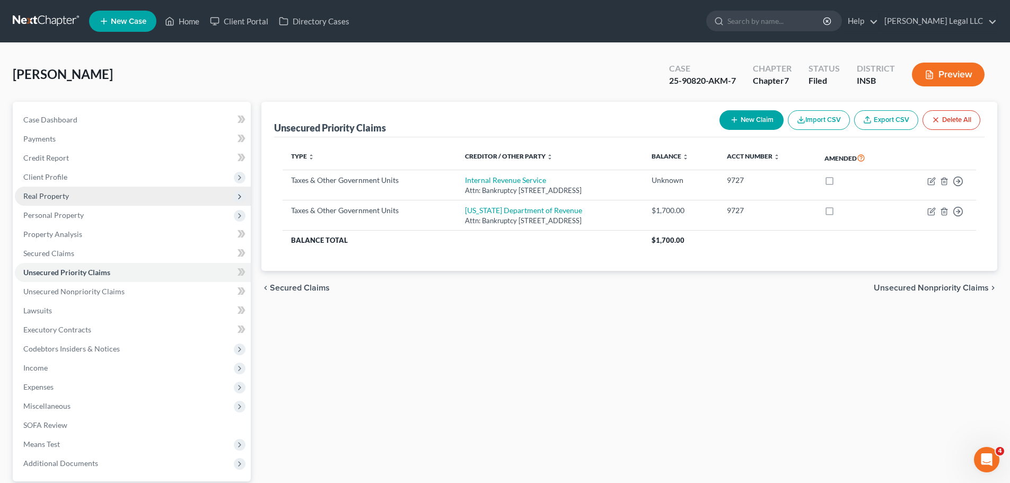
click at [50, 198] on span "Real Property" at bounding box center [46, 195] width 46 height 9
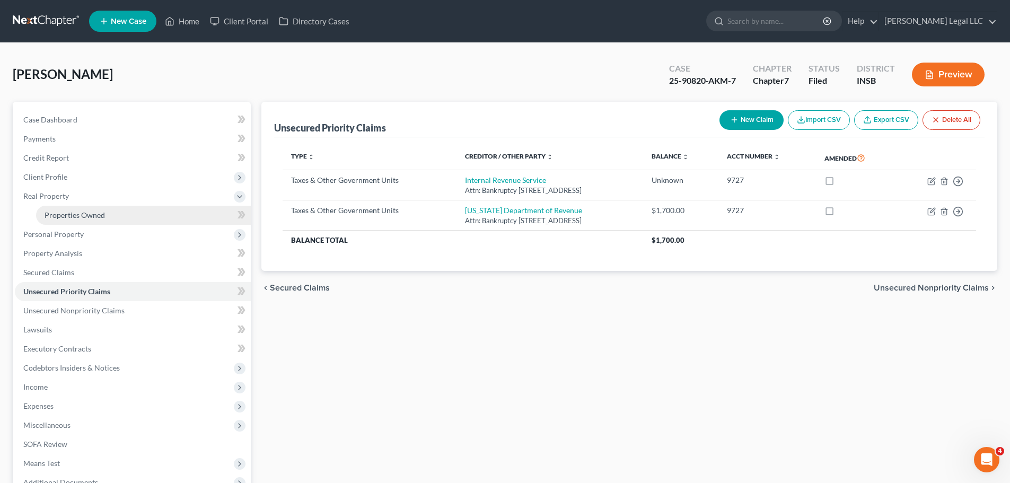
click at [57, 217] on span "Properties Owned" at bounding box center [75, 214] width 60 height 9
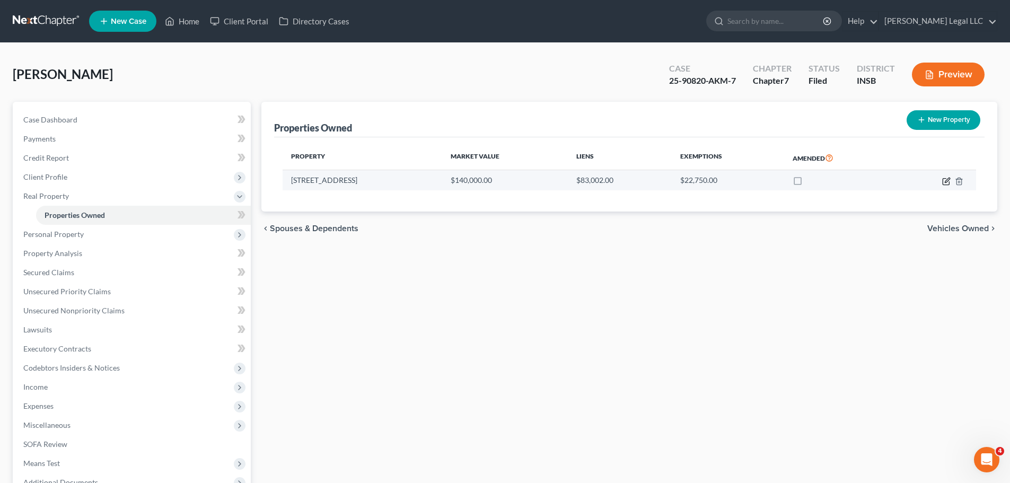
click at [944, 180] on icon "button" at bounding box center [946, 181] width 8 height 8
select select "15"
select select "0"
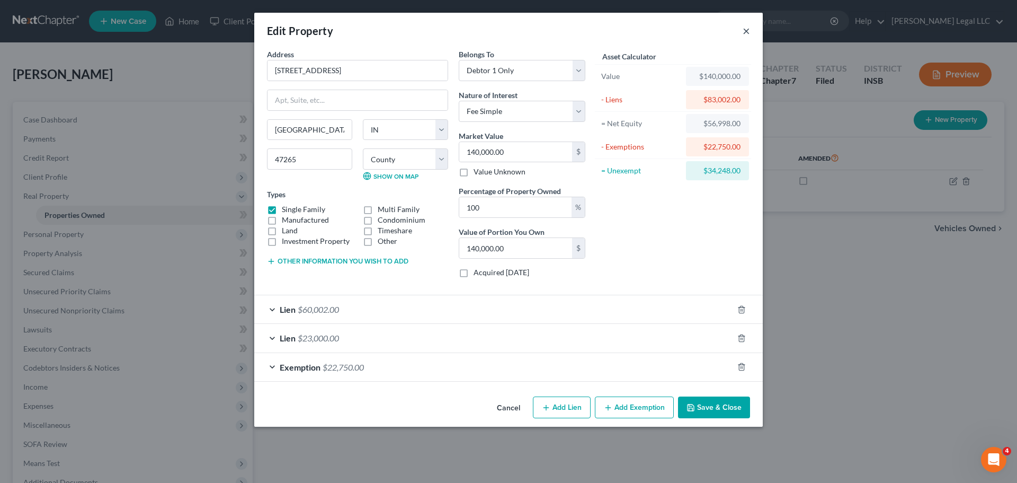
click at [748, 30] on button "×" at bounding box center [746, 30] width 7 height 13
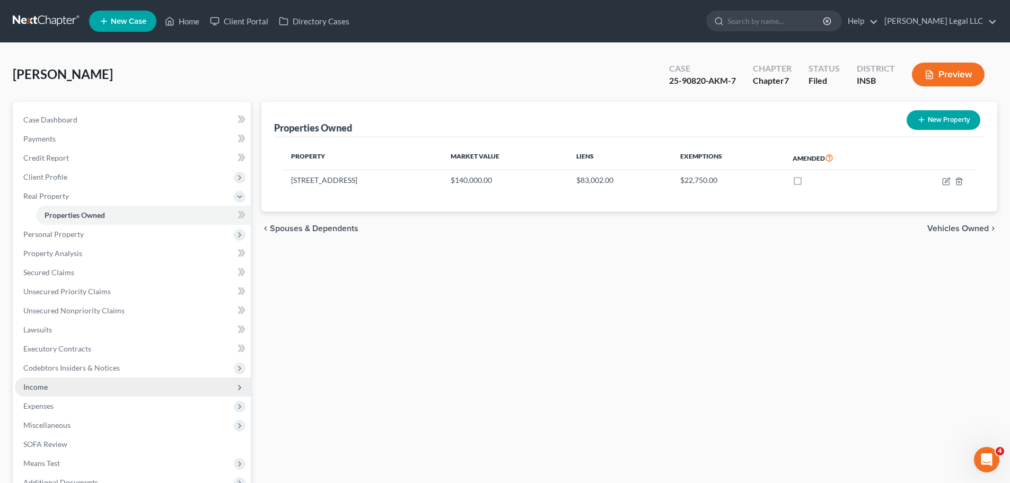
click at [51, 387] on span "Income" at bounding box center [133, 386] width 236 height 19
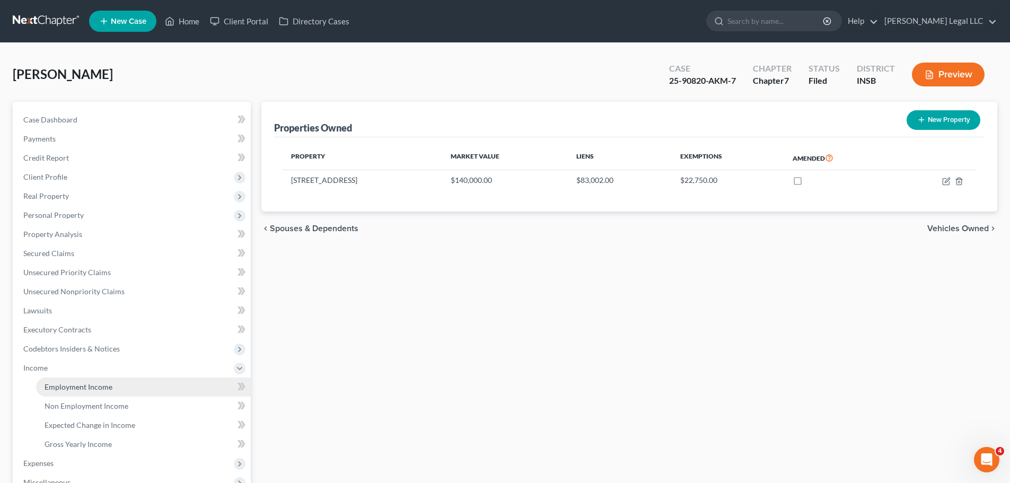
click at [64, 387] on span "Employment Income" at bounding box center [79, 386] width 68 height 9
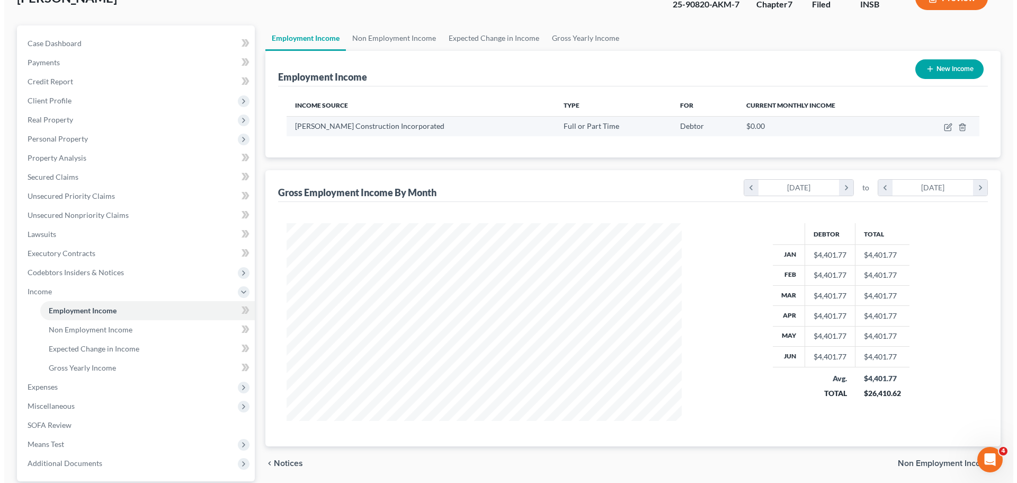
scroll to position [106, 0]
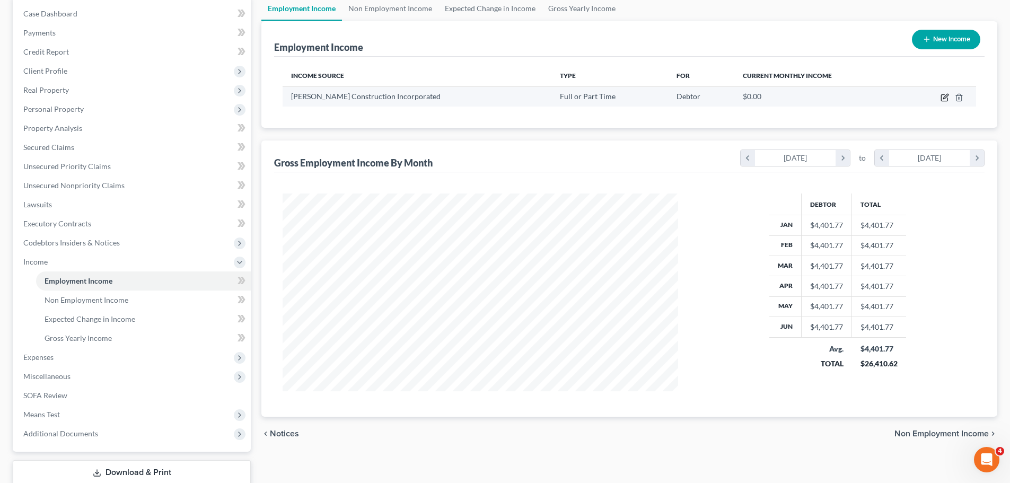
click at [942, 96] on icon "button" at bounding box center [944, 97] width 8 height 8
select select "0"
select select "15"
select select "3"
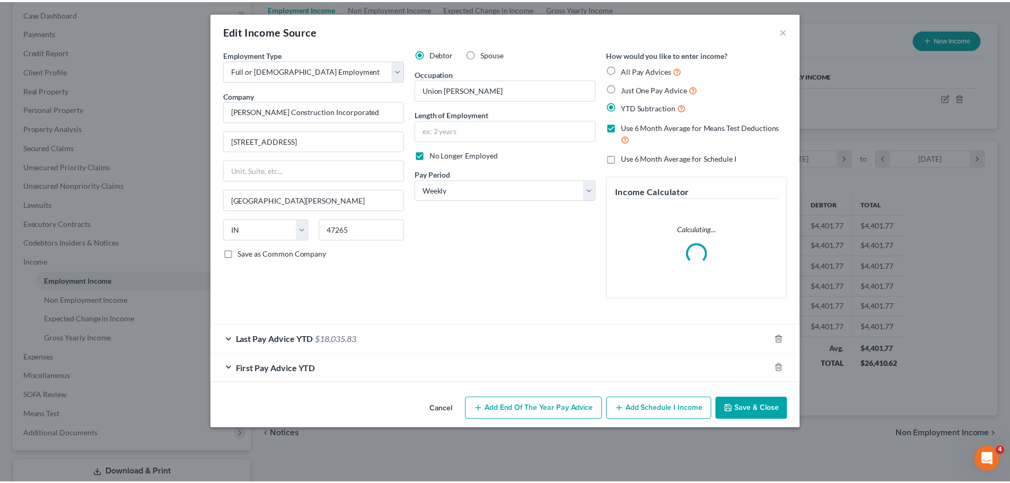
scroll to position [199, 420]
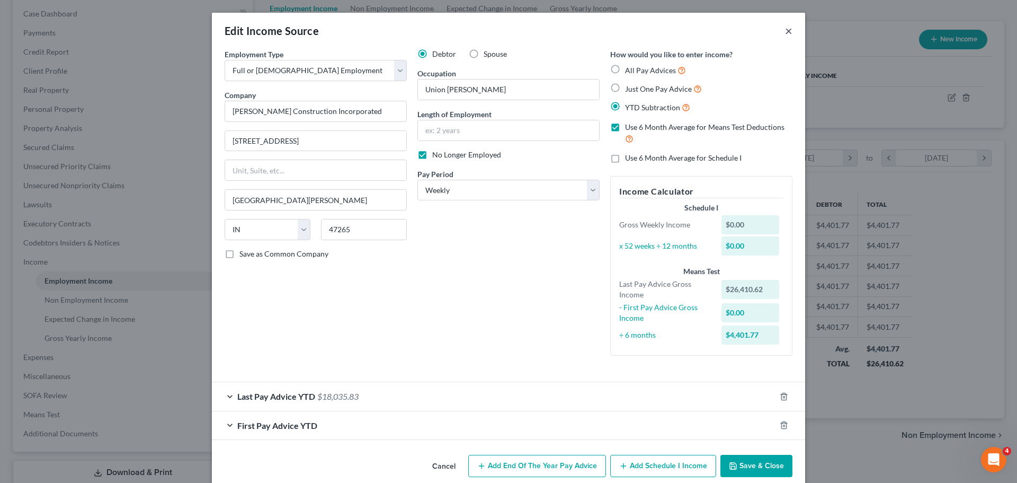
click at [789, 31] on button "×" at bounding box center [788, 30] width 7 height 13
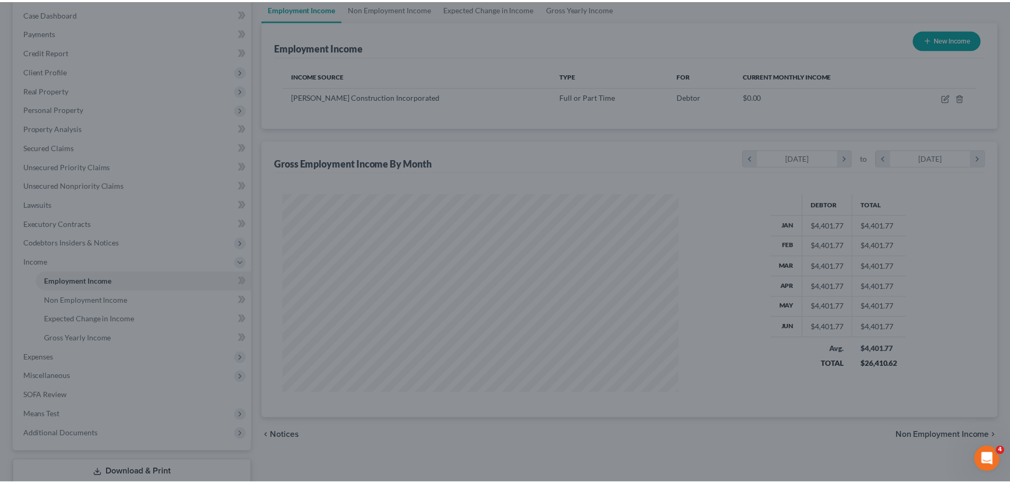
scroll to position [529724, 529505]
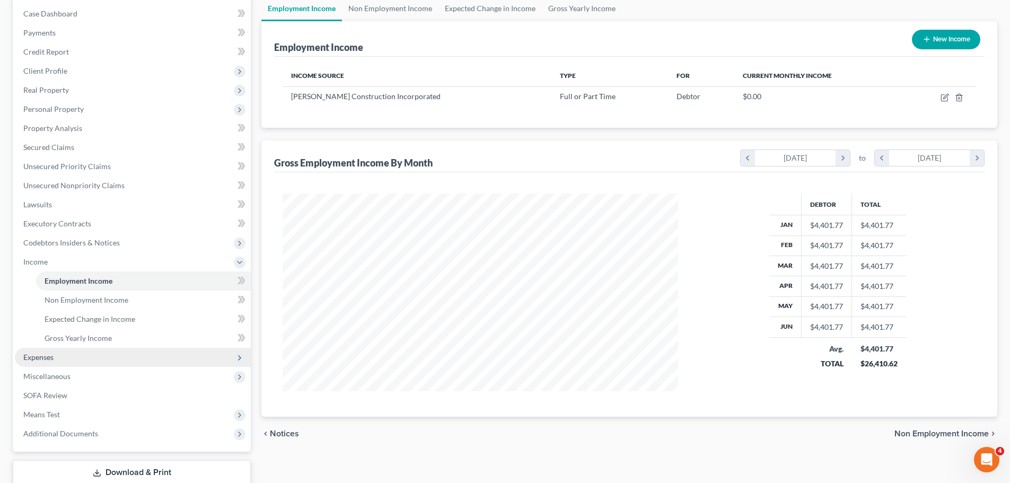
click at [32, 359] on span "Expenses" at bounding box center [38, 356] width 30 height 9
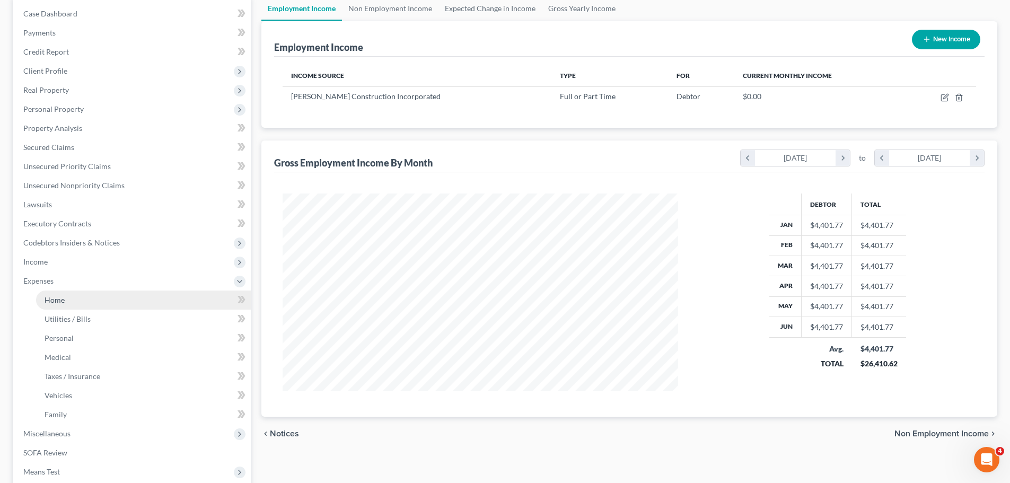
click at [55, 305] on link "Home" at bounding box center [143, 299] width 215 height 19
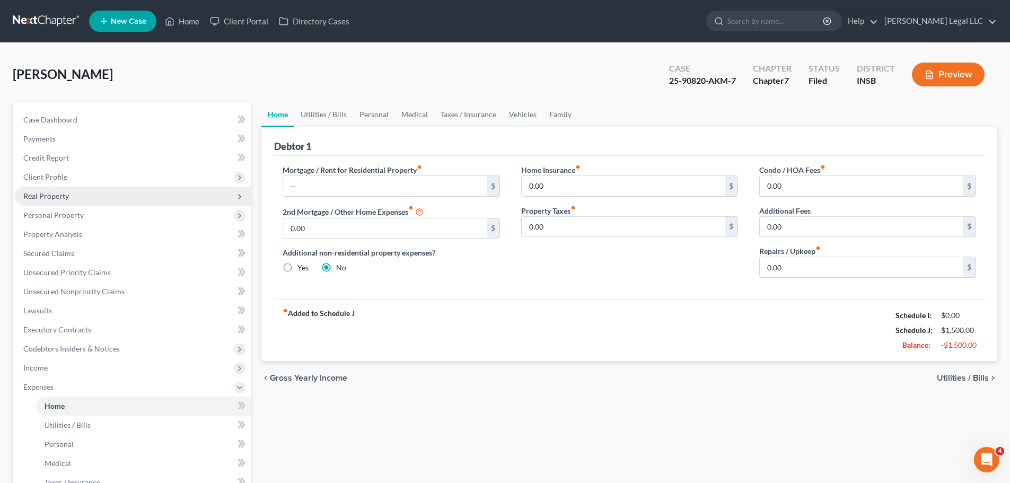
click at [57, 192] on span "Real Property" at bounding box center [46, 195] width 46 height 9
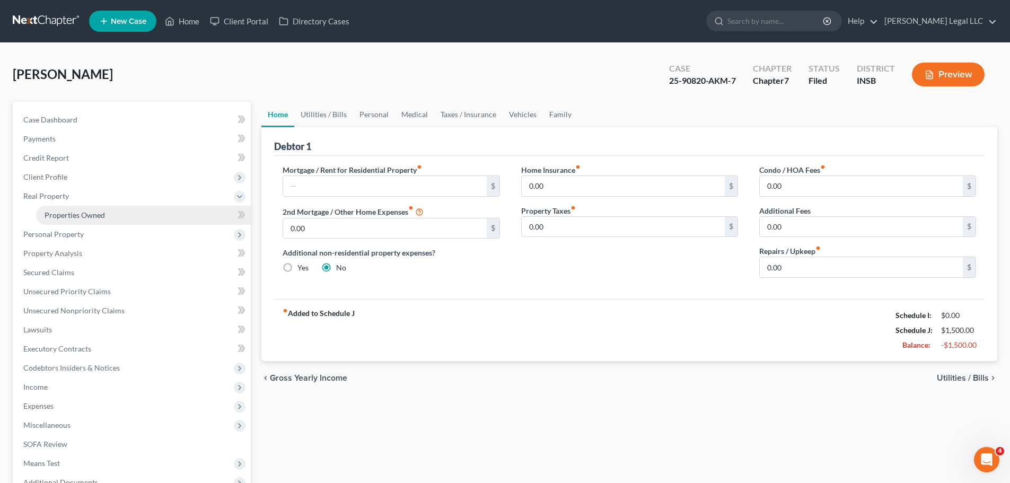
click at [148, 217] on link "Properties Owned" at bounding box center [143, 215] width 215 height 19
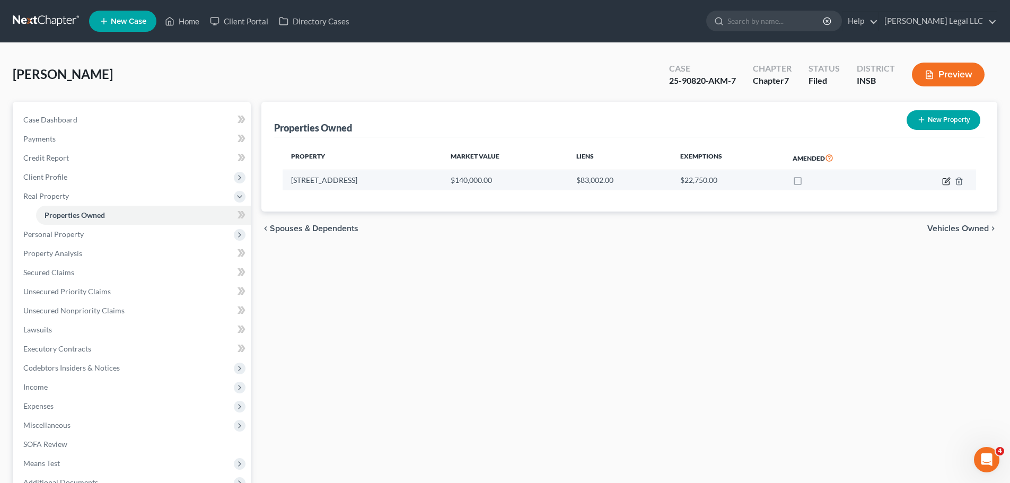
click at [945, 181] on icon "button" at bounding box center [946, 181] width 8 height 8
select select "15"
select select "39"
select select "0"
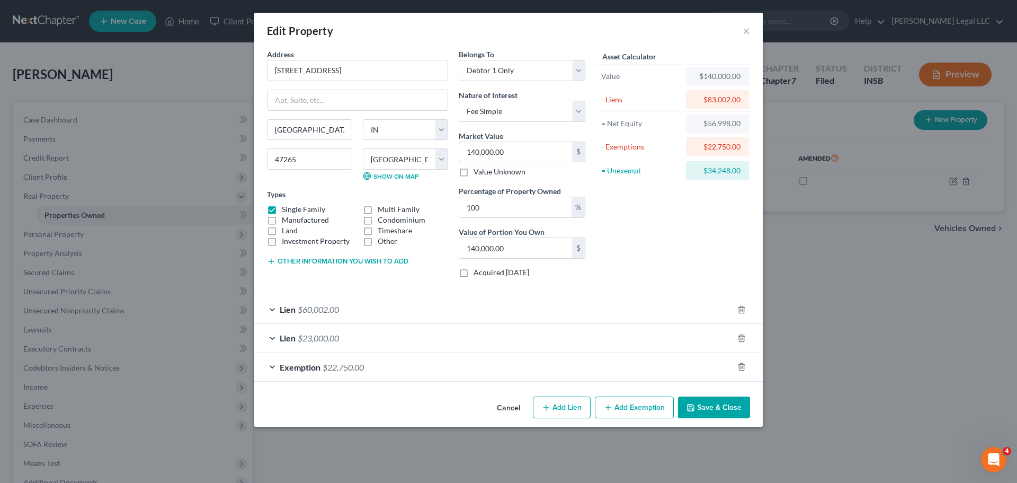
click at [442, 333] on div "Lien $23,000.00" at bounding box center [493, 338] width 479 height 28
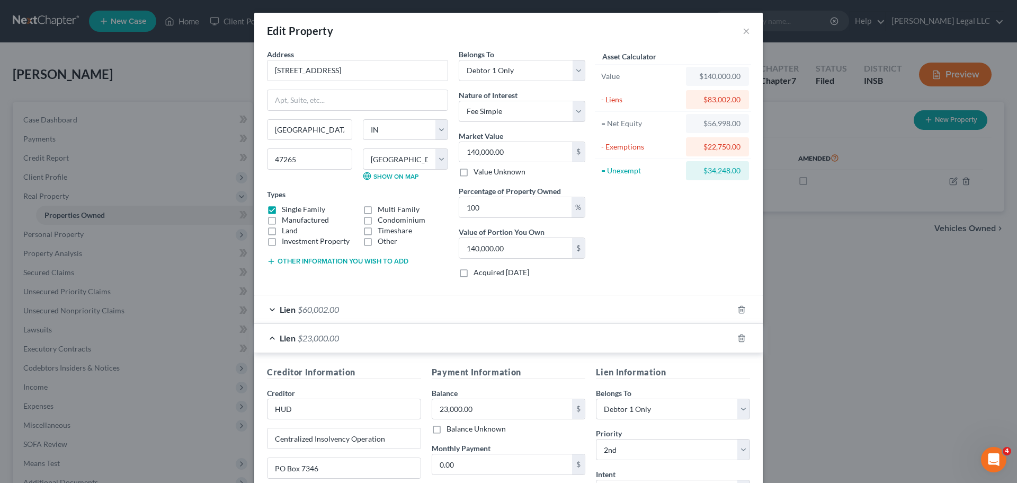
click at [384, 340] on div "Lien $23,000.00" at bounding box center [493, 338] width 479 height 28
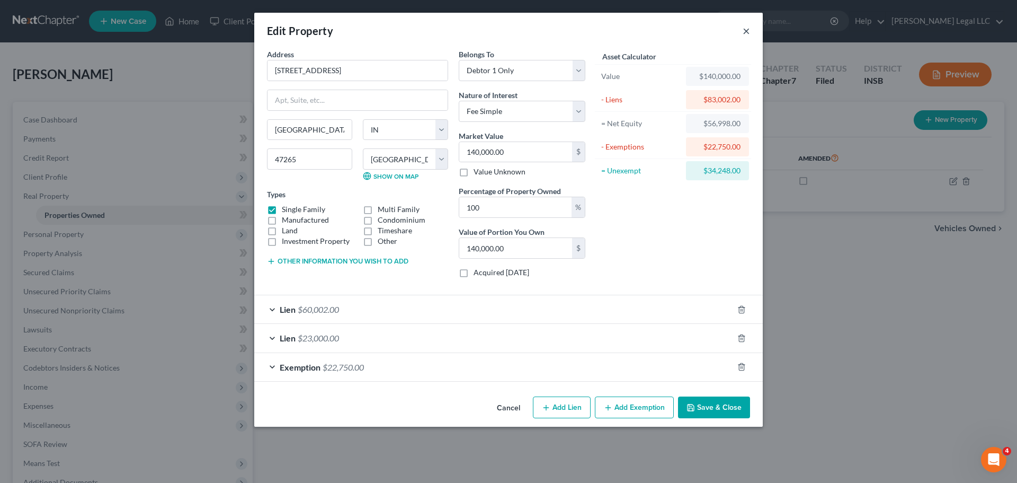
click at [746, 33] on button "×" at bounding box center [746, 30] width 7 height 13
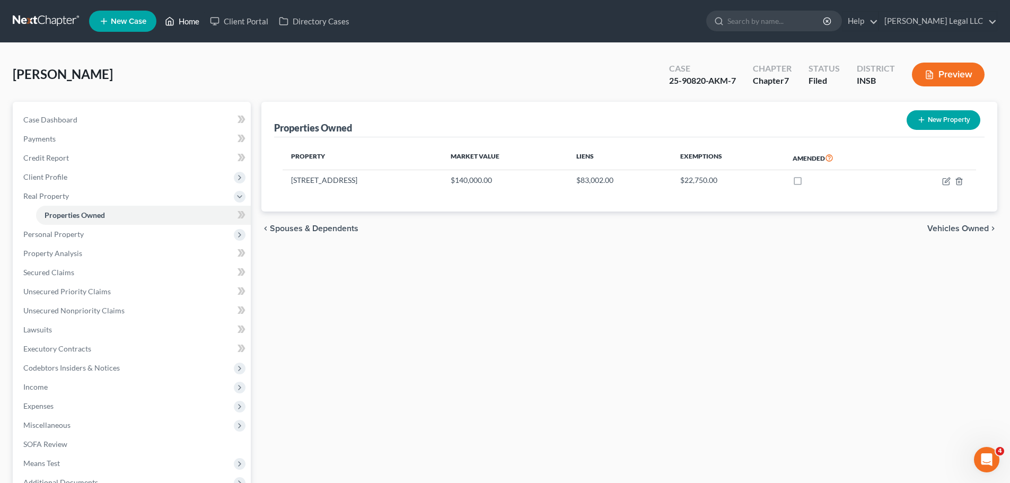
click at [178, 25] on link "Home" at bounding box center [182, 21] width 45 height 19
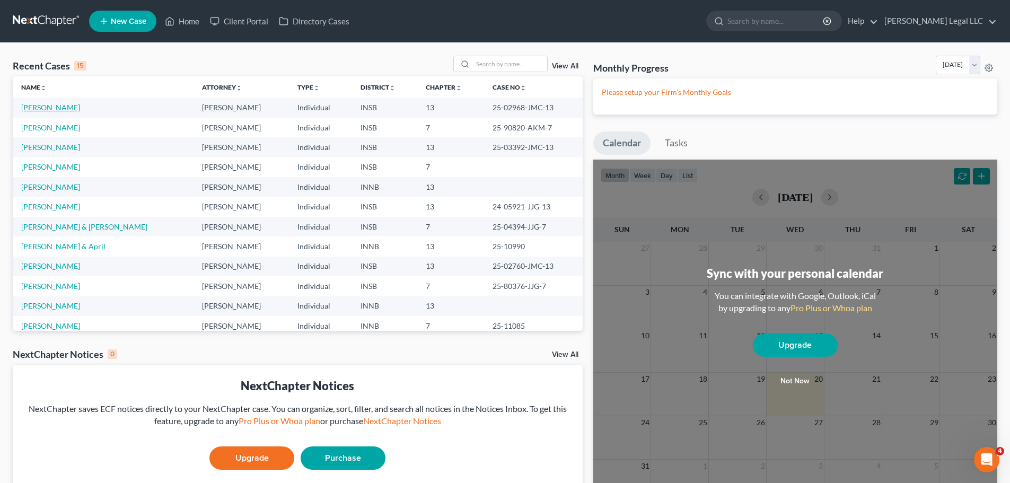
click at [48, 107] on link "[PERSON_NAME]" at bounding box center [50, 107] width 59 height 9
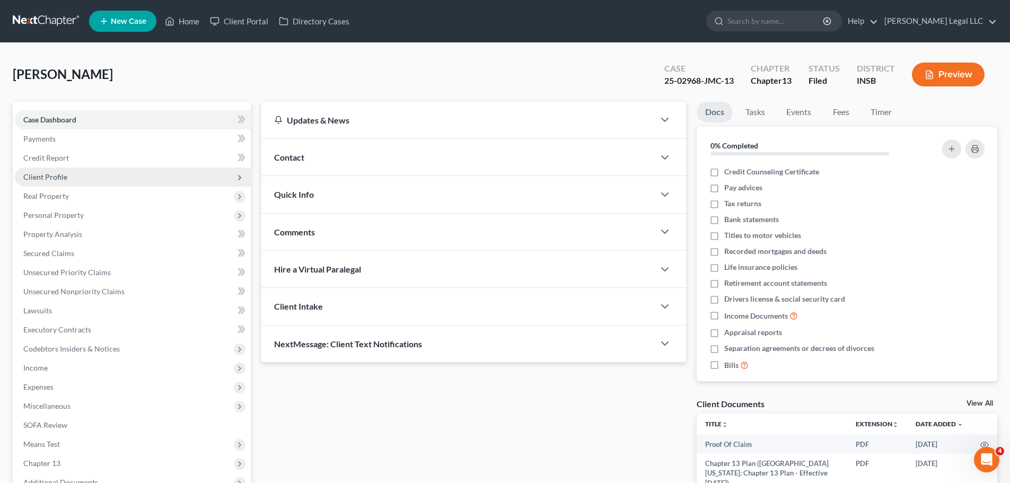
click at [56, 179] on span "Client Profile" at bounding box center [45, 176] width 44 height 9
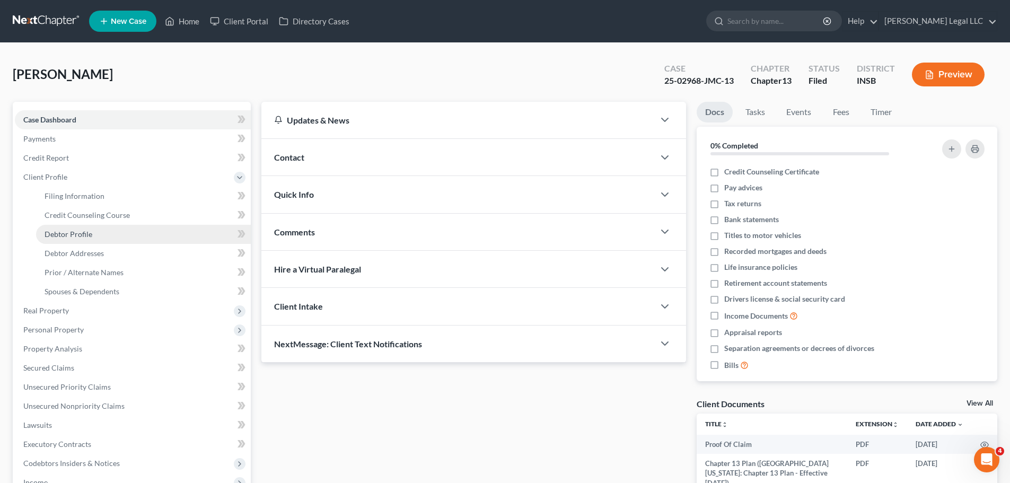
click at [57, 241] on link "Debtor Profile" at bounding box center [143, 234] width 215 height 19
select select "1"
select select "4"
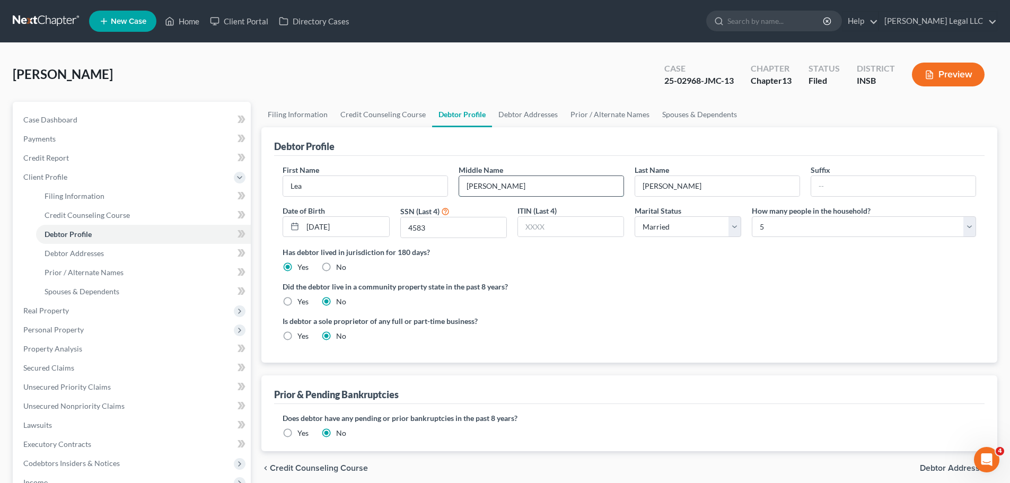
click at [488, 188] on input "Guiao" at bounding box center [541, 186] width 164 height 20
click at [101, 279] on link "Prior / Alternate Names" at bounding box center [143, 272] width 215 height 19
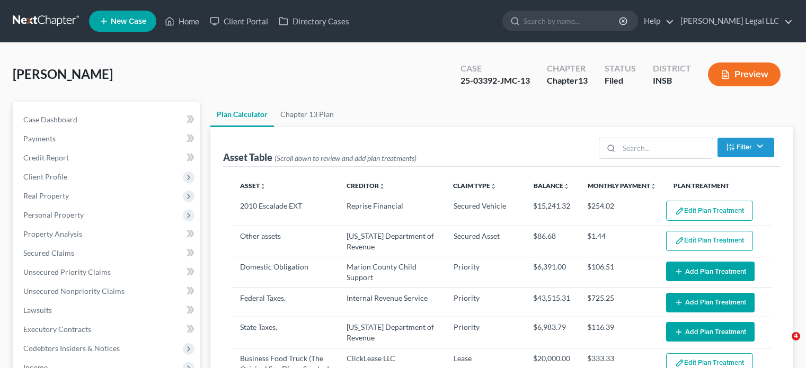
select select "59"
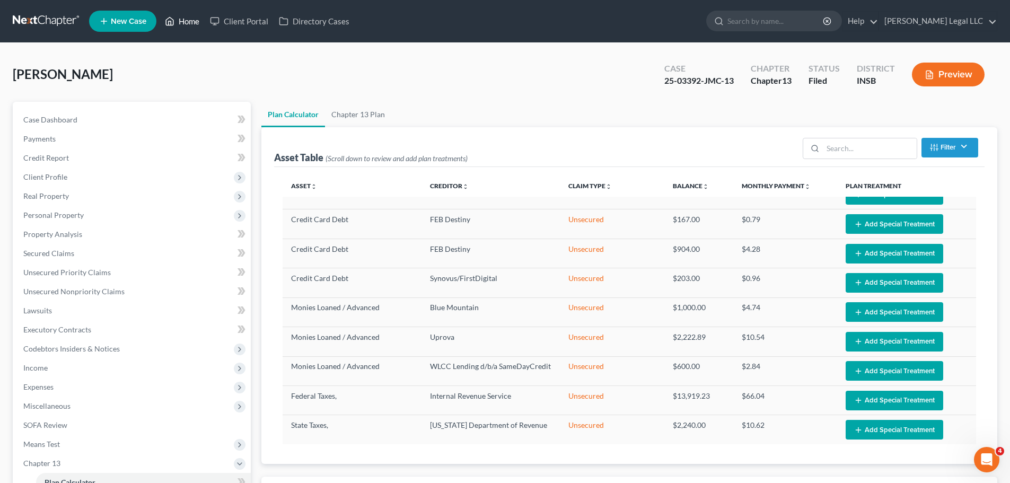
click at [185, 22] on link "Home" at bounding box center [182, 21] width 45 height 19
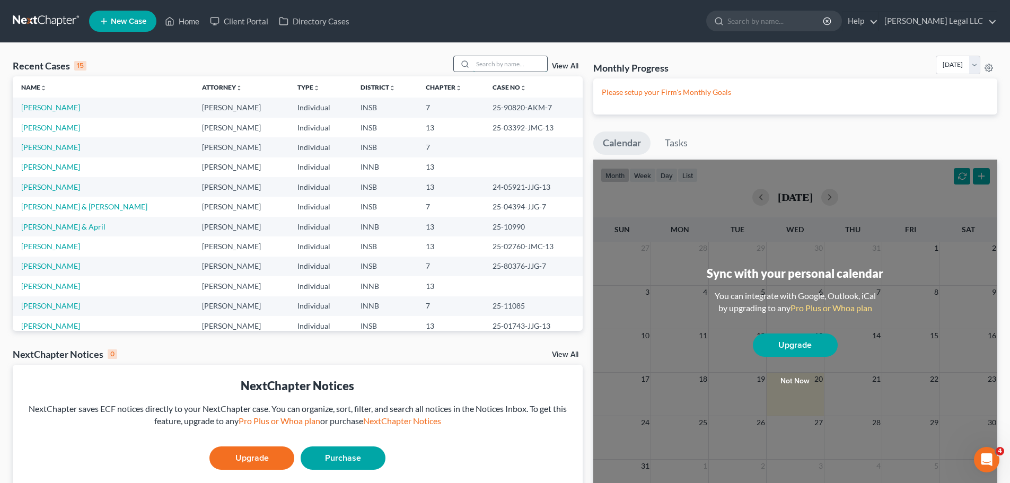
click at [482, 58] on input "search" at bounding box center [510, 63] width 74 height 15
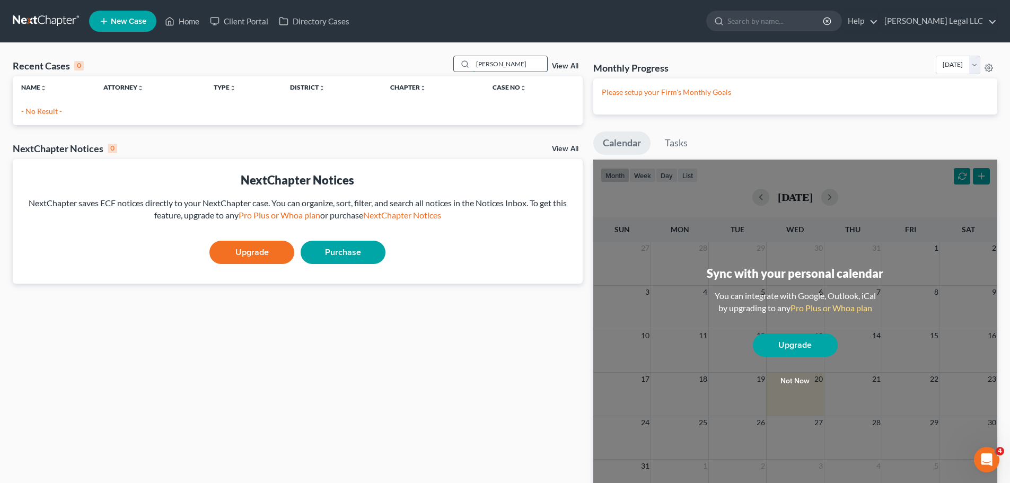
click at [494, 66] on input "[PERSON_NAME]" at bounding box center [510, 63] width 74 height 15
type input "[PERSON_NAME]"
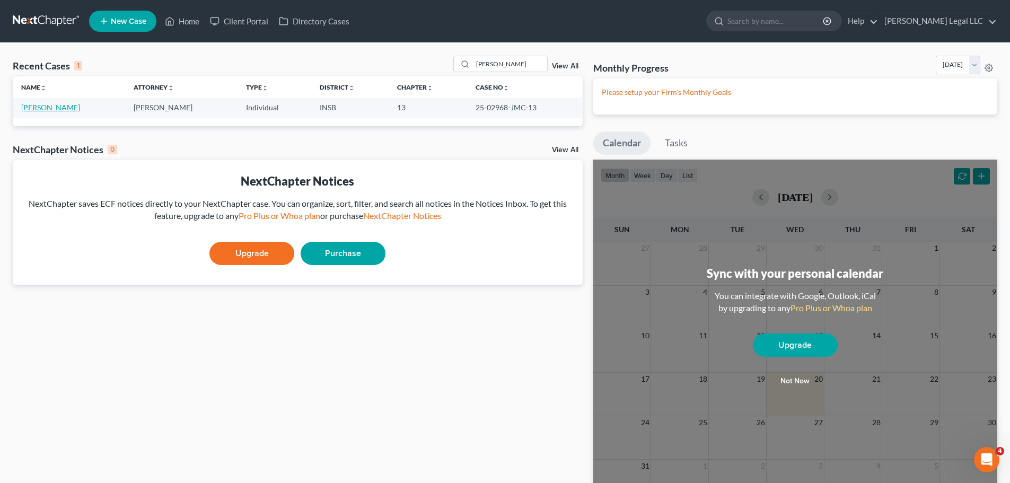
click at [43, 107] on link "[PERSON_NAME]" at bounding box center [50, 107] width 59 height 9
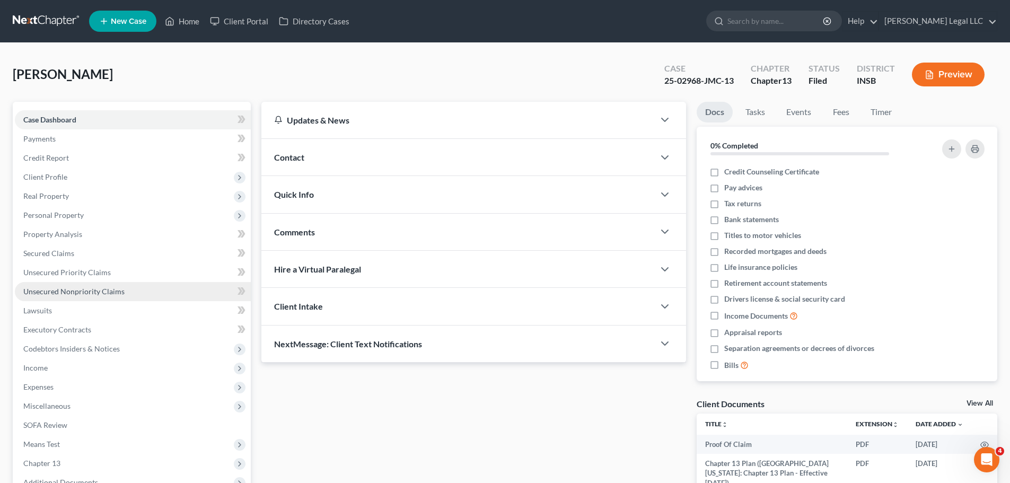
click at [49, 294] on span "Unsecured Nonpriority Claims" at bounding box center [73, 291] width 101 height 9
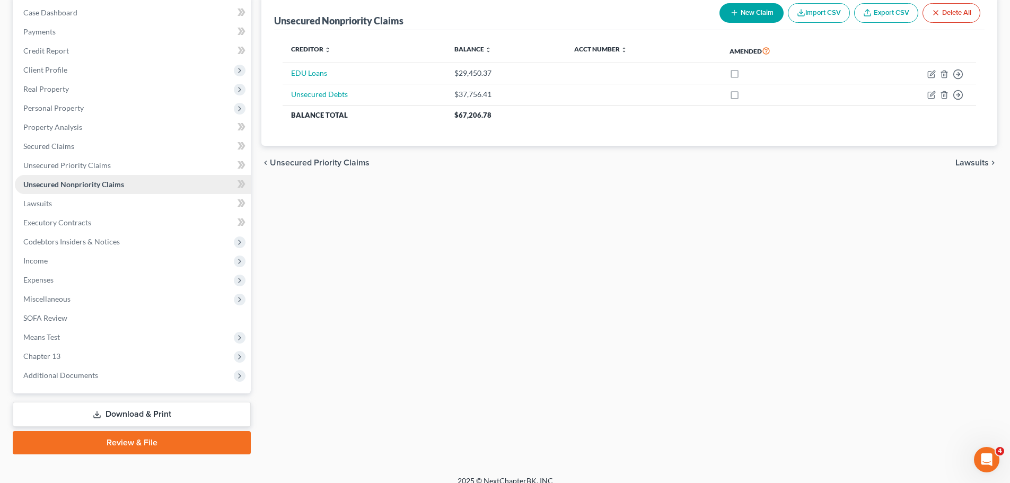
scroll to position [119, 0]
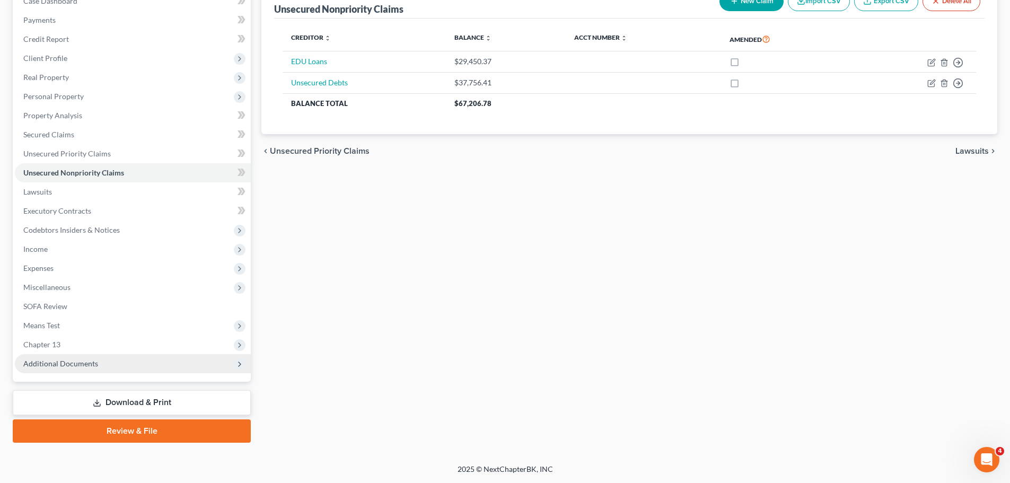
click at [50, 355] on span "Additional Documents" at bounding box center [133, 363] width 236 height 19
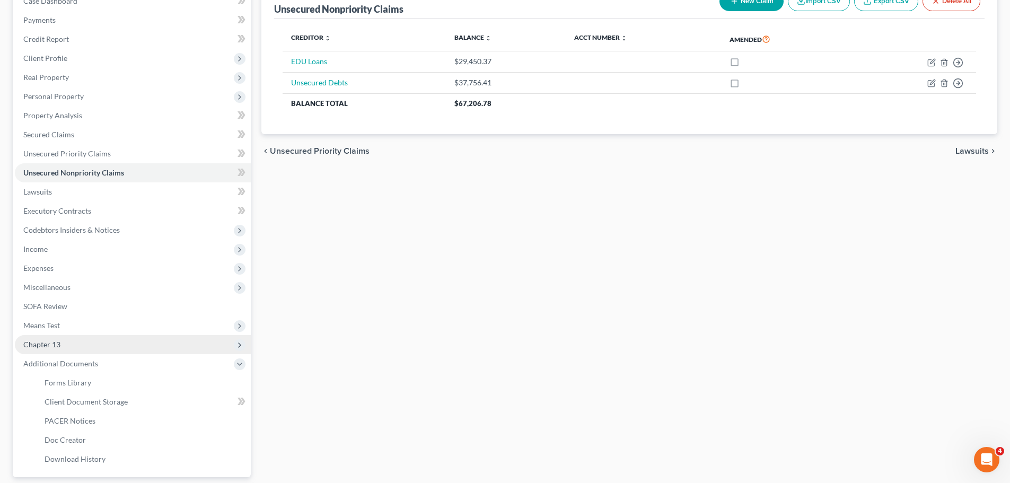
click at [51, 349] on span "Chapter 13" at bounding box center [133, 344] width 236 height 19
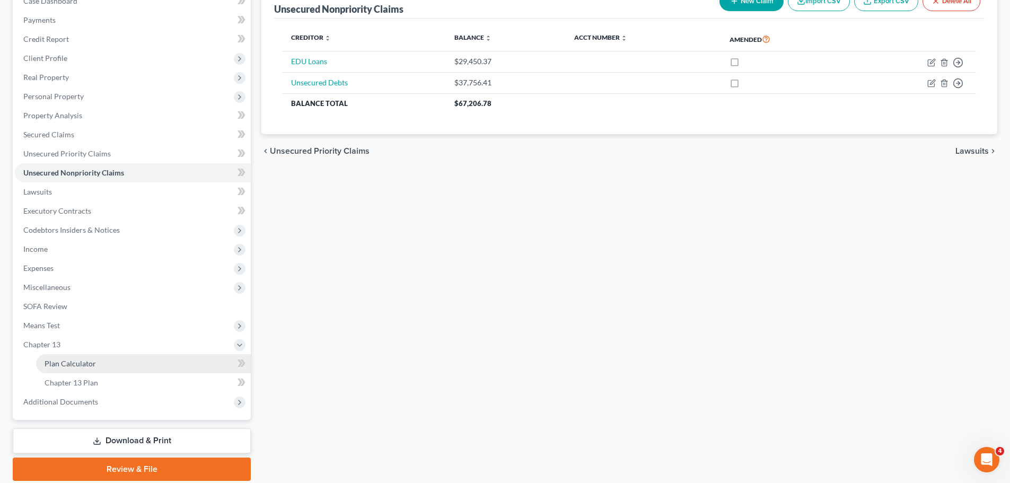
click at [56, 361] on span "Plan Calculator" at bounding box center [70, 363] width 51 height 9
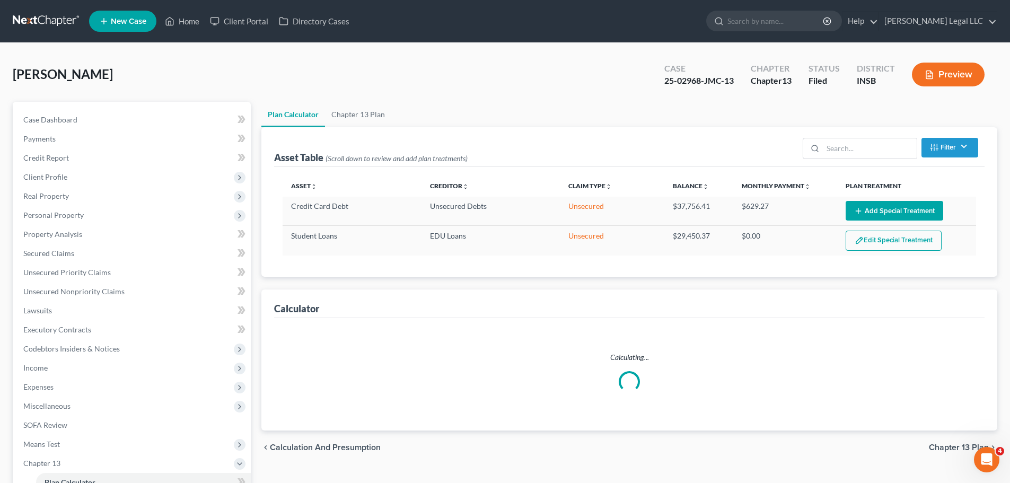
select select "59"
